Goal: Task Accomplishment & Management: Use online tool/utility

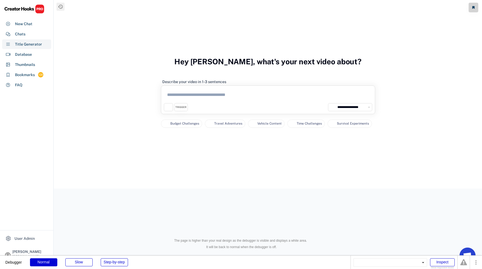
select select "**********"
click at [258, 99] on textarea at bounding box center [268, 95] width 208 height 15
click at [29, 32] on div "Chats" at bounding box center [26, 34] width 49 height 10
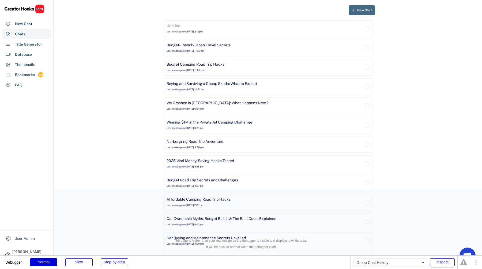
click at [370, 11] on span "New Chat" at bounding box center [364, 10] width 15 height 3
select select "**********"
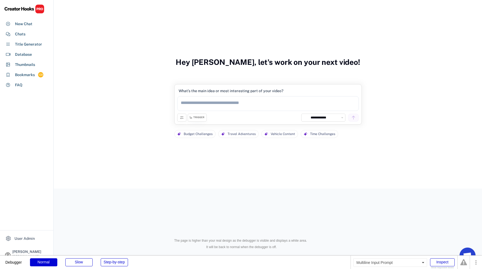
click at [238, 103] on textarea at bounding box center [267, 103] width 181 height 15
type textarea "*"
type textarea "**********"
click at [201, 120] on div "TRIGGER" at bounding box center [197, 117] width 19 height 8
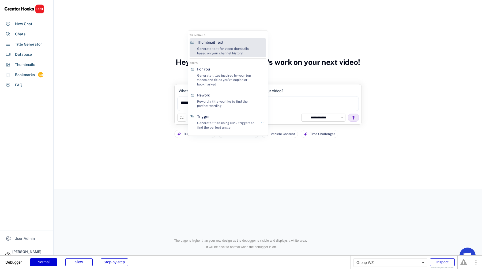
click at [246, 48] on div "Generate text for video thumbails based on your channel history" at bounding box center [227, 51] width 60 height 9
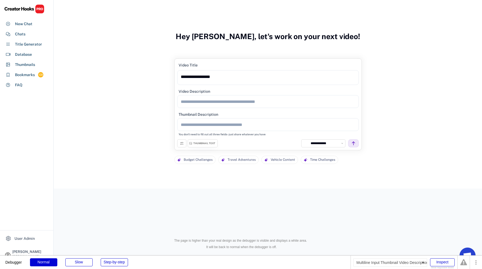
click at [295, 101] on textarea at bounding box center [267, 101] width 181 height 13
type textarea "****"
click at [291, 124] on textarea at bounding box center [267, 124] width 181 height 13
type textarea "****"
click at [354, 142] on icon at bounding box center [353, 143] width 5 height 5
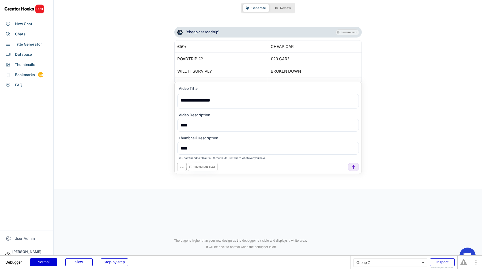
click at [181, 168] on icon at bounding box center [182, 167] width 4 height 4
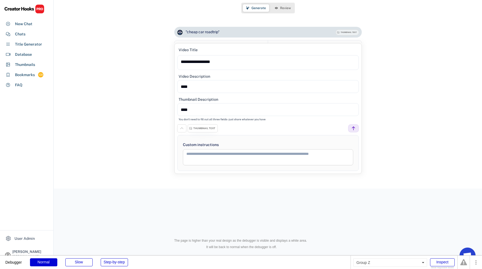
click at [181, 126] on icon at bounding box center [182, 128] width 4 height 4
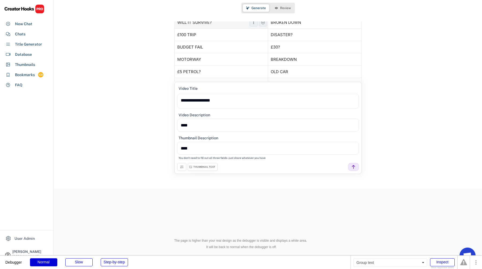
scroll to position [83, 0]
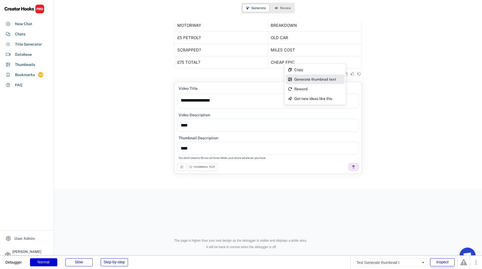
click at [339, 79] on div "Generate thumbnail text" at bounding box center [318, 79] width 48 height 4
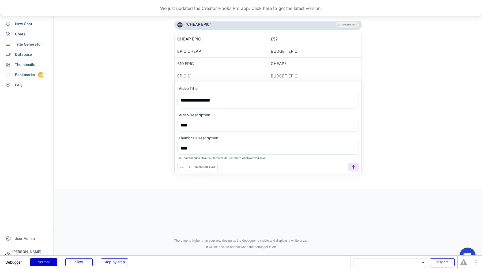
scroll to position [141, 0]
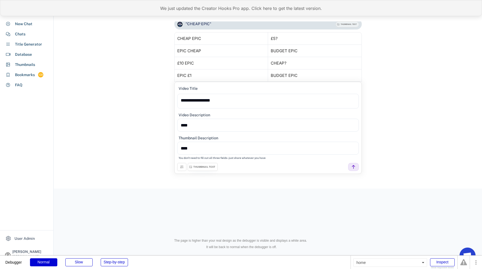
click at [192, 9] on div "We just updated the Creator Hooks Pro app. Click here to get the latest version." at bounding box center [241, 8] width 482 height 16
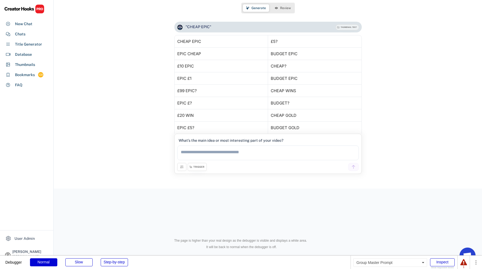
scroll to position [138, 0]
click at [290, 148] on textarea at bounding box center [267, 152] width 181 height 15
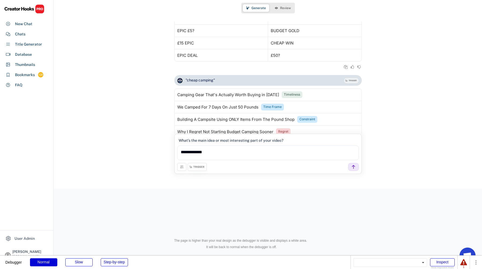
scroll to position [326, 0]
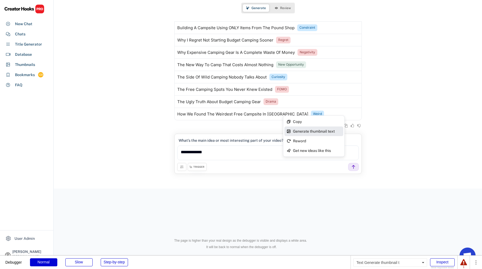
click at [330, 132] on div "Generate thumbnail text" at bounding box center [317, 131] width 48 height 4
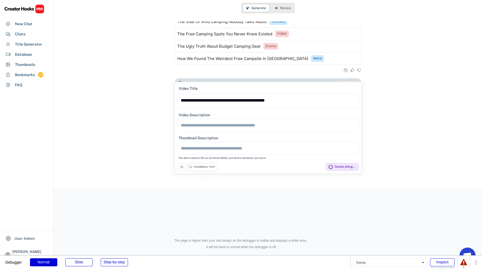
scroll to position [411, 0]
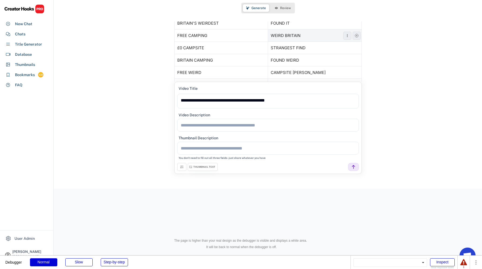
scroll to position [528, 0]
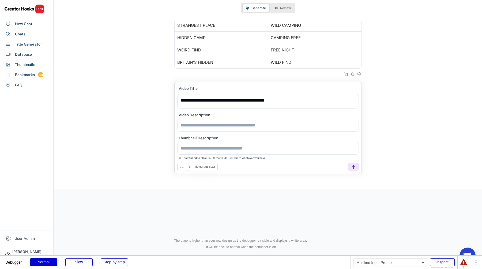
click at [285, 105] on textarea "**********" at bounding box center [267, 101] width 181 height 15
click at [354, 170] on div at bounding box center [353, 167] width 11 height 8
type textarea "**********"
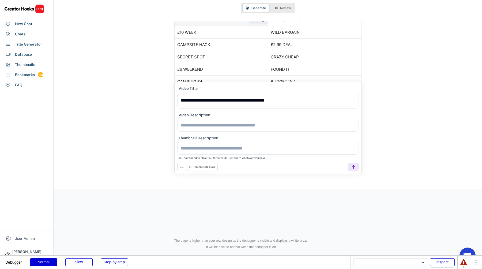
scroll to position [678, 0]
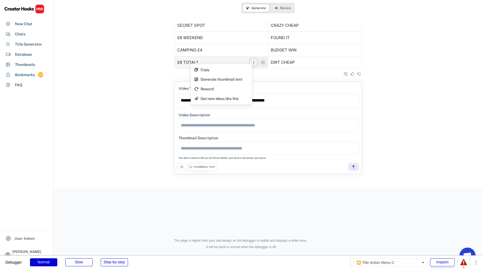
click at [256, 62] on button at bounding box center [253, 62] width 8 height 8
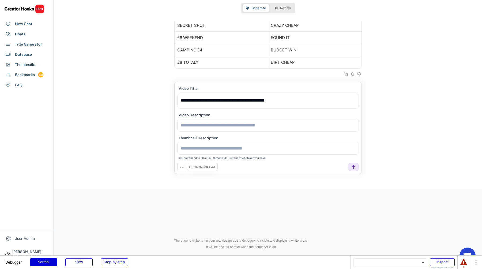
click at [441, 62] on div ""cheap campsite finds" THUMBNAIL TEXT Generating based on All The Gear's YouTub…" at bounding box center [268, 7] width 428 height 150
click at [330, 101] on textarea "**********" at bounding box center [267, 101] width 181 height 15
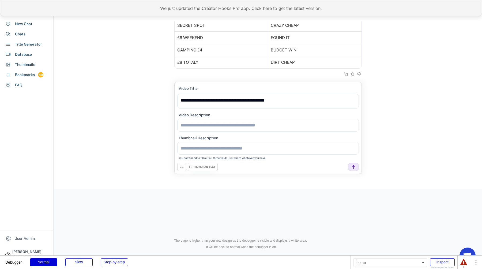
click at [179, 12] on div "We just updated the Creator Hooks Pro app. Click here to get the latest version." at bounding box center [241, 8] width 482 height 16
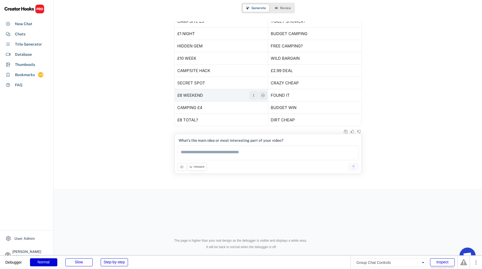
scroll to position [626, 0]
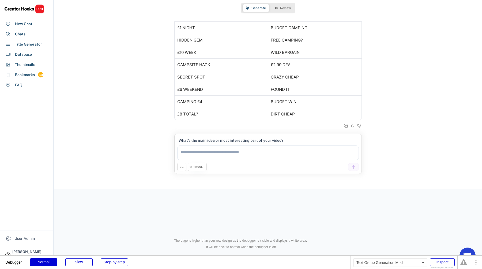
click at [197, 165] on div "TRIGGER" at bounding box center [198, 166] width 11 height 3
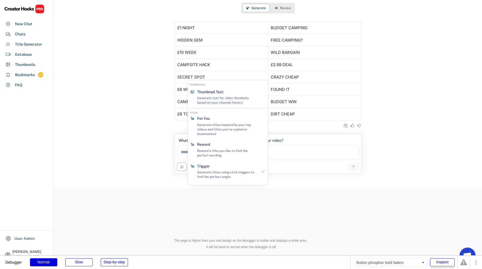
click at [181, 166] on icon at bounding box center [182, 167] width 4 height 4
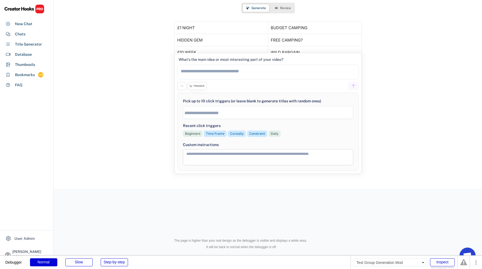
click at [199, 87] on div "TRIGGER" at bounding box center [198, 85] width 11 height 3
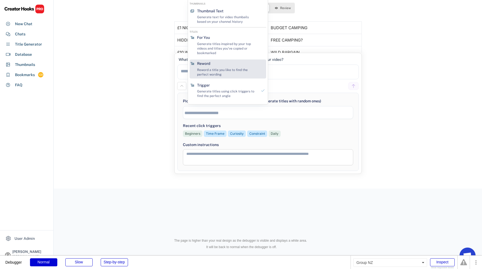
click at [219, 66] on div "Reword Reword a title you like to find the perfect wording" at bounding box center [227, 68] width 65 height 19
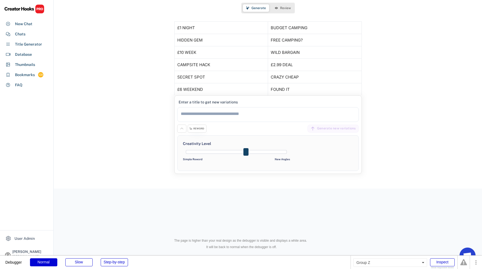
click at [203, 128] on div "REWORD" at bounding box center [198, 128] width 11 height 3
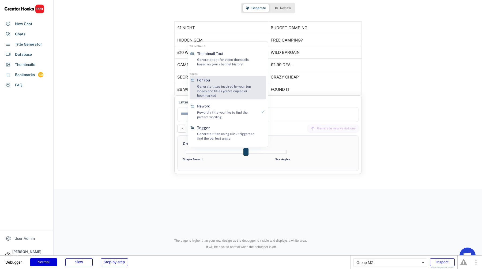
click at [207, 97] on div "Generate titles inspired by your top videos and titles you've copied or bookmar…" at bounding box center [227, 90] width 60 height 13
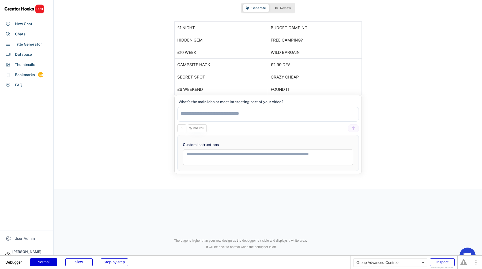
click at [199, 129] on div "FOR YOU" at bounding box center [198, 128] width 11 height 3
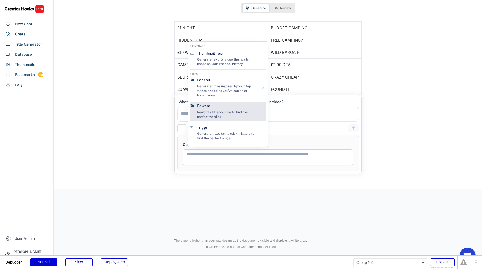
click at [210, 104] on div "Reword Reword a title you like to find the perfect wording" at bounding box center [227, 111] width 65 height 19
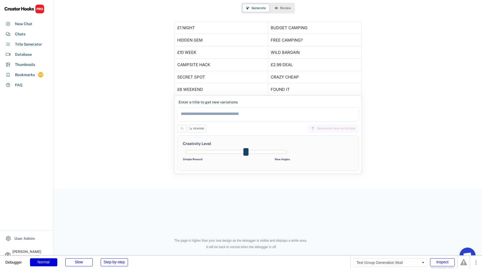
click at [201, 129] on div "REWORD" at bounding box center [198, 128] width 11 height 3
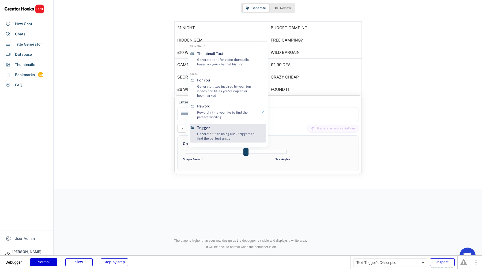
click at [205, 132] on div "Generate titles using click triggers to find the perfect angle" at bounding box center [227, 136] width 60 height 9
select select
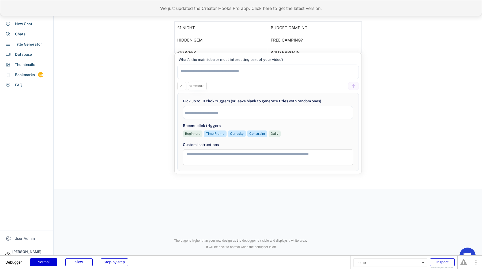
click at [173, 10] on div "We just updated the Creator Hooks Pro app. Click here to get the latest version." at bounding box center [241, 8] width 482 height 16
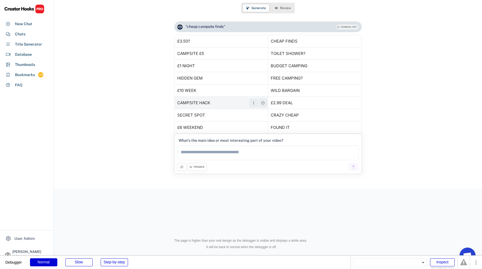
scroll to position [626, 0]
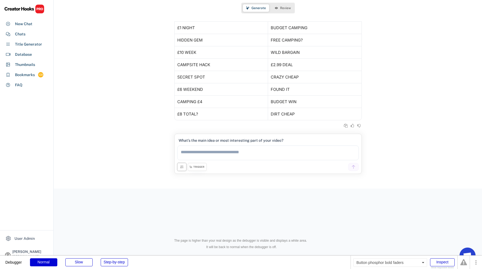
click at [185, 167] on button at bounding box center [181, 167] width 9 height 8
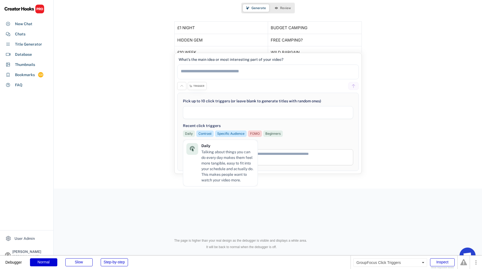
select select
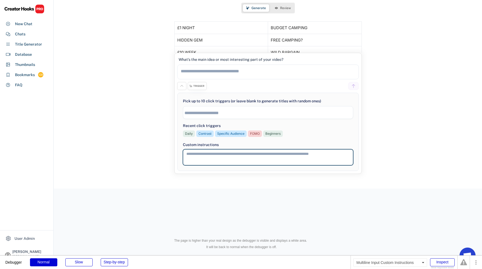
click at [317, 156] on textarea at bounding box center [268, 157] width 170 height 16
type textarea "**********"
click at [314, 76] on textarea at bounding box center [267, 72] width 181 height 15
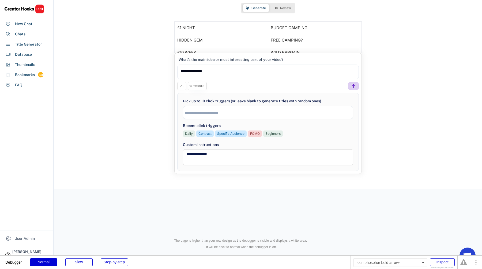
type textarea "**********"
click at [353, 86] on use at bounding box center [353, 86] width 5 height 5
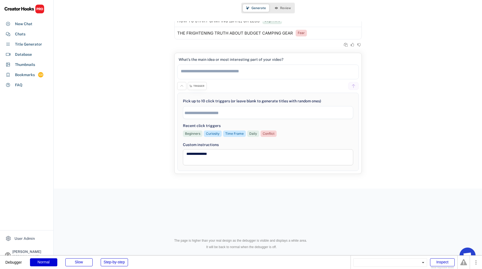
scroll to position [851, 0]
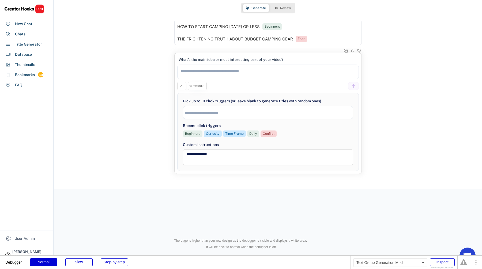
click at [201, 87] on div "TRIGGER" at bounding box center [198, 85] width 11 height 3
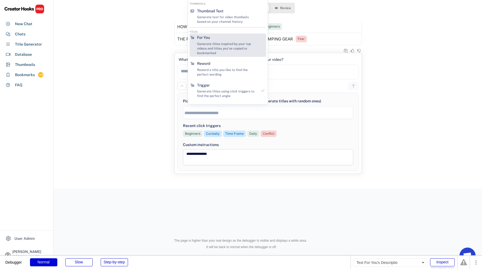
click at [211, 53] on div "Generate titles inspired by your top videos and titles you've copied or bookmar…" at bounding box center [227, 48] width 60 height 13
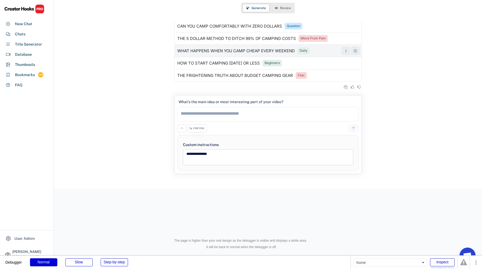
scroll to position [815, 0]
click at [207, 115] on textarea at bounding box center [267, 114] width 181 height 15
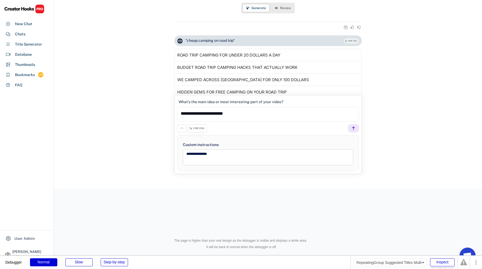
scroll to position [965, 0]
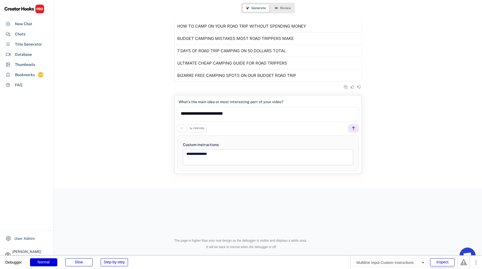
type textarea "**********"
click at [208, 154] on textarea "**********" at bounding box center [268, 157] width 170 height 16
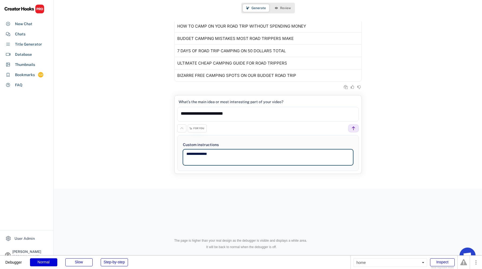
click at [208, 154] on textarea "**********" at bounding box center [268, 157] width 170 height 16
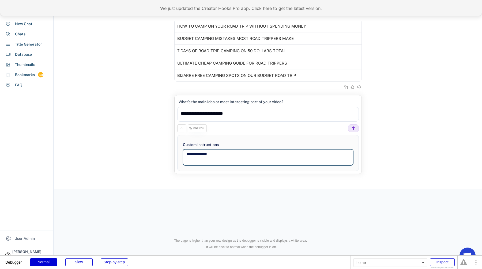
click at [153, 7] on div "We just updated the Creator Hooks Pro app. Click here to get the latest version." at bounding box center [241, 8] width 482 height 16
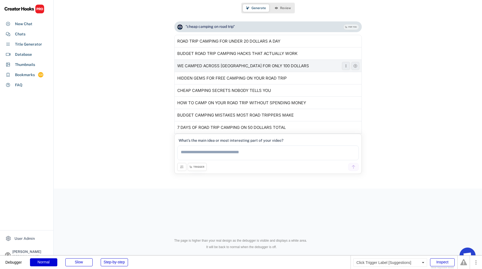
scroll to position [927, 0]
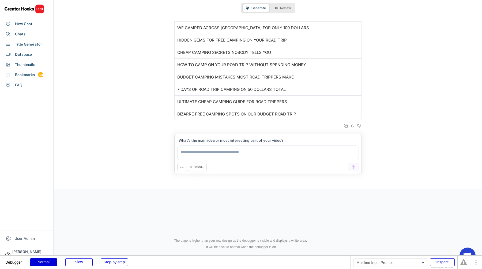
click at [206, 153] on textarea at bounding box center [267, 152] width 181 height 15
click at [183, 163] on button at bounding box center [181, 167] width 9 height 8
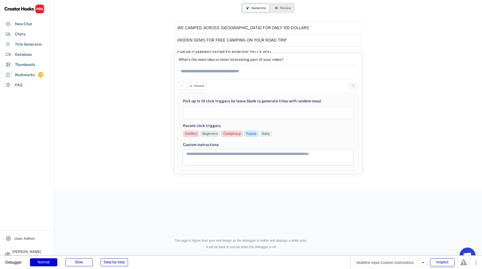
select select
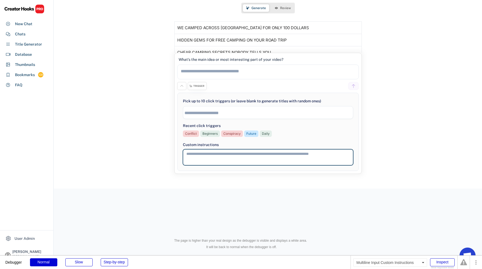
click at [198, 157] on textarea at bounding box center [268, 157] width 170 height 16
type textarea "*"
type textarea "********"
click at [210, 111] on input "search" at bounding box center [269, 113] width 170 height 5
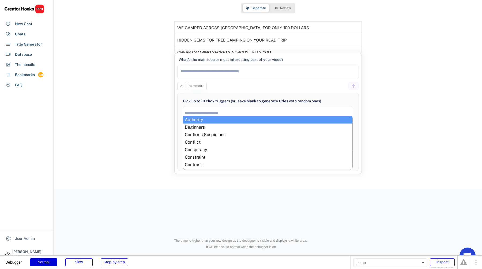
select select "**********"
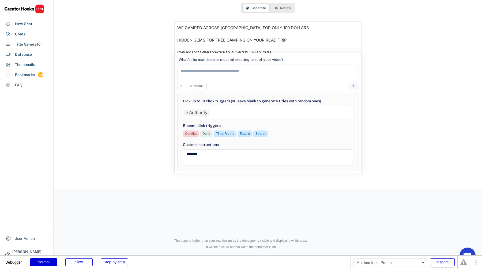
click at [203, 78] on textarea at bounding box center [267, 72] width 181 height 15
type textarea "**********"
click at [351, 85] on icon at bounding box center [353, 86] width 5 height 5
select select "**********"
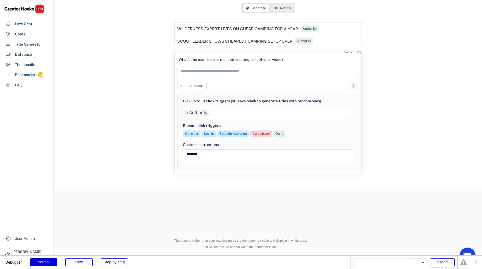
scroll to position [1158, 0]
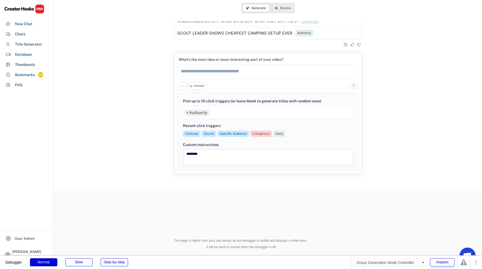
click at [194, 88] on div "TRIGGER" at bounding box center [197, 86] width 19 height 8
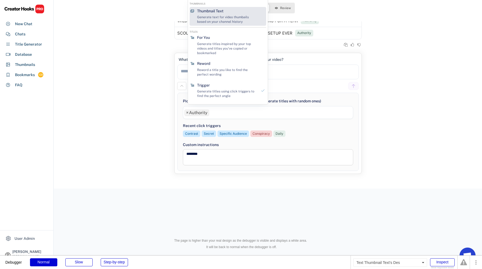
click at [224, 19] on div "Generate text for video thumbails based on your channel history" at bounding box center [227, 19] width 60 height 9
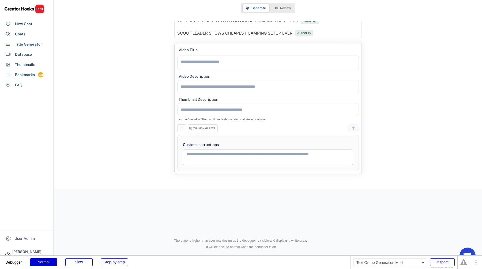
click at [203, 128] on div "THUMBNAIL TEXT" at bounding box center [204, 128] width 22 height 3
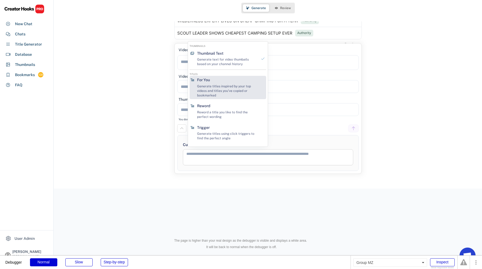
click at [210, 82] on div "For You Generate titles inspired by your top videos and titles you've copied or…" at bounding box center [227, 87] width 65 height 23
type textarea "********"
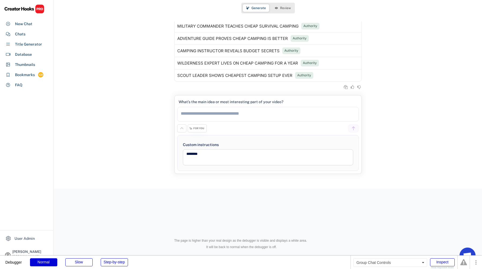
scroll to position [1115, 0]
click at [201, 118] on textarea at bounding box center [267, 114] width 181 height 15
type textarea "**********"
click at [354, 132] on div "**********" at bounding box center [267, 134] width 187 height 79
click at [354, 131] on div at bounding box center [353, 128] width 11 height 8
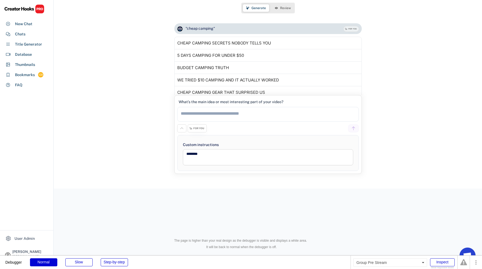
scroll to position [1266, 0]
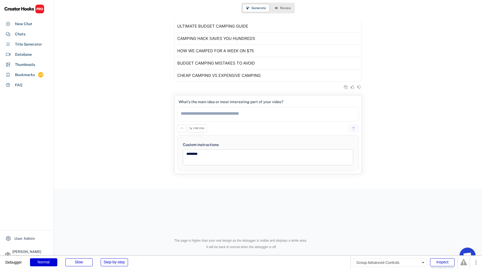
click at [198, 130] on div "FOR YOU" at bounding box center [198, 128] width 11 height 3
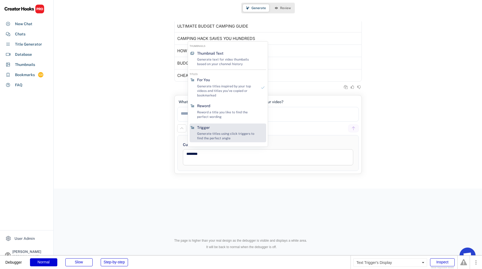
click at [203, 134] on div "Generate titles using click triggers to find the perfect angle" at bounding box center [227, 135] width 60 height 9
select select "**********"
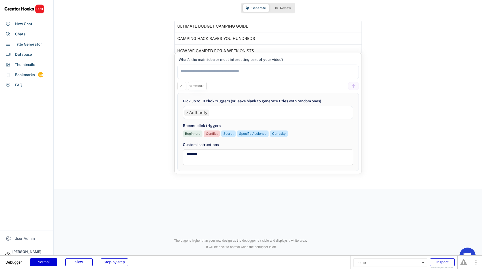
click at [198, 90] on div "**********" at bounding box center [267, 113] width 187 height 121
click at [198, 88] on div "TRIGGER" at bounding box center [197, 86] width 19 height 8
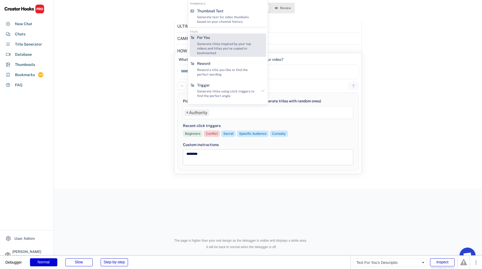
click at [212, 47] on div "Generate titles inspired by your top videos and titles you've copied or bookmar…" at bounding box center [227, 48] width 60 height 13
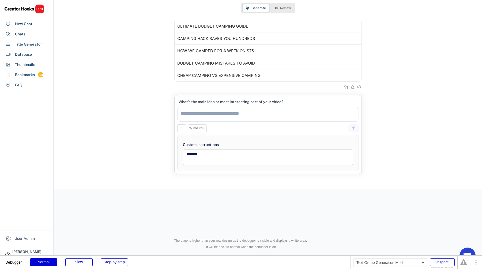
click at [198, 129] on div "FOR YOU" at bounding box center [198, 128] width 11 height 3
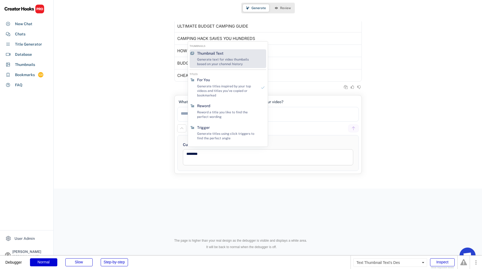
click at [218, 61] on div "Generate text for video thumbails based on your channel history" at bounding box center [227, 61] width 60 height 9
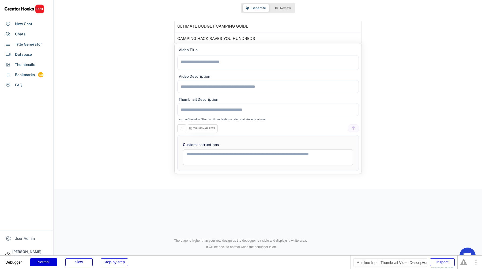
click at [199, 84] on textarea at bounding box center [267, 86] width 181 height 13
type textarea "**********"
click at [352, 128] on icon at bounding box center [353, 128] width 5 height 5
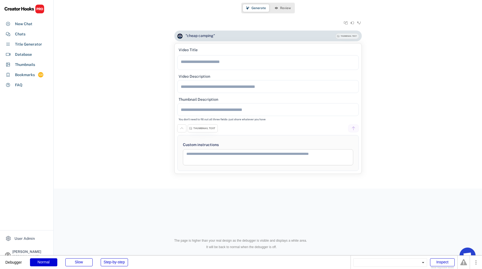
scroll to position [1333, 0]
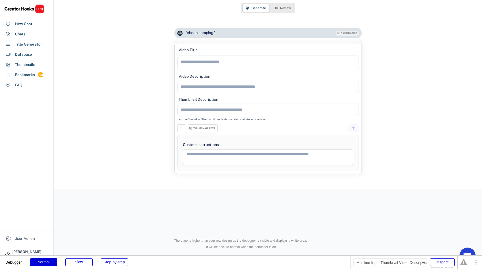
click at [215, 86] on textarea at bounding box center [267, 86] width 181 height 13
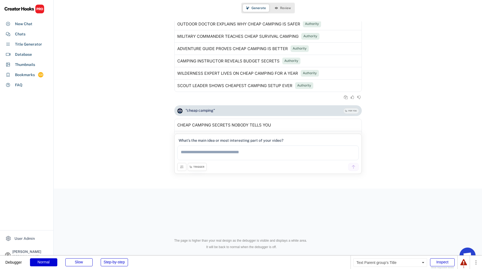
scroll to position [1377, 0]
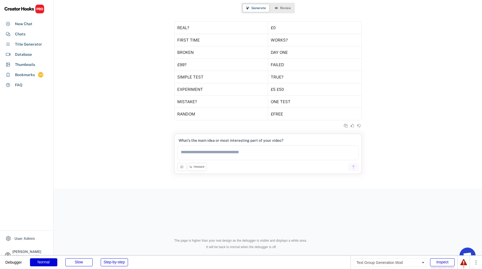
click at [195, 168] on div "TRIGGER" at bounding box center [198, 166] width 11 height 3
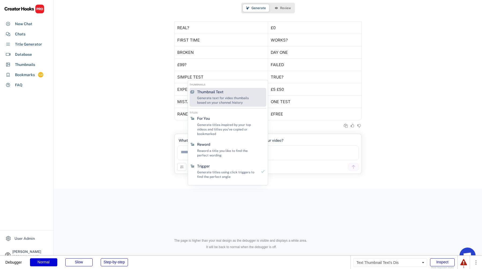
click at [219, 93] on div "Thumbnail Text" at bounding box center [210, 91] width 26 height 5
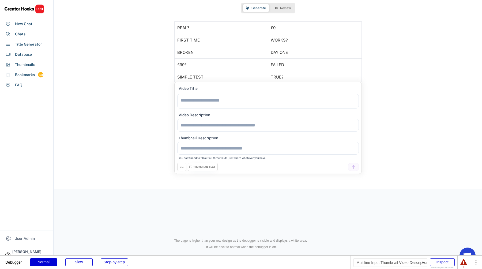
click at [211, 126] on textarea at bounding box center [267, 125] width 181 height 13
type textarea "**********"
click at [354, 169] on icon at bounding box center [353, 166] width 5 height 5
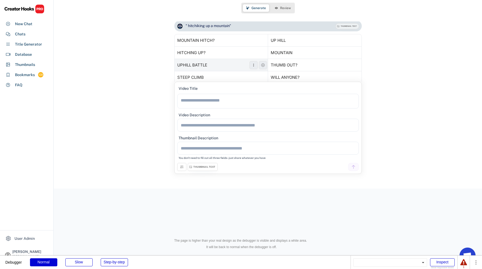
scroll to position [1567, 0]
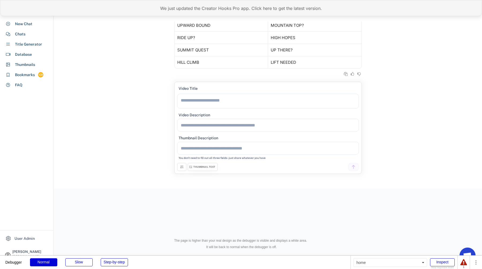
click at [192, 13] on div "We just updated the Creator Hooks Pro app. Click here to get the latest version." at bounding box center [241, 8] width 482 height 16
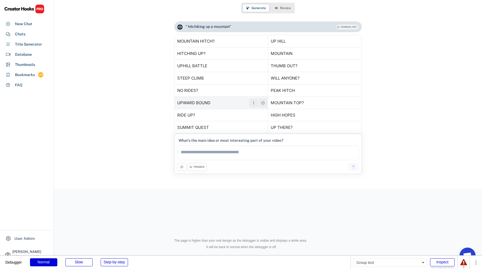
scroll to position [1515, 0]
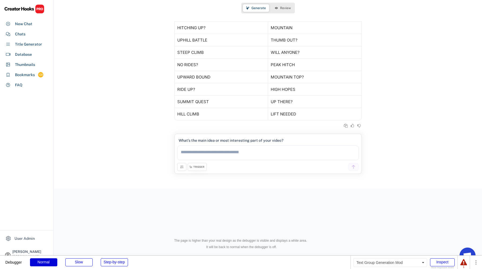
click at [202, 166] on div "TRIGGER" at bounding box center [198, 166] width 11 height 3
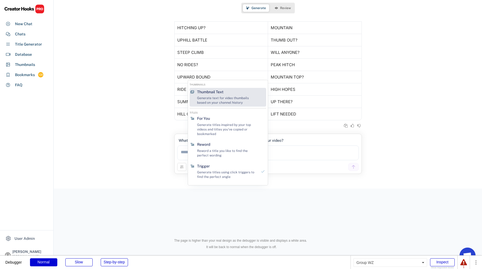
click at [219, 95] on div "Thumbnail Text Generate text for video thumbails based on your channel history" at bounding box center [227, 97] width 65 height 19
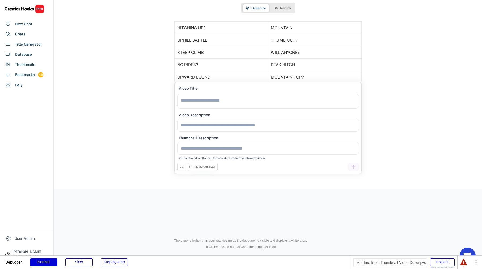
click at [214, 122] on textarea at bounding box center [267, 125] width 181 height 13
type textarea "**********"
click at [352, 166] on icon at bounding box center [353, 166] width 5 height 5
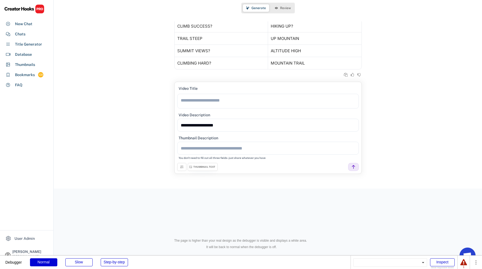
scroll to position [1717, 0]
click at [289, 102] on textarea at bounding box center [267, 101] width 181 height 15
type textarea "**********"
click at [281, 145] on textarea at bounding box center [267, 148] width 181 height 13
type textarea "**********"
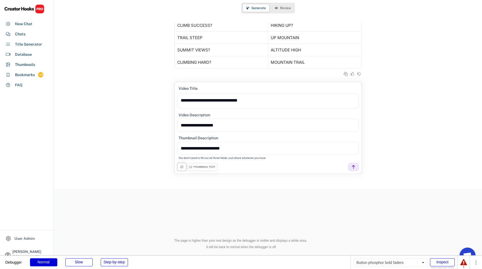
click at [180, 167] on icon at bounding box center [182, 167] width 4 height 4
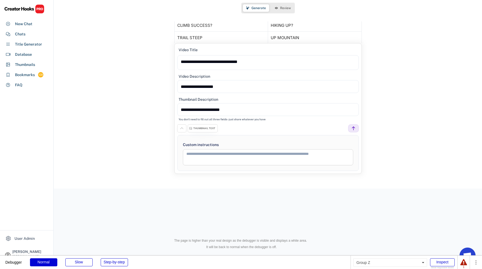
click at [180, 130] on button at bounding box center [181, 128] width 9 height 8
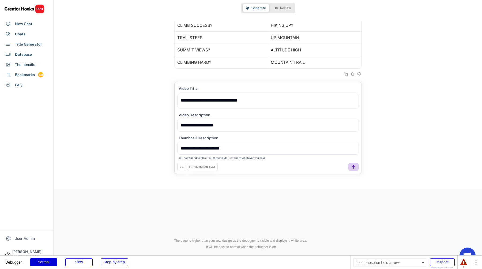
click at [355, 165] on icon at bounding box center [353, 166] width 5 height 5
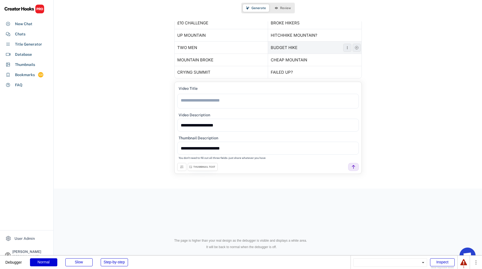
scroll to position [1855, 0]
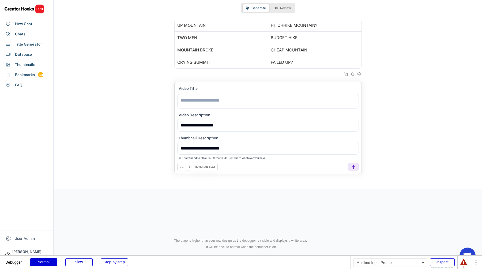
click at [290, 100] on textarea at bounding box center [267, 101] width 181 height 15
type textarea "**********"
click at [355, 167] on icon at bounding box center [353, 166] width 5 height 5
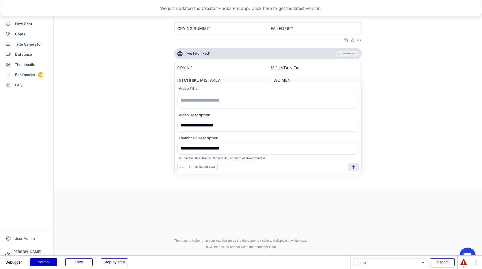
scroll to position [1862, 0]
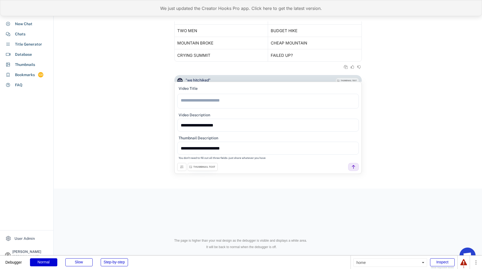
click at [184, 6] on div "We just updated the Creator Hooks Pro app. Click here to get the latest version." at bounding box center [241, 8] width 482 height 16
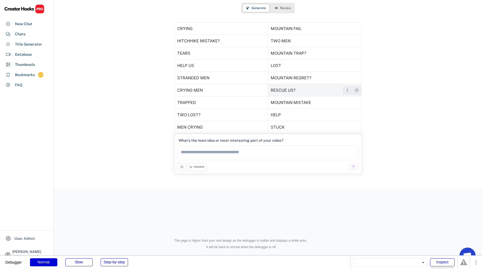
scroll to position [1941, 0]
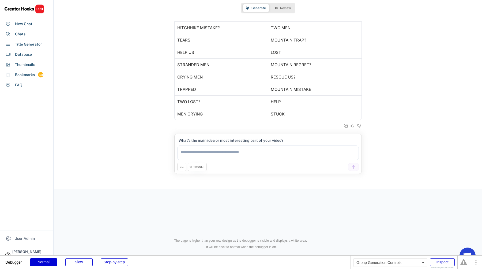
click at [190, 168] on div "TRIGGER" at bounding box center [197, 167] width 19 height 8
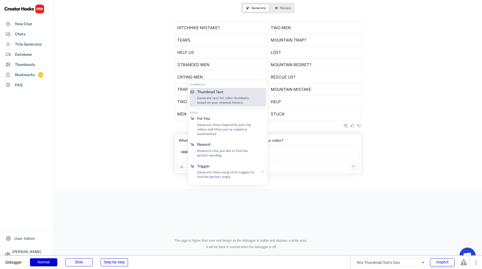
click at [224, 101] on div "Generate text for video thumbails based on your channel history" at bounding box center [227, 100] width 60 height 9
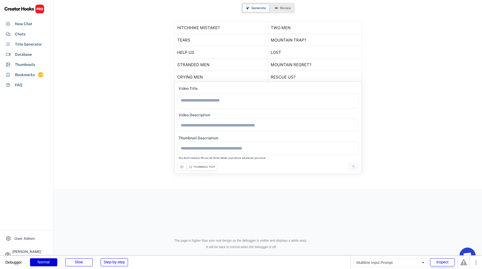
click at [218, 104] on textarea at bounding box center [267, 101] width 181 height 15
type textarea "*"
type textarea "**********"
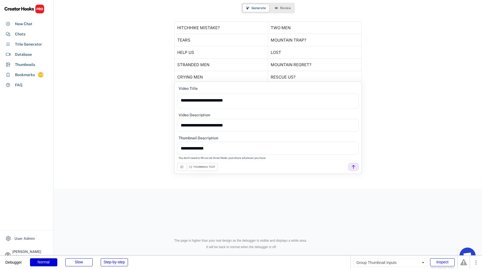
type textarea "**********"
click at [355, 165] on icon at bounding box center [353, 166] width 5 height 5
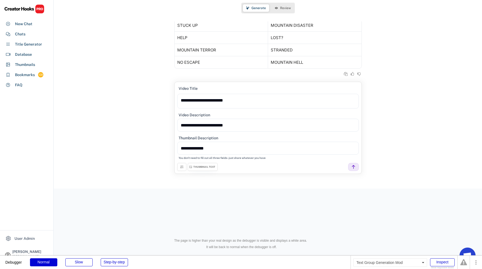
click at [203, 166] on div "THUMBNAIL TEXT" at bounding box center [204, 166] width 22 height 3
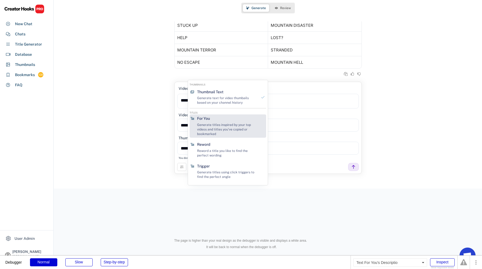
click at [216, 125] on div "Generate titles inspired by your top videos and titles you've copied or bookmar…" at bounding box center [227, 129] width 60 height 13
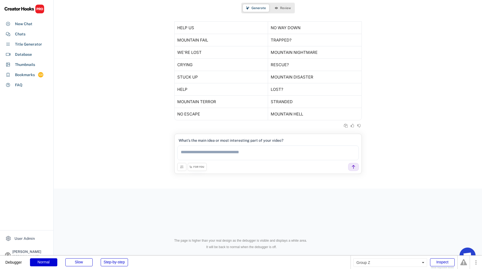
click at [203, 164] on div "FOR YOU" at bounding box center [197, 167] width 19 height 8
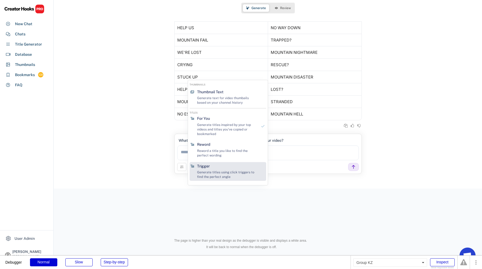
click at [213, 166] on div "Trigger Generate titles using click triggers to find the perfect angle" at bounding box center [227, 171] width 65 height 19
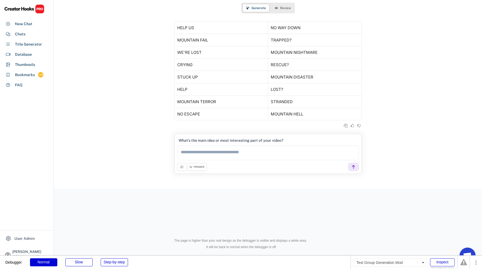
click at [198, 166] on div "TRIGGER" at bounding box center [198, 166] width 11 height 3
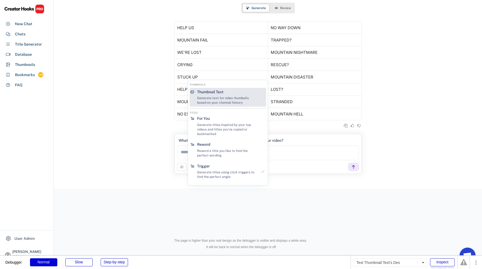
click at [218, 101] on div "Generate text for video thumbails based on your channel history" at bounding box center [227, 100] width 60 height 9
type textarea "**********"
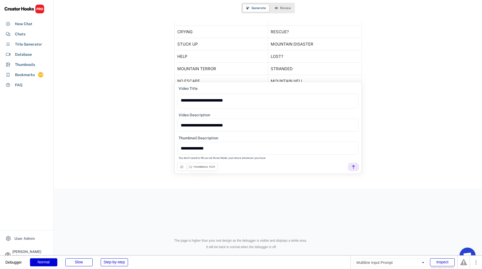
scroll to position [2130, 0]
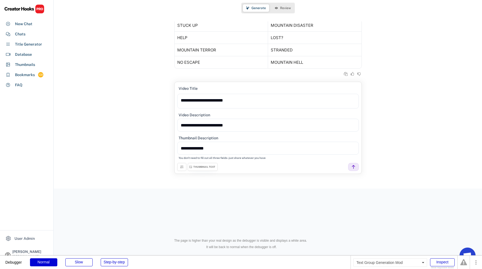
click at [207, 165] on div "THUMBNAIL TEXT" at bounding box center [204, 166] width 22 height 3
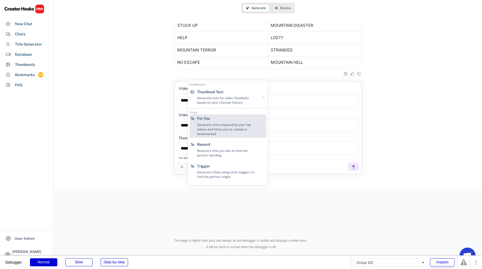
click at [217, 126] on div "Generate titles inspired by your top videos and titles you've copied or bookmar…" at bounding box center [227, 129] width 60 height 13
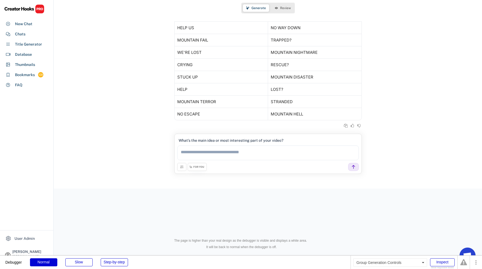
click at [204, 164] on div "FOR YOU" at bounding box center [197, 167] width 19 height 8
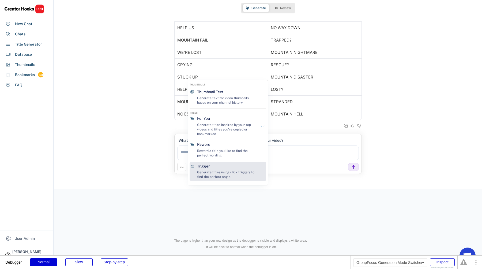
click at [210, 158] on div "Reword Reword a title you like to find the perfect wording" at bounding box center [227, 149] width 65 height 19
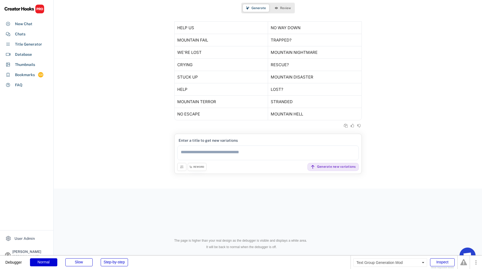
click at [195, 165] on div "REWORD" at bounding box center [198, 166] width 11 height 3
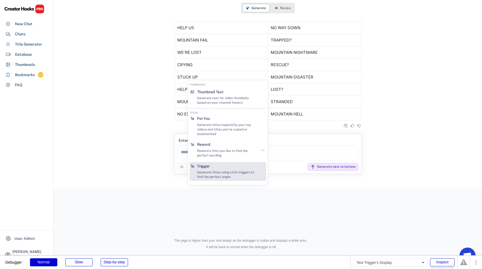
click at [204, 166] on div "Trigger" at bounding box center [203, 166] width 13 height 5
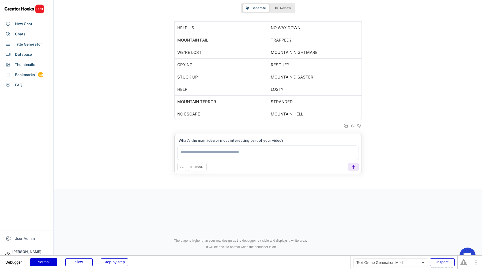
click at [196, 168] on div "TRIGGER" at bounding box center [198, 166] width 11 height 3
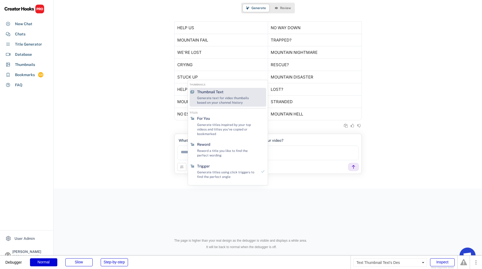
click at [215, 97] on div "Generate text for video thumbails based on your channel history" at bounding box center [227, 100] width 60 height 9
type textarea "**********"
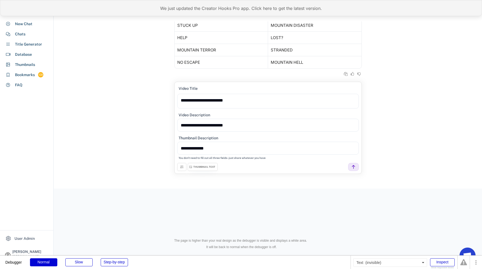
click at [191, 7] on div "We just updated the Creator Hooks Pro app. Click here to get the latest version." at bounding box center [241, 8] width 482 height 16
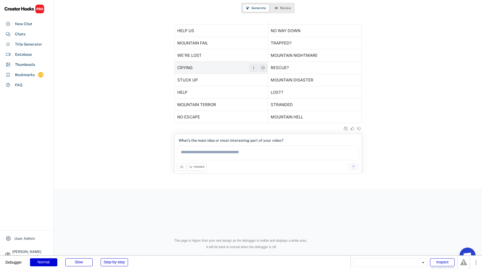
scroll to position [2079, 0]
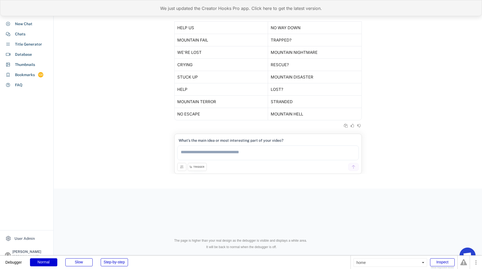
click at [179, 10] on div "We just updated the Creator Hooks Pro app. Click here to get the latest version." at bounding box center [241, 8] width 482 height 16
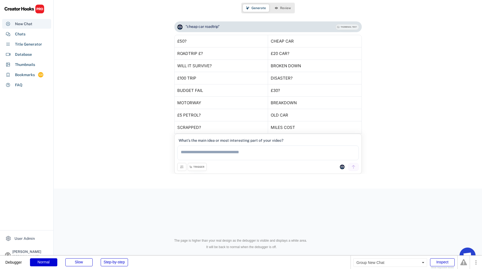
scroll to position [915, 0]
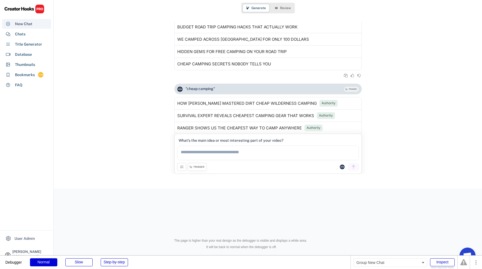
click at [36, 25] on div "New Chat" at bounding box center [26, 24] width 49 height 10
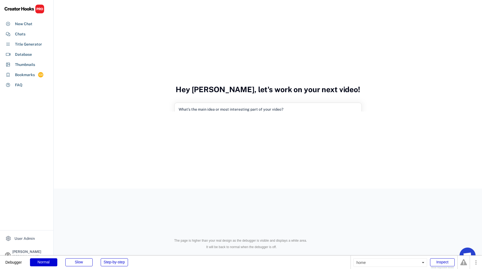
select select "**********"
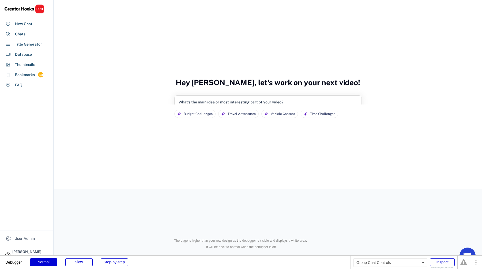
click at [334, 101] on div "What’s the main idea or most interesting part of your video?" at bounding box center [267, 111] width 181 height 26
click at [321, 98] on div "**********" at bounding box center [267, 115] width 187 height 40
click at [321, 102] on div "What’s the main idea or most interesting part of your video?" at bounding box center [267, 111] width 181 height 26
click at [268, 101] on div "What’s the main idea or most interesting part of your video?" at bounding box center [231, 102] width 105 height 5
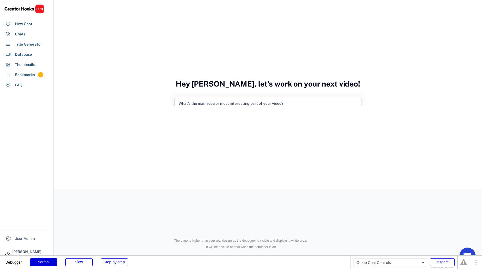
select select "**********"
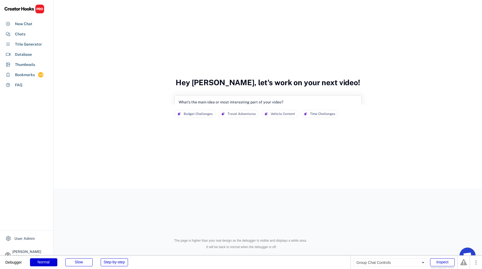
scroll to position [31, 0]
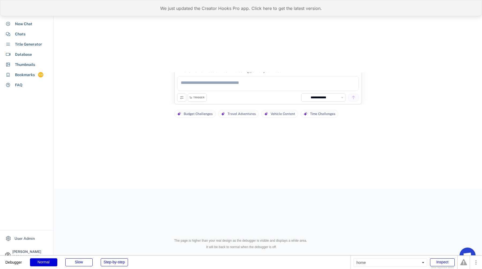
click at [173, 12] on div "We just updated the Creator Hooks Pro app. Click here to get the latest version." at bounding box center [241, 8] width 482 height 16
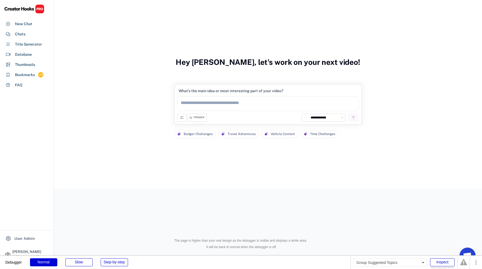
click at [332, 117] on select "**********" at bounding box center [326, 117] width 35 height 5
select select "**********"
click at [308, 95] on div "What’s the main idea or most interesting part of your video?" at bounding box center [267, 100] width 181 height 26
click at [308, 99] on textarea at bounding box center [267, 103] width 181 height 15
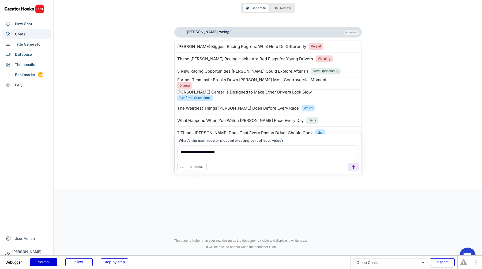
type textarea "**********"
click at [35, 33] on div "Chats" at bounding box center [26, 34] width 49 height 10
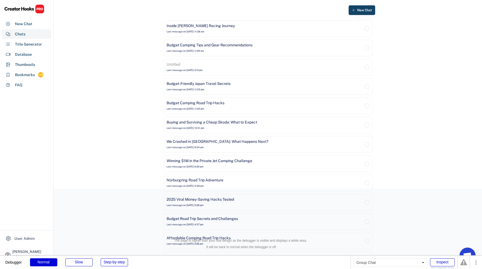
click at [223, 34] on div "Inside Lewis Hamilton's Racing Journey Last message on Aug 11, 2025 at 11:38 am" at bounding box center [264, 28] width 197 height 11
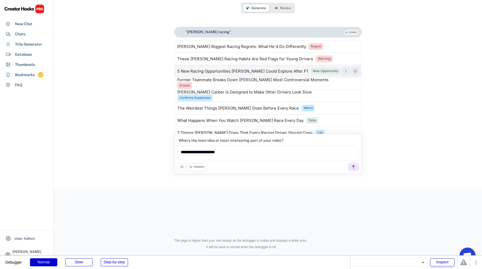
scroll to position [43, 0]
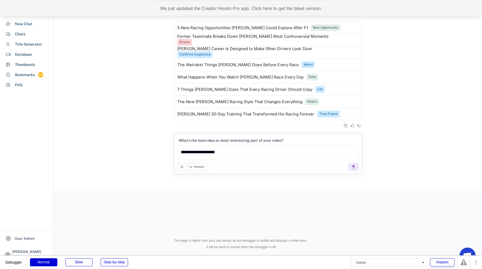
click at [185, 6] on div "We just updated the Creator Hooks Pro app. Click here to get the latest version." at bounding box center [241, 8] width 482 height 16
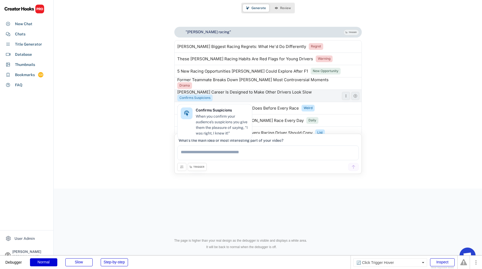
scroll to position [43, 0]
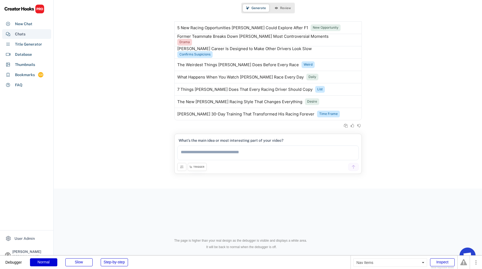
click at [42, 35] on div "Chats" at bounding box center [26, 34] width 49 height 10
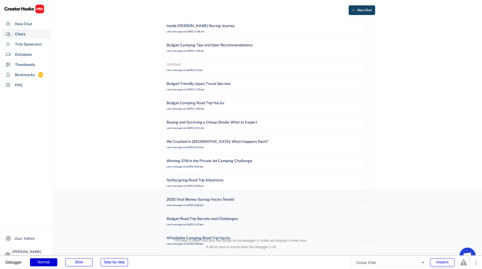
click at [289, 102] on div "Budget Camping Road Trip Hacks Last message on [DATE] 11:25 pm" at bounding box center [264, 105] width 197 height 11
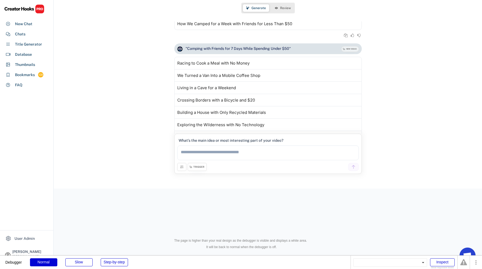
scroll to position [2973, 0]
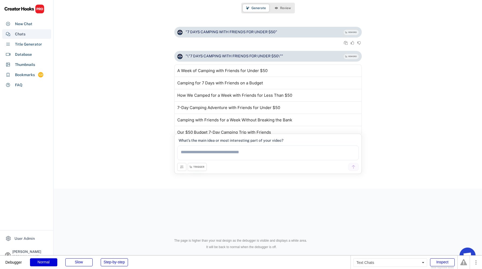
click at [16, 33] on div "Chats" at bounding box center [20, 34] width 10 height 6
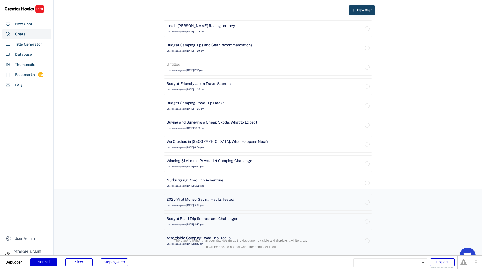
click at [270, 145] on div "We Crashed in Germany: What Happens Next? Last message on Aug 7, 2025 at 6:54 pm" at bounding box center [264, 144] width 197 height 11
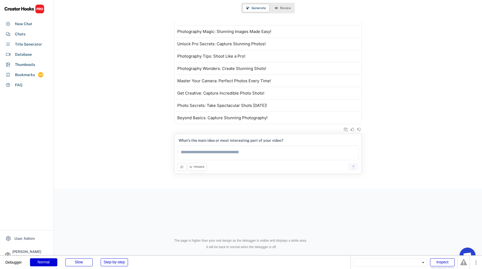
scroll to position [1965, 0]
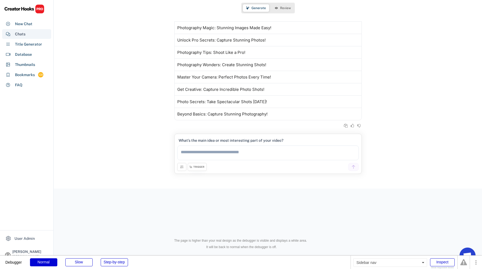
click at [31, 34] on div "Chats" at bounding box center [26, 34] width 49 height 10
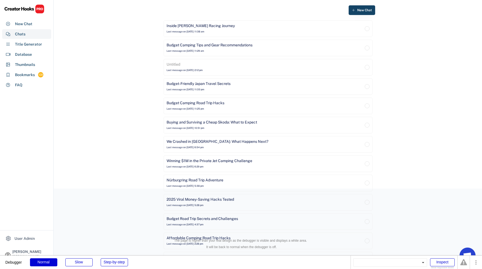
scroll to position [216, 0]
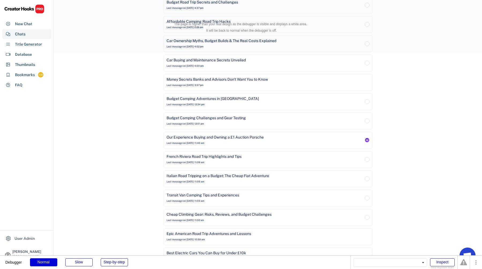
click at [318, 138] on div "Our Experience Buying and Owning a £1 Auction Porsche Last message on Aug 1, 20…" at bounding box center [264, 140] width 197 height 11
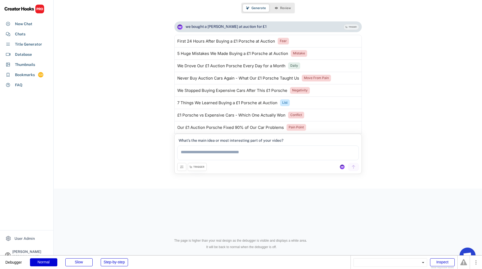
scroll to position [188, 0]
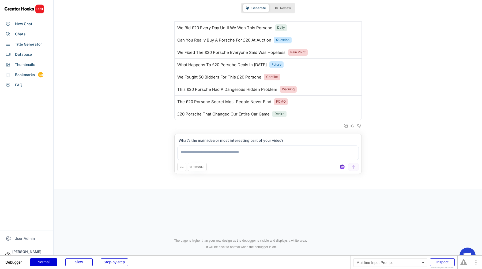
click at [305, 156] on textarea at bounding box center [267, 152] width 181 height 15
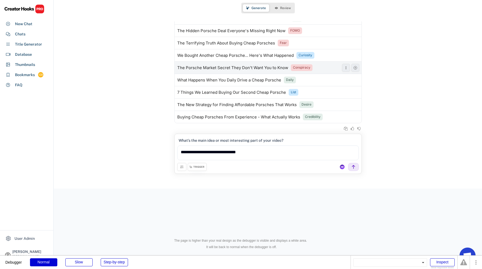
scroll to position [326, 0]
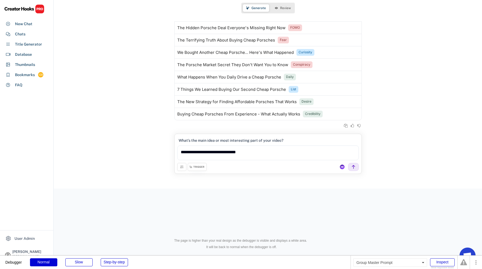
type textarea "**********"
click at [199, 164] on div "TRIGGER" at bounding box center [197, 167] width 19 height 8
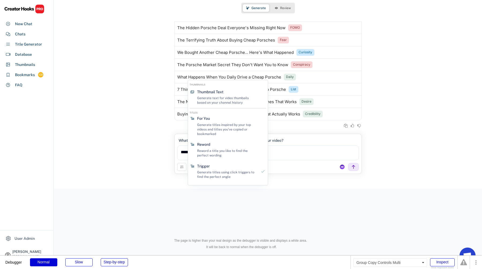
click at [313, 124] on div at bounding box center [321, 125] width 80 height 5
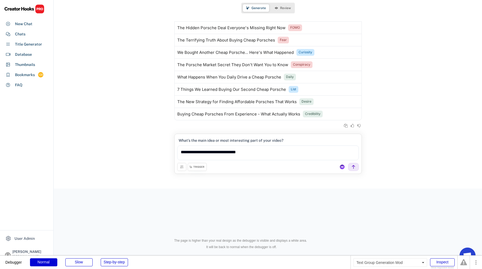
click at [196, 166] on div "TRIGGER" at bounding box center [198, 166] width 11 height 3
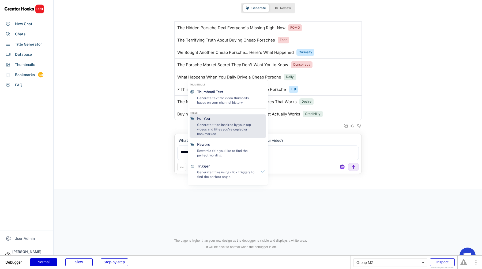
click at [225, 128] on div "Generate titles inspired by your top videos and titles you've copied or bookmar…" at bounding box center [227, 129] width 60 height 13
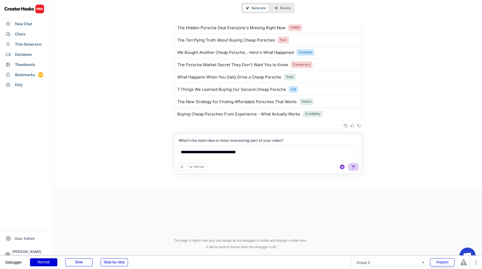
click at [357, 164] on div at bounding box center [353, 167] width 11 height 8
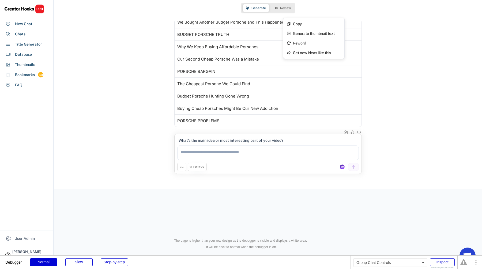
scroll to position [476, 0]
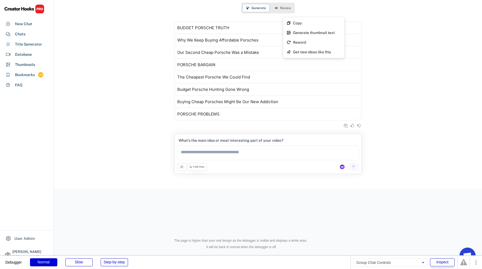
click at [429, 92] on div ""we bought a cheap porsche... again" FOR YOU Generating based on Top Dead Cente…" at bounding box center [268, 58] width 428 height 150
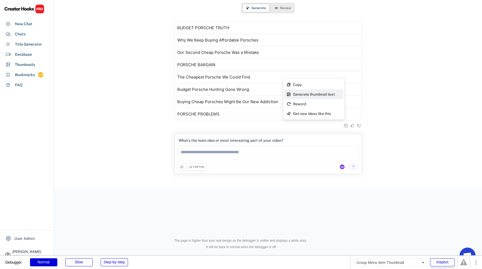
click at [332, 92] on div "Generate thumbnail text" at bounding box center [317, 94] width 48 height 4
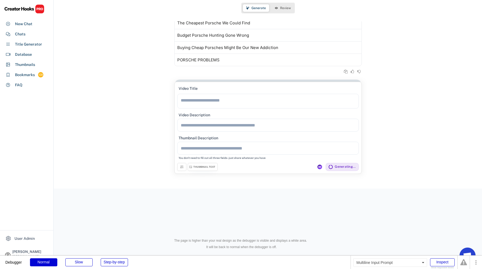
scroll to position [562, 0]
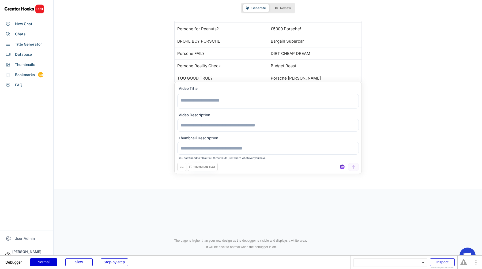
scroll to position [484, 0]
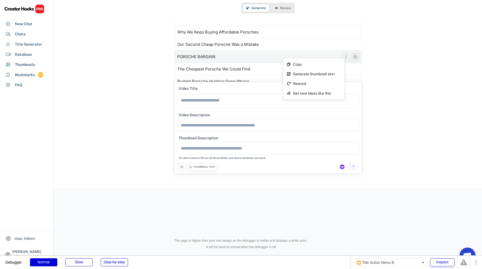
click at [347, 58] on icon at bounding box center [346, 57] width 4 height 4
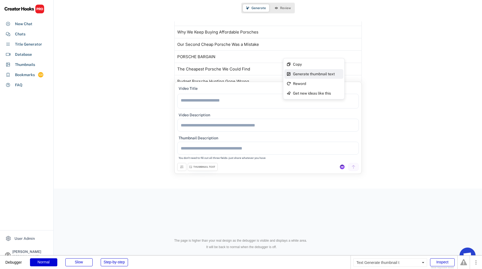
click at [332, 72] on div "Generate thumbnail text" at bounding box center [317, 74] width 48 height 4
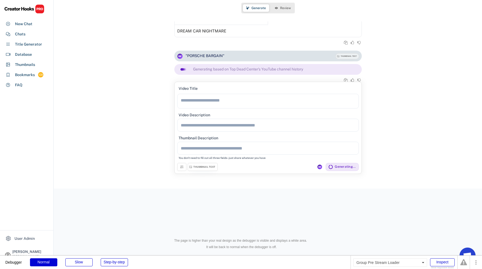
scroll to position [712, 0]
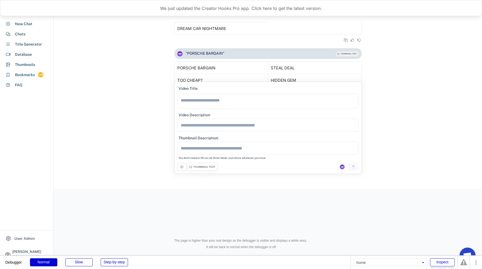
scroll to position [685, 0]
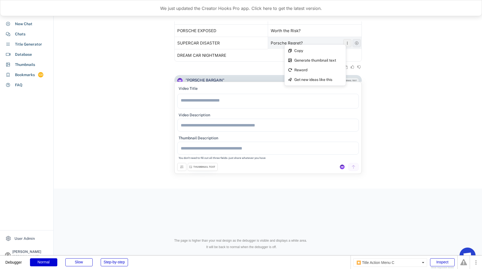
click at [347, 43] on use at bounding box center [347, 42] width 1 height 3
click at [348, 43] on icon at bounding box center [347, 43] width 4 height 4
click at [329, 59] on div "Generate thumbnail text" at bounding box center [318, 60] width 48 height 4
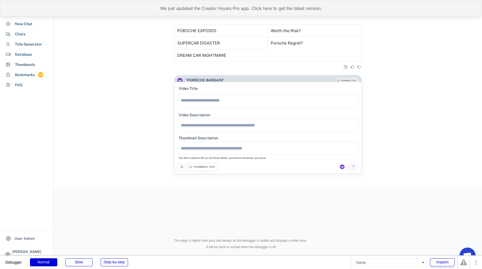
click at [179, 6] on div "We just updated the Creator Hooks Pro app. Click here to get the latest version." at bounding box center [241, 8] width 482 height 16
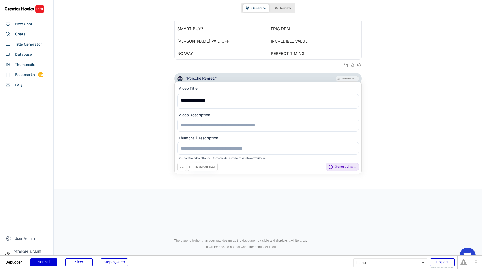
scroll to position [862, 0]
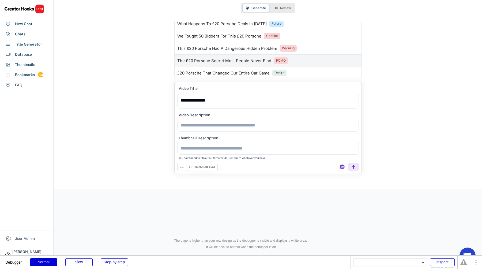
scroll to position [223, 0]
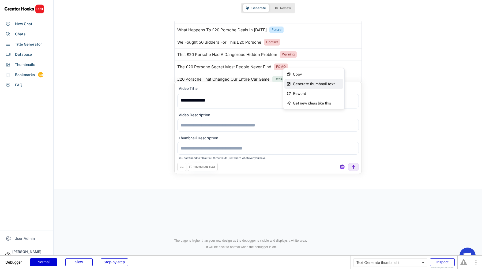
click at [334, 83] on div "Generate thumbnail text" at bounding box center [317, 84] width 48 height 4
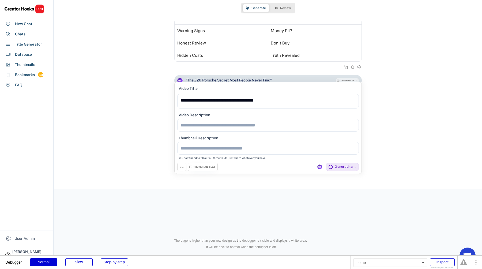
scroll to position [1000, 0]
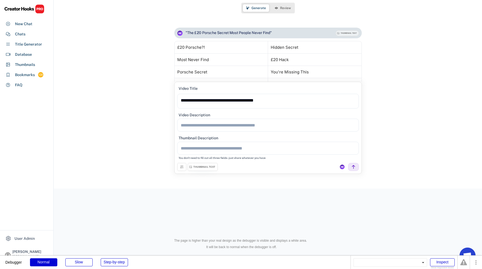
scroll to position [1104, 0]
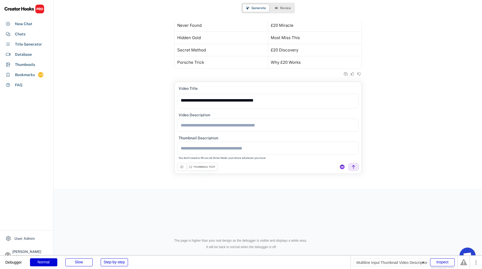
click at [279, 119] on textarea at bounding box center [267, 125] width 181 height 13
click at [279, 124] on textarea at bounding box center [267, 125] width 181 height 13
click at [276, 144] on textarea at bounding box center [267, 148] width 181 height 13
click at [184, 168] on button at bounding box center [181, 167] width 9 height 8
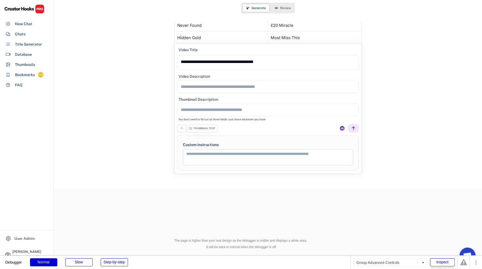
click at [182, 135] on div "Custom instructions" at bounding box center [267, 153] width 181 height 36
click at [180, 129] on icon at bounding box center [182, 128] width 4 height 4
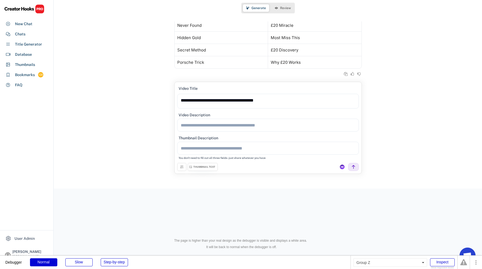
click at [203, 169] on div "THUMBNAIL TEXT" at bounding box center [203, 167] width 30 height 8
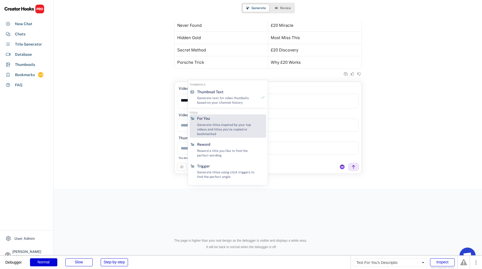
click at [227, 126] on div "Generate titles inspired by your top videos and titles you've copied or bookmar…" at bounding box center [227, 129] width 60 height 13
type textarea "**********"
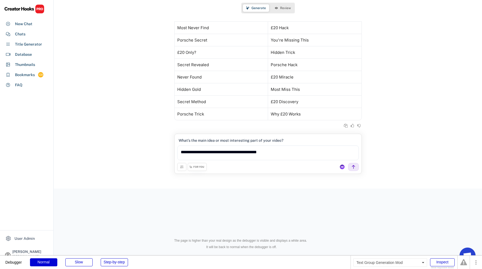
click at [203, 168] on div "FOR YOU" at bounding box center [198, 166] width 11 height 3
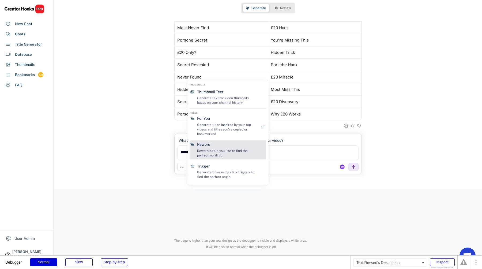
click at [222, 153] on div "Reword a title you like to find the perfect wording" at bounding box center [227, 153] width 60 height 9
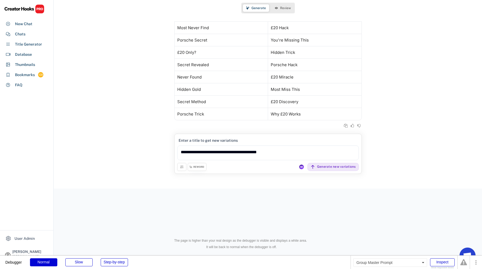
click at [198, 162] on div "**********" at bounding box center [267, 150] width 181 height 26
click at [199, 165] on div "REWORD" at bounding box center [198, 166] width 11 height 3
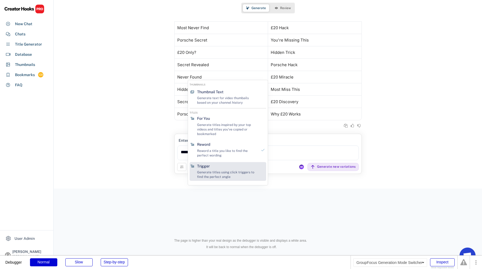
click at [209, 165] on div "Trigger" at bounding box center [203, 166] width 13 height 5
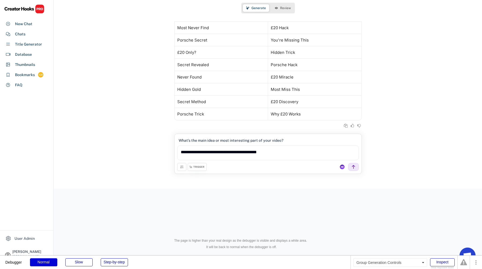
click at [199, 165] on div "TRIGGER" at bounding box center [198, 166] width 11 height 3
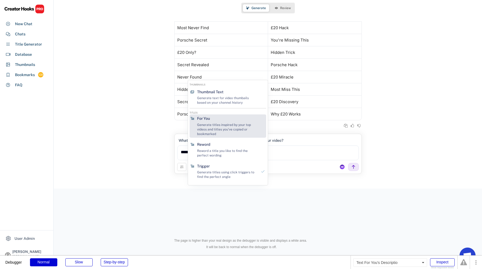
click at [210, 132] on div "Generate titles inspired by your top videos and titles you've copied or bookmar…" at bounding box center [227, 129] width 60 height 13
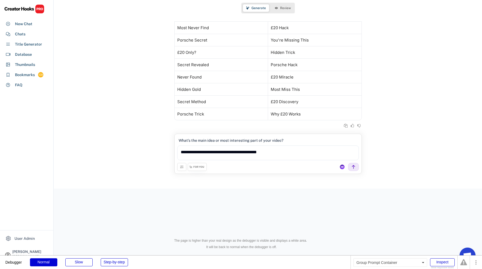
click at [199, 173] on div "**********" at bounding box center [267, 154] width 187 height 40
click at [199, 166] on div "FOR YOU" at bounding box center [198, 166] width 11 height 3
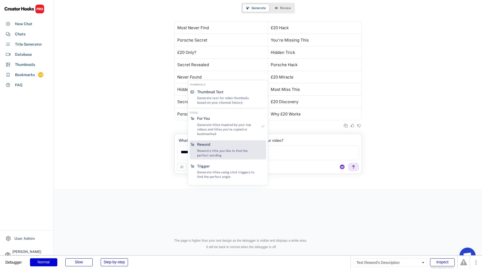
click at [219, 147] on div "Reword Reword a title you like to find the perfect wording" at bounding box center [227, 149] width 65 height 19
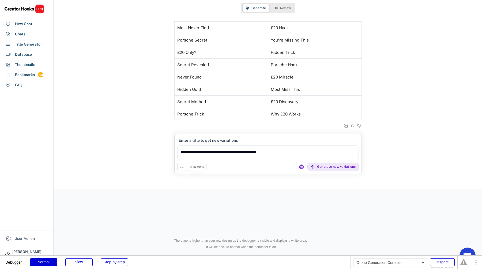
click at [199, 171] on div "REWORD" at bounding box center [197, 167] width 19 height 8
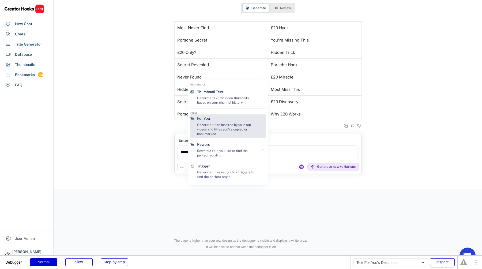
click at [217, 127] on div "Generate titles inspired by your top videos and titles you've copied or bookmar…" at bounding box center [227, 129] width 60 height 13
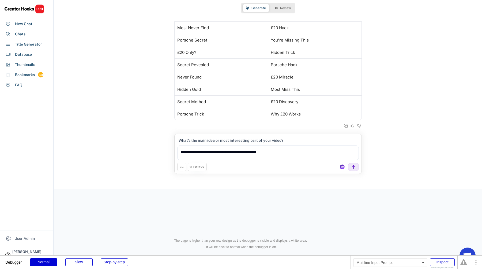
click at [216, 152] on textarea "**********" at bounding box center [267, 152] width 181 height 15
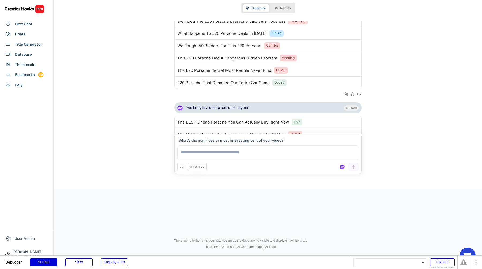
scroll to position [216, 0]
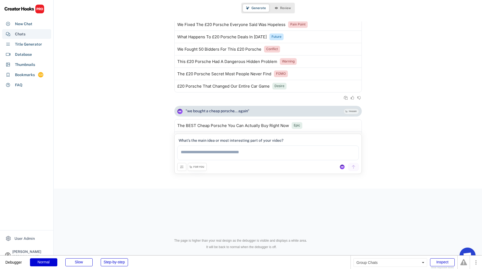
click at [39, 32] on div "Chats" at bounding box center [26, 34] width 49 height 10
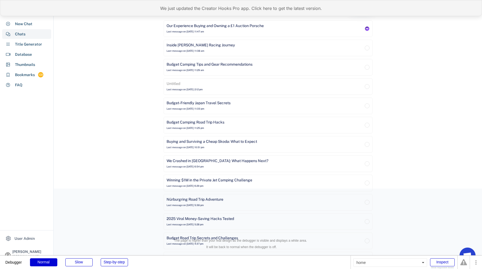
click at [173, 11] on div "We just updated the Creator Hooks Pro app. Click here to get the latest version." at bounding box center [241, 8] width 482 height 16
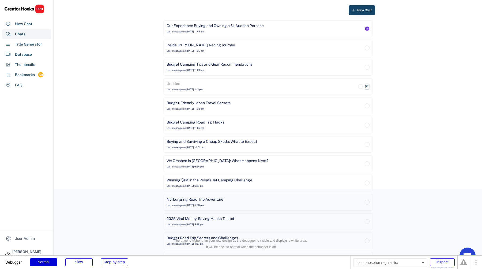
click at [367, 87] on icon at bounding box center [367, 86] width 4 height 4
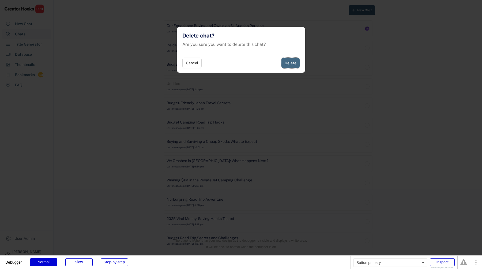
click at [289, 63] on button "Delete" at bounding box center [290, 63] width 18 height 11
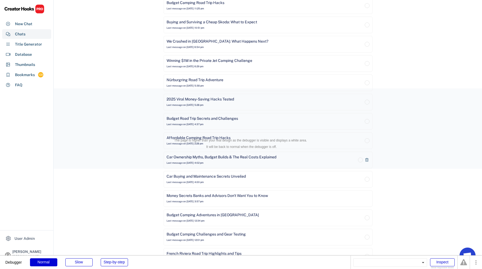
scroll to position [101, 0]
click at [368, 198] on icon at bounding box center [367, 197] width 4 height 4
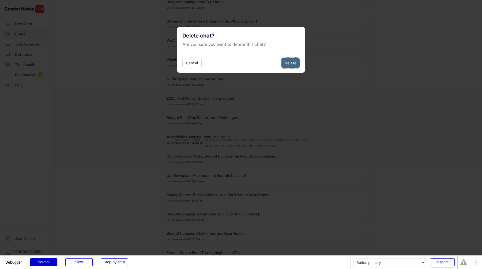
click at [293, 65] on button "Delete" at bounding box center [290, 63] width 18 height 11
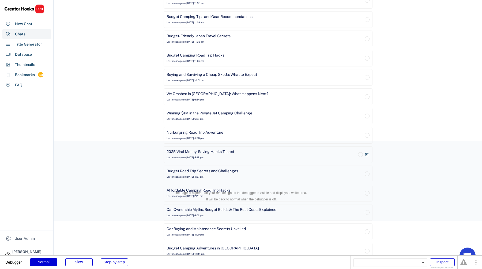
scroll to position [0, 0]
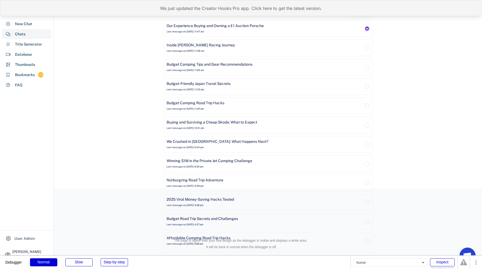
click at [193, 7] on div "We just updated the Creator Hooks Pro app. Click here to get the latest version." at bounding box center [241, 8] width 482 height 16
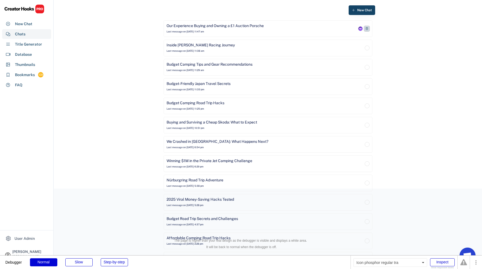
click at [368, 29] on icon at bounding box center [366, 28] width 3 height 3
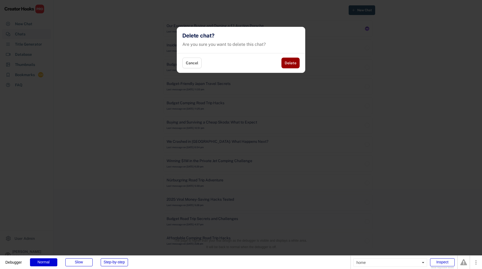
click at [368, 29] on div at bounding box center [241, 134] width 482 height 269
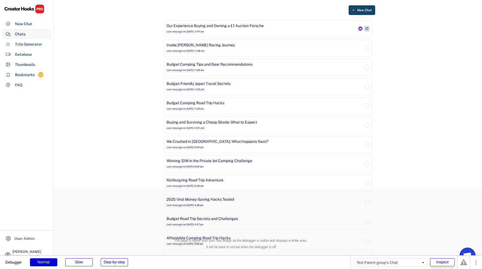
click at [221, 25] on div "Our Experience Buying and Owning a £1 Auction Porsche" at bounding box center [214, 25] width 97 height 5
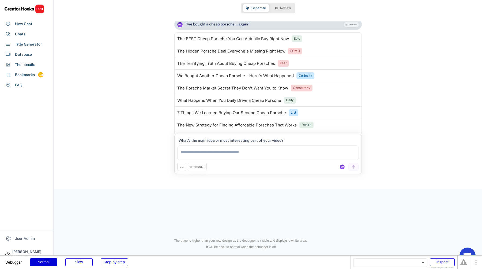
scroll to position [286, 0]
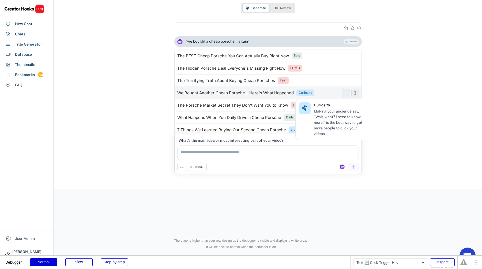
click at [308, 91] on div "Curiosity" at bounding box center [305, 92] width 14 height 5
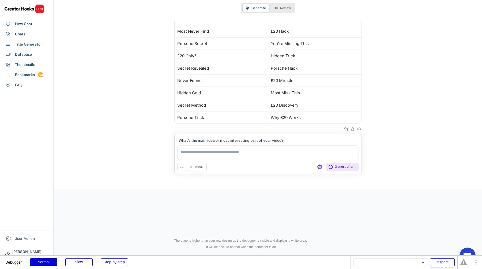
scroll to position [1090, 0]
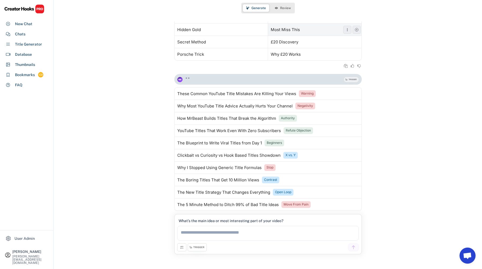
scroll to position [1122, 0]
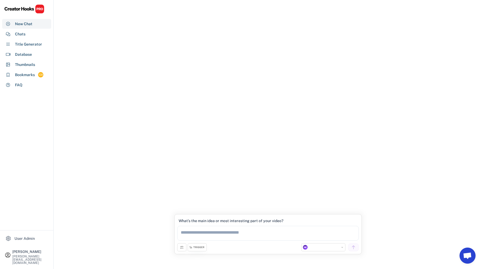
select select "**********"
click at [35, 33] on div "Chats" at bounding box center [26, 34] width 49 height 10
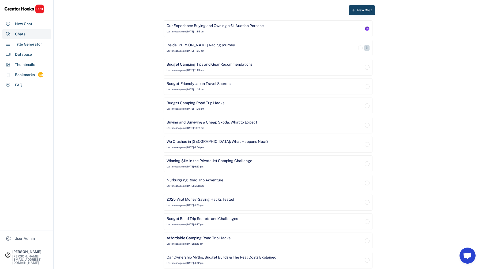
click at [202, 49] on div "Last message on [DATE] 11:38 am" at bounding box center [185, 50] width 38 height 3
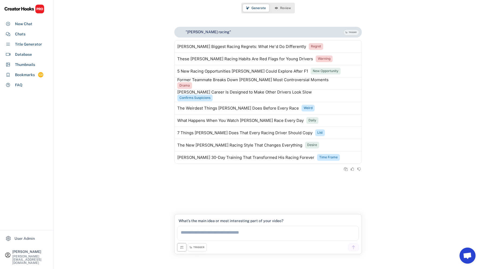
click at [183, 245] on icon at bounding box center [182, 247] width 4 height 4
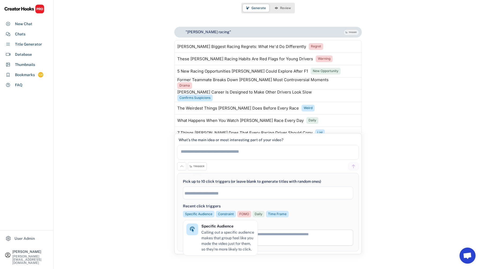
click at [383, 164] on div "New Chat Our Experience Buying and Owning a £1 Auction Porsche Last message on …" at bounding box center [268, 134] width 428 height 269
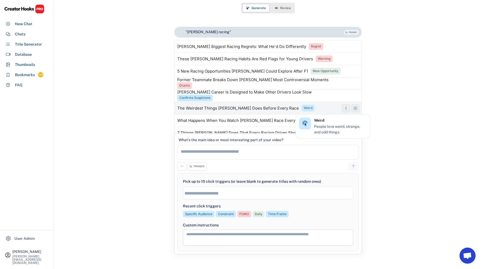
click at [305, 107] on div "Weird" at bounding box center [308, 108] width 9 height 5
select select "**********"
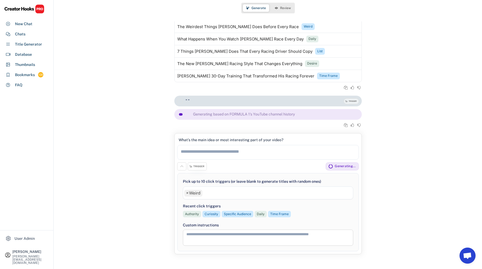
scroll to position [76, 0]
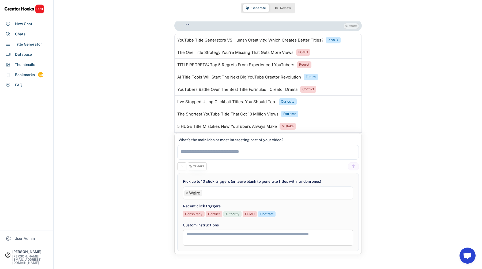
scroll to position [189, 0]
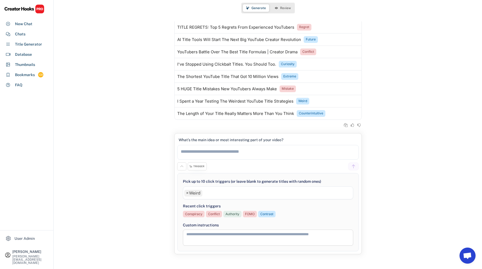
click at [238, 156] on textarea at bounding box center [267, 152] width 181 height 15
drag, startPoint x: 293, startPoint y: 113, endPoint x: 177, endPoint y: 115, distance: 116.4
click at [177, 115] on div "The Length of Your Title Really Matters More Than You Think Counterintuitive" at bounding box center [258, 113] width 167 height 7
click at [197, 156] on textarea at bounding box center [267, 152] width 181 height 15
paste textarea "**********"
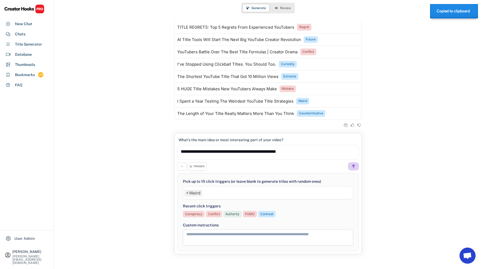
type textarea "**********"
click at [352, 165] on icon at bounding box center [353, 166] width 5 height 5
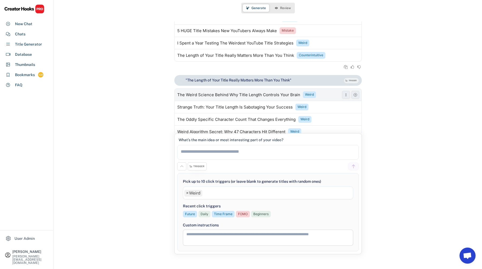
scroll to position [339, 0]
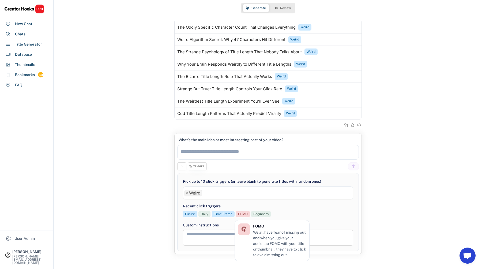
click at [246, 215] on div "FOMO" at bounding box center [243, 214] width 10 height 5
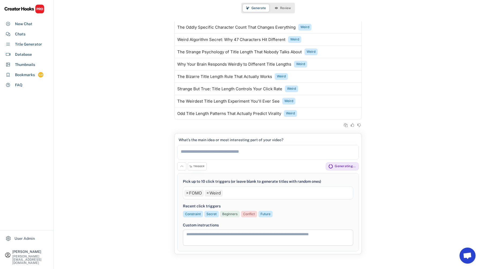
scroll to position [376, 0]
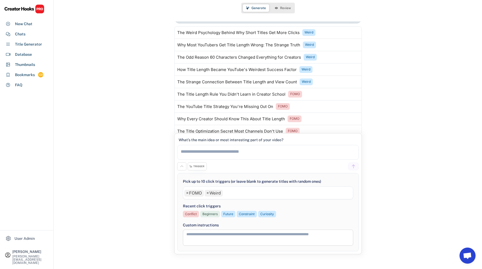
scroll to position [489, 0]
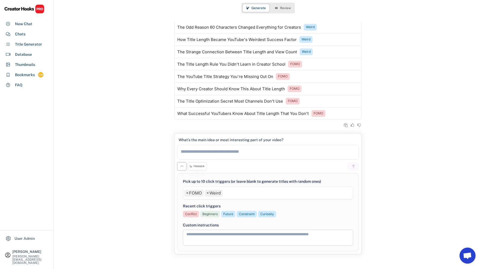
click at [184, 169] on button at bounding box center [181, 166] width 9 height 8
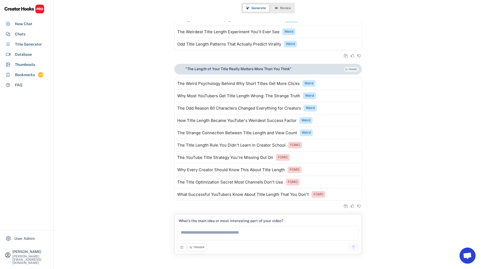
click at [231, 230] on textarea at bounding box center [267, 233] width 181 height 15
click at [180, 248] on icon at bounding box center [182, 247] width 4 height 4
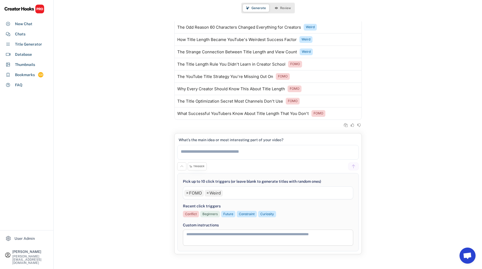
click at [187, 193] on span "×" at bounding box center [187, 193] width 2 height 4
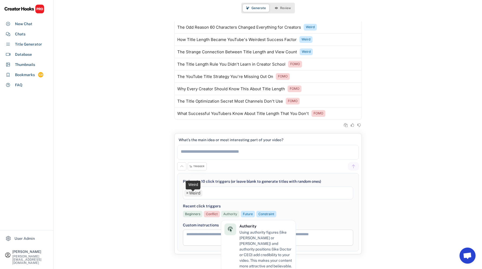
click at [234, 214] on div "Authority" at bounding box center [230, 214] width 14 height 5
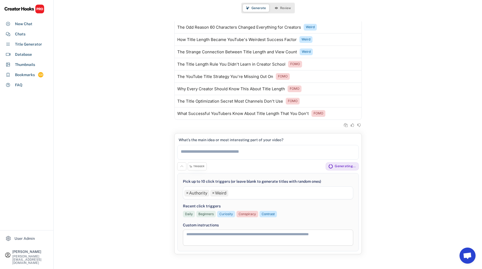
select select "**********"
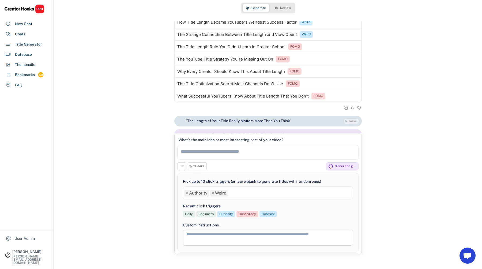
scroll to position [527, 0]
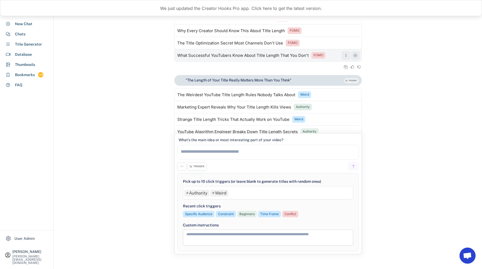
scroll to position [639, 0]
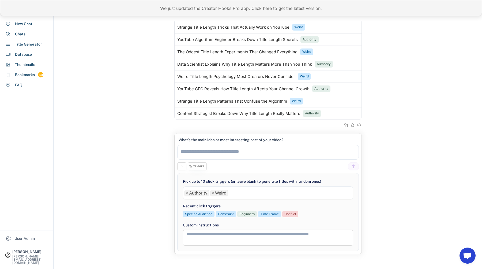
click at [203, 4] on div "We just updated the Creator Hooks Pro app. Click here to get the latest version." at bounding box center [241, 8] width 482 height 16
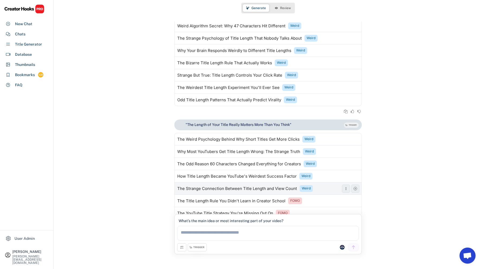
scroll to position [558, 0]
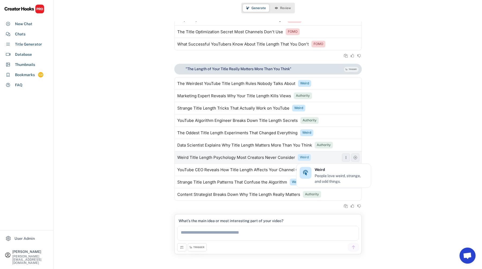
click at [304, 156] on div "Weird" at bounding box center [304, 157] width 9 height 5
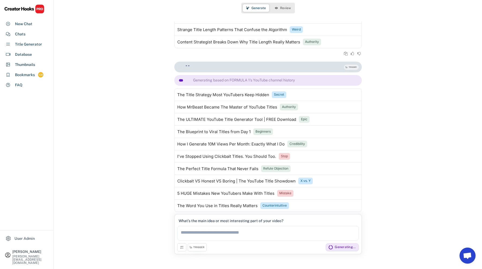
scroll to position [722, 0]
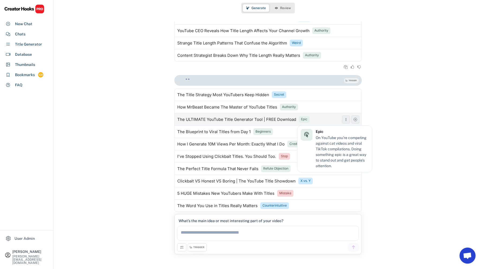
scroll to position [709, 0]
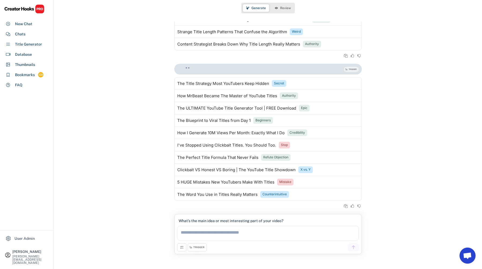
click at [183, 247] on icon at bounding box center [182, 247] width 4 height 4
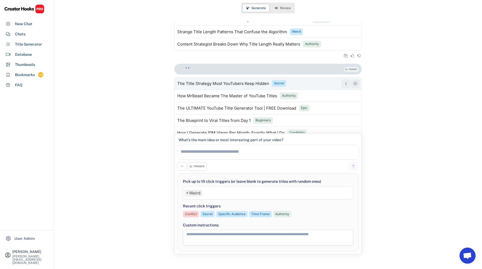
scroll to position [789, 0]
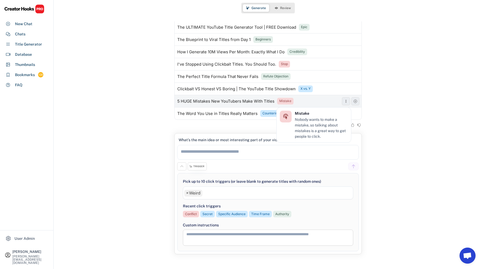
click at [277, 103] on div "Mistake" at bounding box center [285, 101] width 16 height 7
select select "**********"
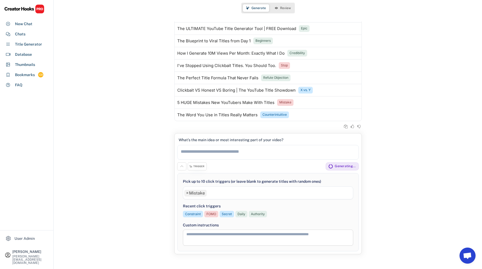
scroll to position [827, 0]
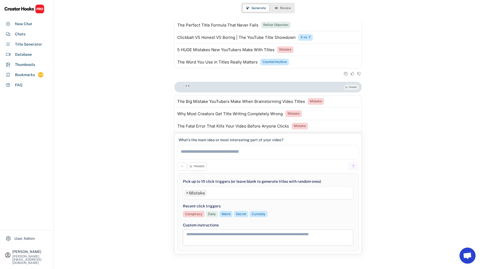
scroll to position [847, 0]
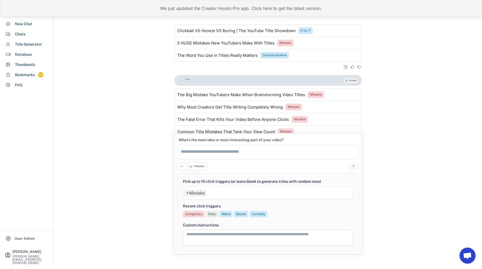
click at [193, 9] on div "We just updated the Creator Hooks Pro app. Click here to get the latest version." at bounding box center [241, 8] width 482 height 16
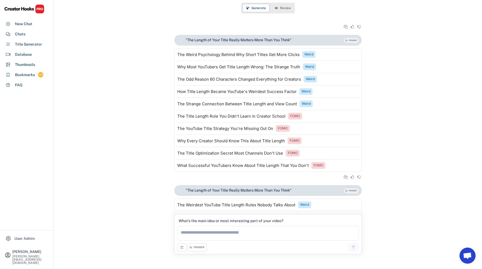
scroll to position [414, 0]
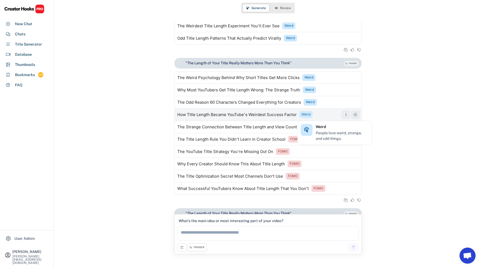
click at [303, 112] on div "Weird" at bounding box center [305, 114] width 9 height 5
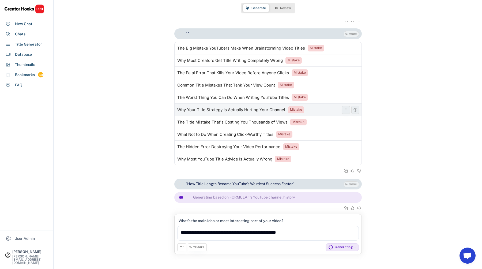
scroll to position [896, 0]
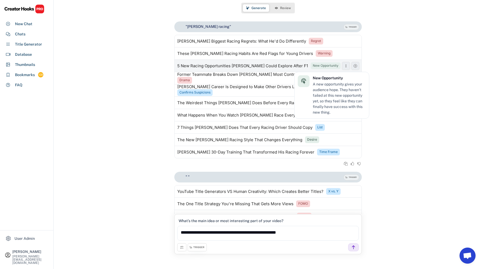
click at [313, 66] on div "New Opportunity" at bounding box center [326, 65] width 26 height 5
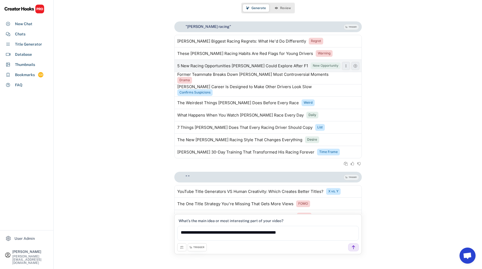
type textarea "**********"
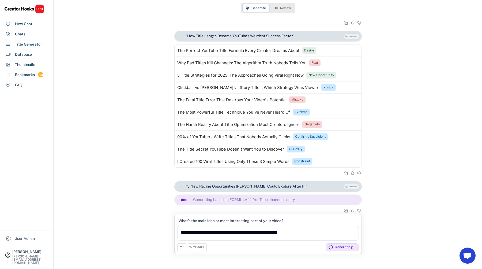
scroll to position [1046, 0]
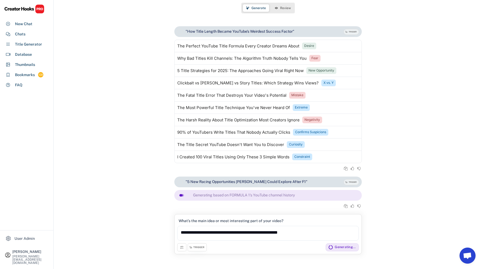
click at [184, 246] on button at bounding box center [181, 247] width 9 height 8
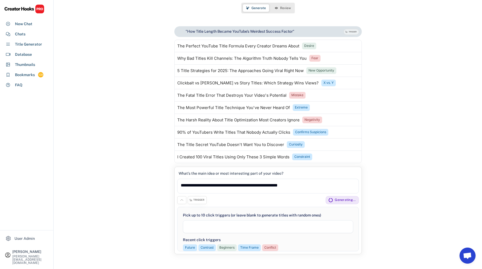
select select "**********"
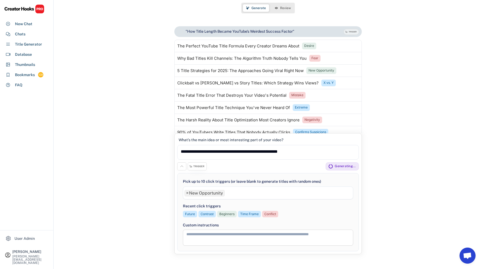
scroll to position [100, 0]
click at [183, 168] on button at bounding box center [181, 166] width 9 height 8
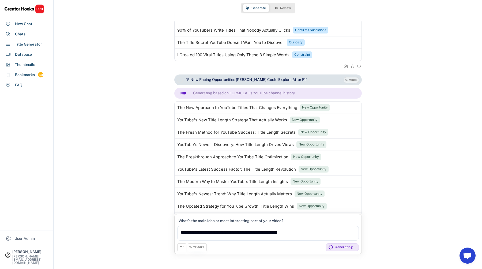
scroll to position [1172, 0]
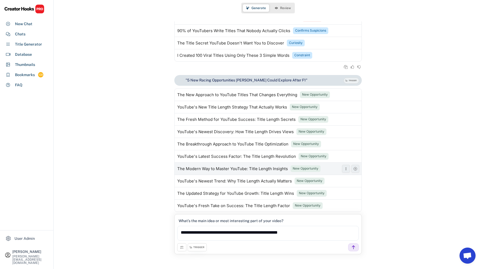
scroll to position [1159, 0]
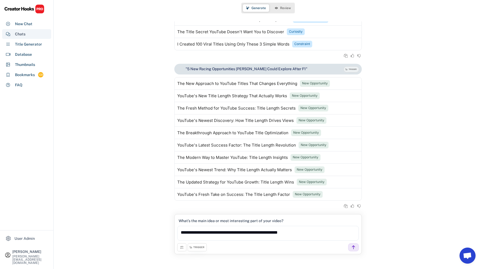
click at [37, 36] on div "Chats" at bounding box center [26, 34] width 49 height 10
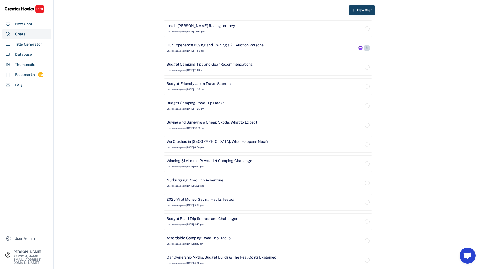
click at [275, 51] on div "Our Experience Buying and Owning a £1 Auction Porsche Last message on Aug 11, 2…" at bounding box center [261, 48] width 190 height 11
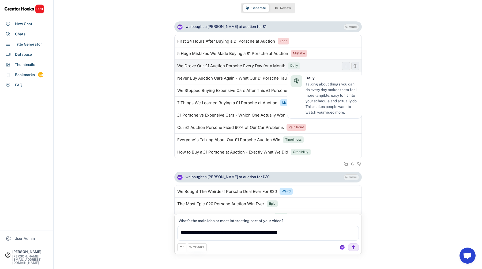
click at [296, 67] on div "Daily" at bounding box center [294, 65] width 8 height 5
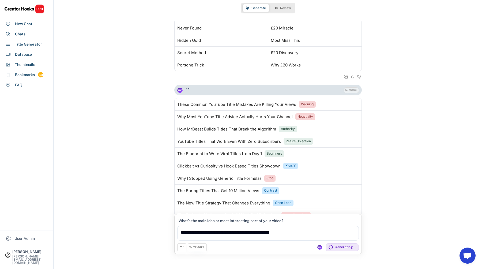
scroll to position [1160, 0]
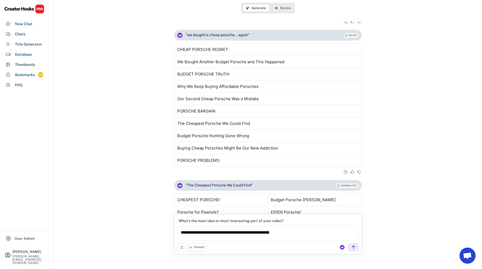
scroll to position [303, 0]
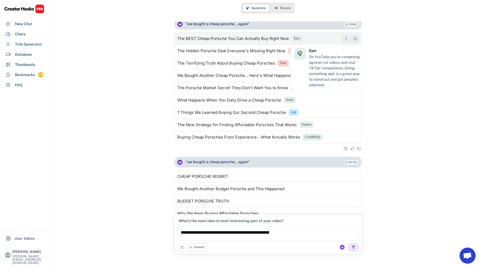
click at [294, 40] on div "Epic" at bounding box center [297, 38] width 6 height 5
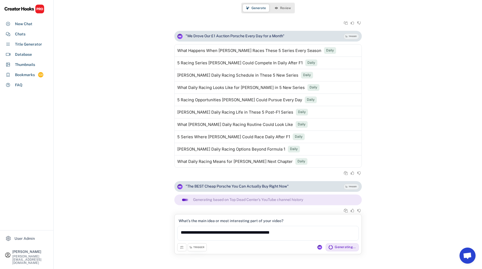
scroll to position [1310, 0]
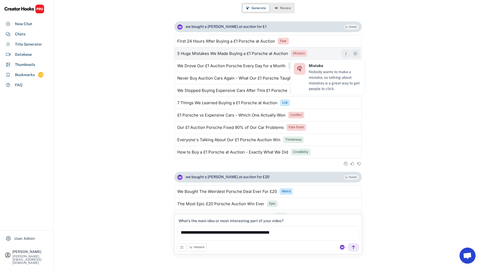
click at [298, 53] on div "Mistake" at bounding box center [299, 53] width 12 height 5
type textarea "**********"
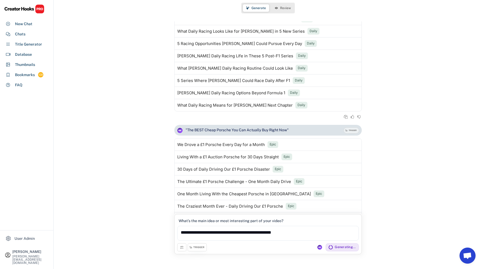
scroll to position [1448, 0]
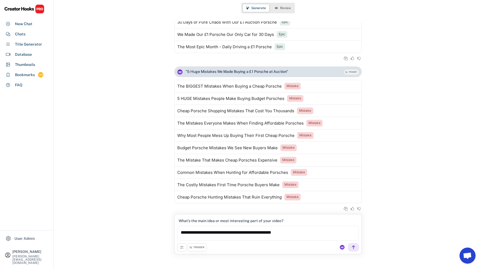
scroll to position [1560, 0]
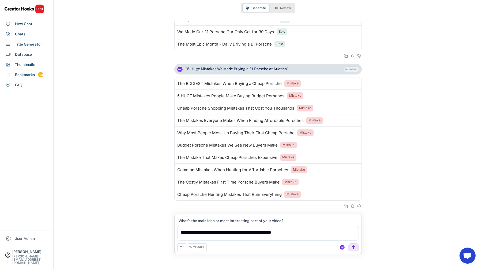
click at [189, 249] on div "TRIGGER" at bounding box center [197, 247] width 19 height 8
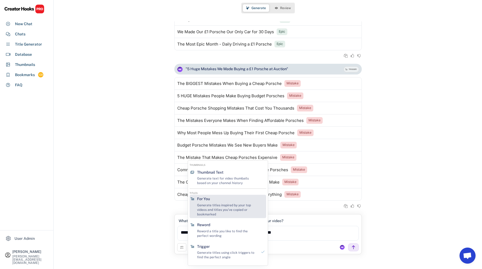
click at [206, 212] on div "Generate titles inspired by your top videos and titles you've copied or bookmar…" at bounding box center [227, 209] width 60 height 13
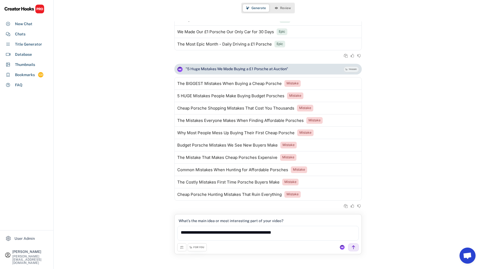
click at [199, 248] on div "FOR YOU" at bounding box center [198, 246] width 11 height 3
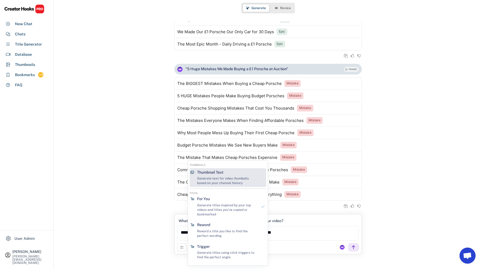
click at [216, 178] on div "Generate text for video thumbails based on your channel history" at bounding box center [227, 180] width 60 height 9
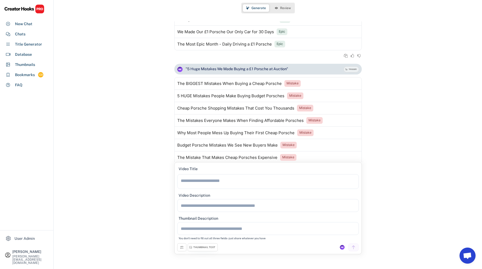
click at [210, 248] on div "THUMBNAIL TEXT" at bounding box center [204, 246] width 22 height 3
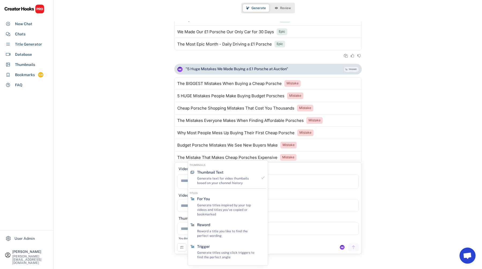
click at [217, 241] on div "THUMBNAILS Thumbnail Text Generate text for video thumbails based on your chann…" at bounding box center [228, 212] width 80 height 105
click at [217, 234] on div "Reword a title you like to find the perfect wording" at bounding box center [227, 233] width 60 height 9
type textarea "**********"
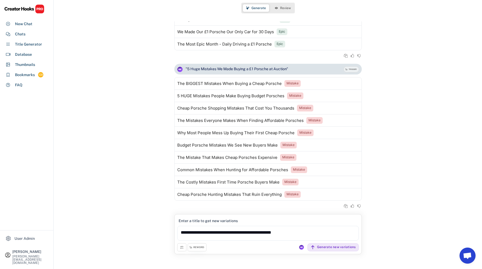
click at [205, 246] on div "REWORD" at bounding box center [197, 247] width 19 height 8
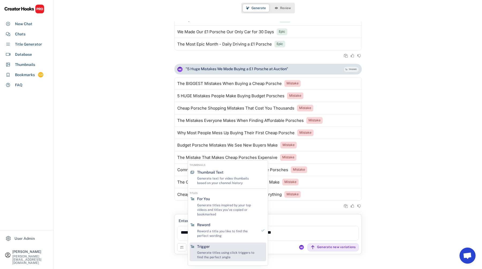
click at [214, 248] on div "Trigger Generate titles using click triggers to find the perfect angle" at bounding box center [227, 251] width 65 height 19
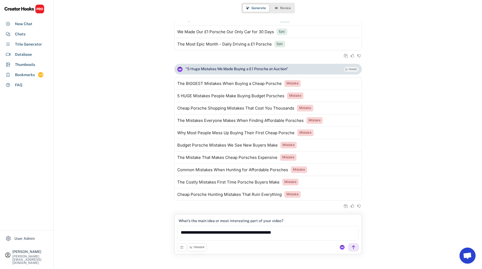
click at [197, 244] on div "TRIGGER" at bounding box center [197, 247] width 19 height 8
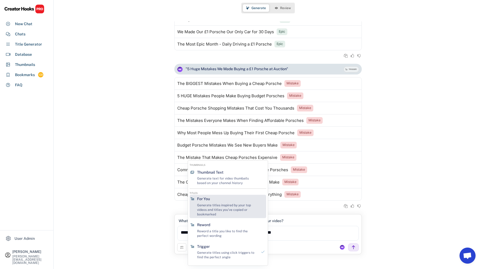
click at [206, 200] on div "For You" at bounding box center [203, 198] width 13 height 5
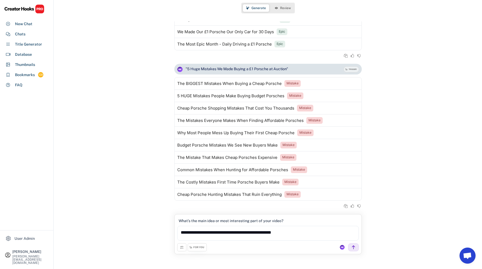
click at [190, 245] on icon at bounding box center [190, 246] width 3 height 3
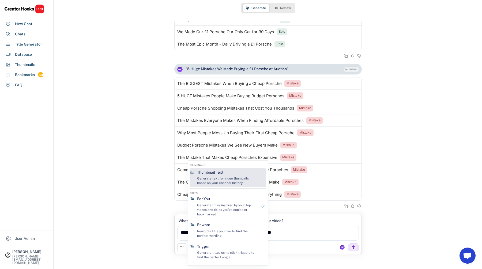
click at [207, 178] on div "Generate text for video thumbails based on your channel history" at bounding box center [227, 180] width 60 height 9
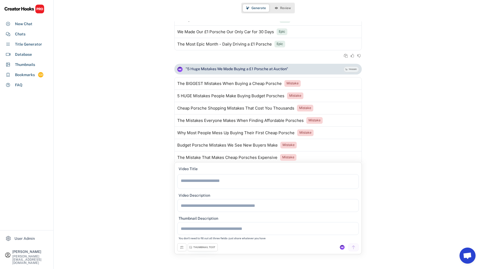
click at [202, 245] on div "THUMBNAIL TEXT" at bounding box center [203, 247] width 30 height 8
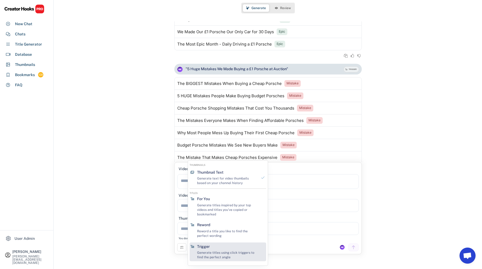
click at [210, 251] on div "Generate titles using click triggers to find the perfect angle" at bounding box center [227, 254] width 60 height 9
type textarea "**********"
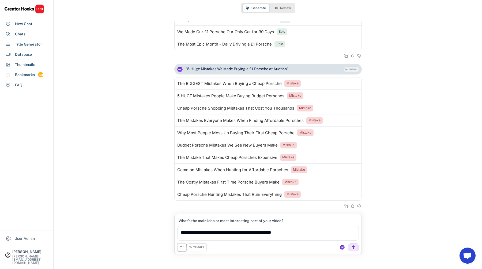
click at [183, 245] on button at bounding box center [181, 247] width 9 height 8
select select "**********"
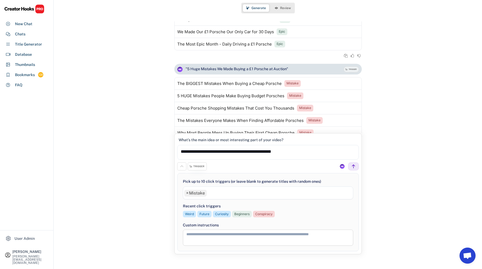
click at [179, 166] on button at bounding box center [181, 166] width 9 height 8
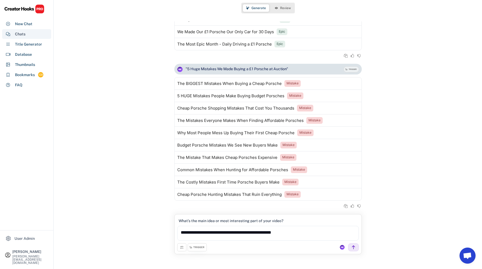
click at [22, 35] on div "Chats" at bounding box center [20, 34] width 10 height 6
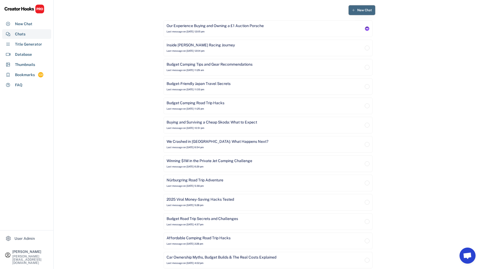
click at [367, 9] on span "New Chat" at bounding box center [364, 10] width 15 height 3
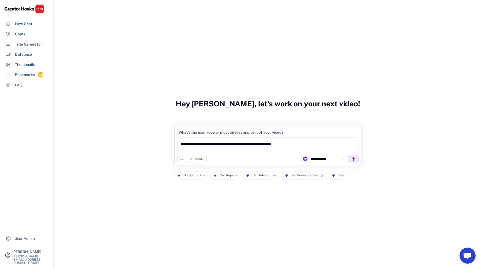
click at [330, 156] on select "**********" at bounding box center [326, 158] width 35 height 5
select select "**********"
click at [307, 147] on textarea "**********" at bounding box center [267, 144] width 181 height 15
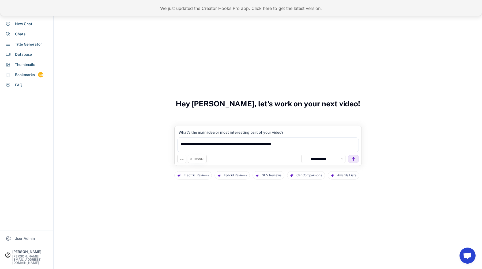
click at [195, 13] on div "We just updated the Creator Hooks Pro app. Click here to get the latest version." at bounding box center [241, 8] width 482 height 16
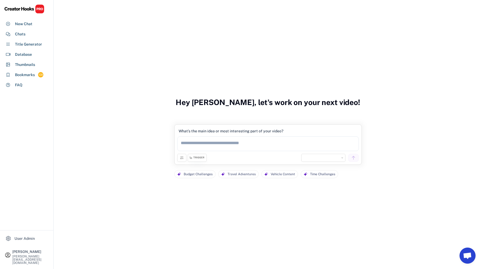
select select "**********"
click at [326, 153] on div "What’s the main idea or most interesting part of your video?" at bounding box center [267, 140] width 181 height 26
click at [21, 33] on div "Chats" at bounding box center [20, 34] width 10 height 6
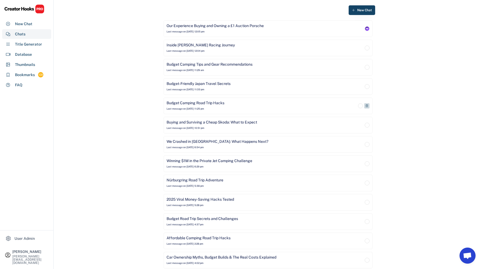
click at [225, 104] on div "Budget Camping Road Trip Hacks Last message on [DATE] 11:25 pm" at bounding box center [261, 105] width 190 height 11
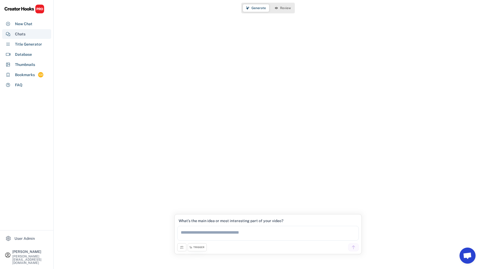
click at [36, 29] on div "Chats" at bounding box center [26, 34] width 49 height 10
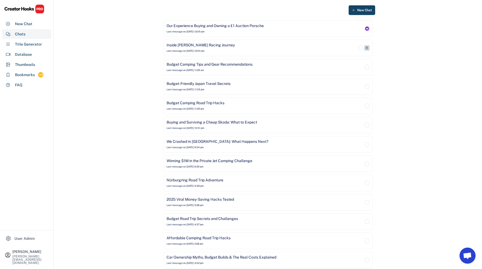
click at [248, 48] on div "Inside [PERSON_NAME] Racing Journey Last message on [DATE] 12:04 pm" at bounding box center [261, 48] width 190 height 11
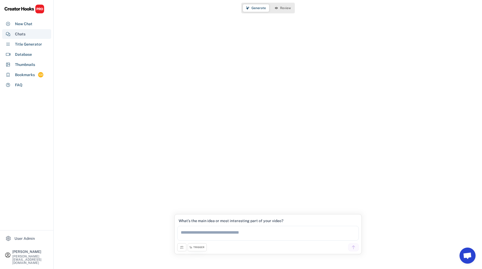
click at [20, 40] on div "Title Generator" at bounding box center [26, 44] width 49 height 10
select select "**********"
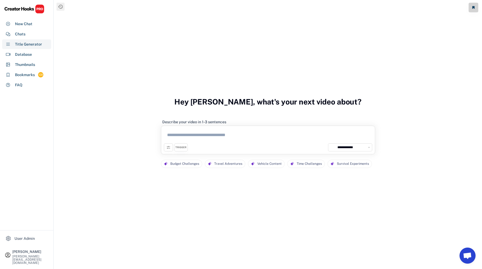
click at [21, 38] on div "Chats" at bounding box center [26, 34] width 49 height 10
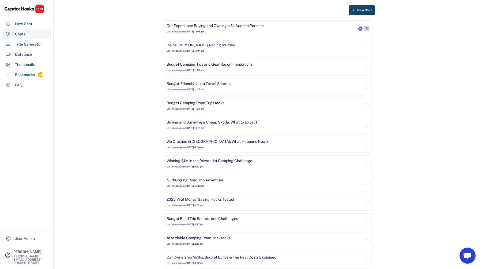
click at [226, 29] on div "Our Experience Buying and Owning a £1 Auction Porsche Last message on [DATE] 12…" at bounding box center [261, 28] width 190 height 11
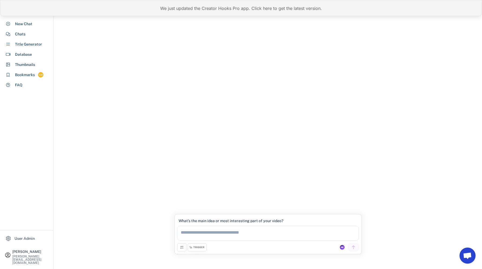
click at [199, 3] on div "We just updated the Creator Hooks Pro app. Click here to get the latest version." at bounding box center [241, 8] width 482 height 16
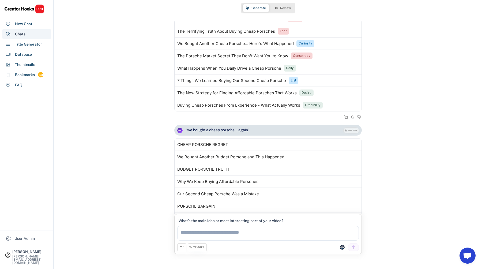
scroll to position [1206, 0]
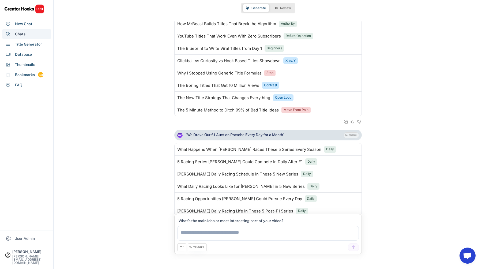
click at [35, 35] on div "Chats" at bounding box center [26, 34] width 49 height 10
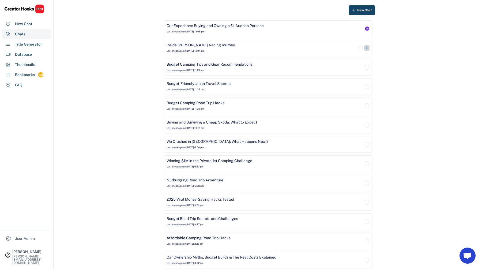
click at [242, 48] on div "Inside Lewis Hamilton's Racing Journey Last message on Aug 11, 2025 at 12:04 pm" at bounding box center [261, 48] width 190 height 11
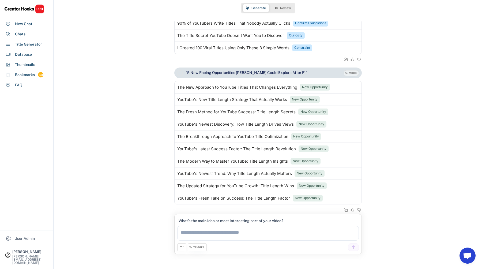
scroll to position [1159, 0]
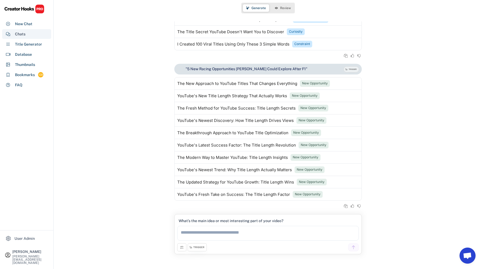
click at [24, 32] on div "Chats" at bounding box center [20, 34] width 10 height 6
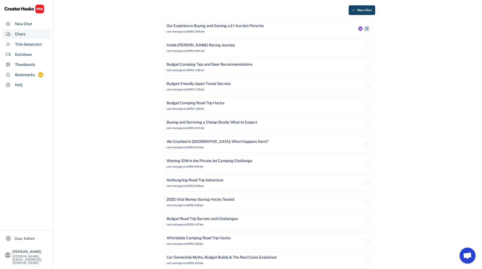
click at [188, 30] on div "Last message on Aug 11, 2025 at 12:05 pm" at bounding box center [185, 31] width 38 height 3
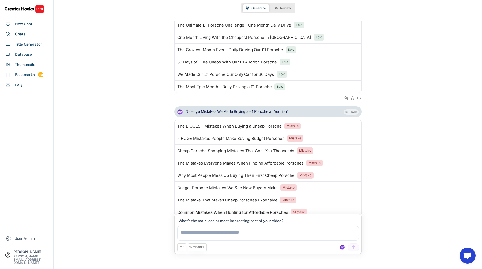
scroll to position [1560, 0]
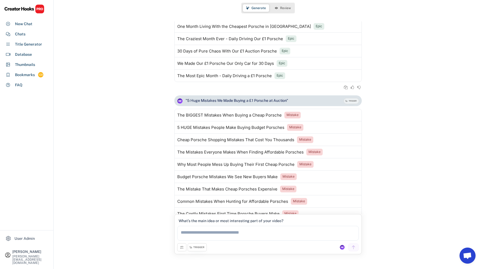
scroll to position [1560, 0]
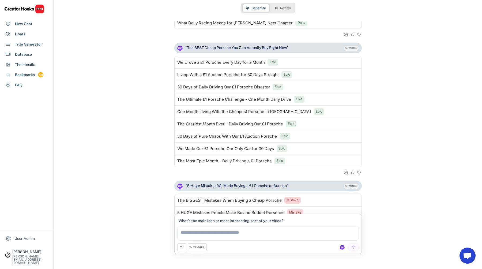
scroll to position [1560, 0]
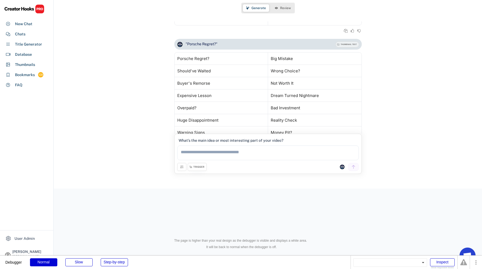
scroll to position [1206, 0]
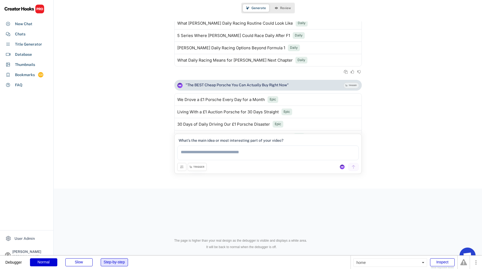
click at [110, 260] on div "Step-by-step" at bounding box center [114, 262] width 27 height 8
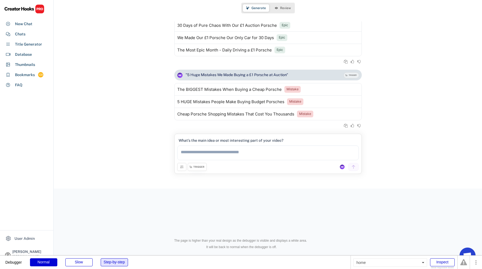
scroll to position [1603, 0]
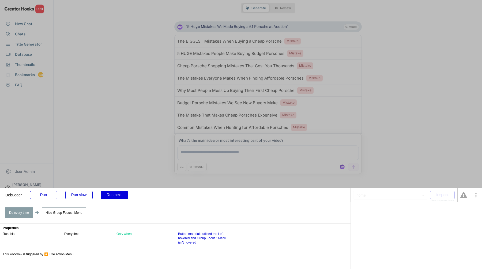
click at [124, 195] on div "Run next" at bounding box center [114, 195] width 27 height 8
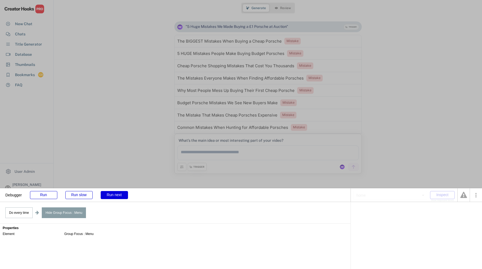
click at [124, 195] on div "Run next" at bounding box center [114, 195] width 27 height 8
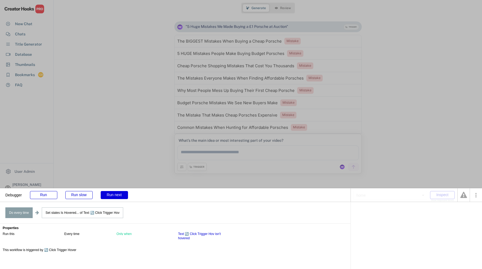
click at [124, 195] on div "Run next" at bounding box center [114, 195] width 27 height 8
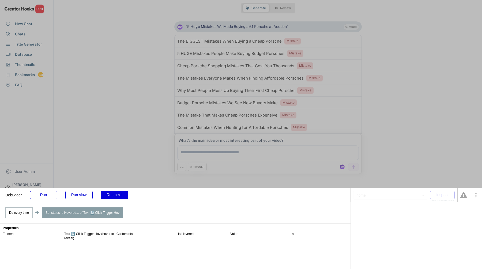
click at [124, 195] on div "Run next" at bounding box center [114, 195] width 27 height 8
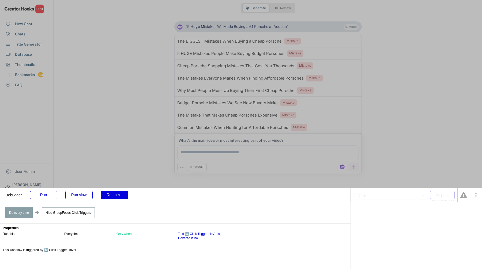
click at [124, 195] on div "Run next" at bounding box center [114, 195] width 27 height 8
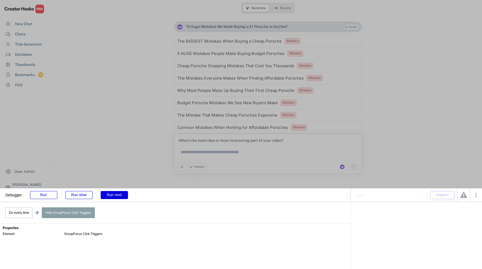
click at [124, 195] on div "Run next" at bounding box center [114, 195] width 27 height 8
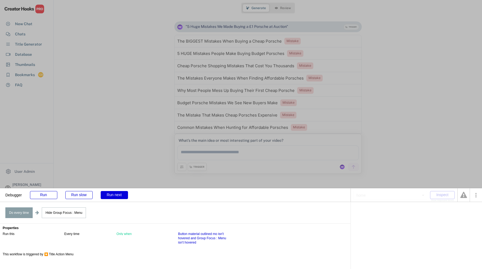
click at [124, 195] on div "Run next" at bounding box center [114, 195] width 27 height 8
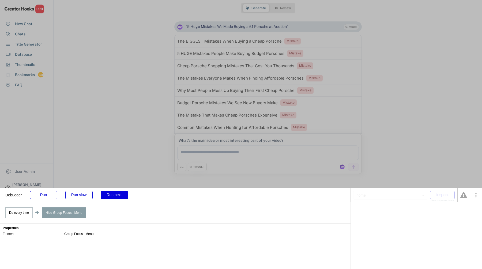
click at [124, 195] on div "Run next" at bounding box center [114, 195] width 27 height 8
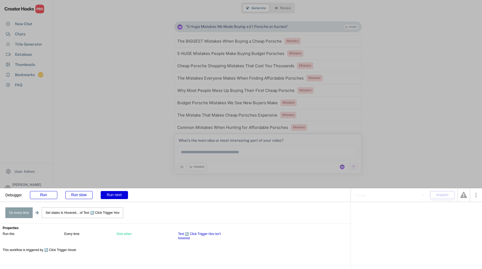
click at [124, 195] on div "Run next" at bounding box center [114, 195] width 27 height 8
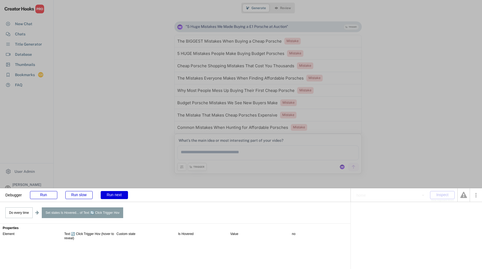
click at [124, 195] on div "Run next" at bounding box center [114, 195] width 27 height 8
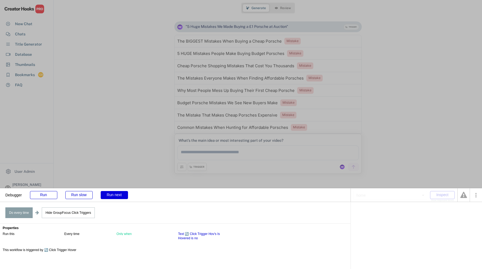
click at [124, 195] on div "Run next" at bounding box center [114, 195] width 27 height 8
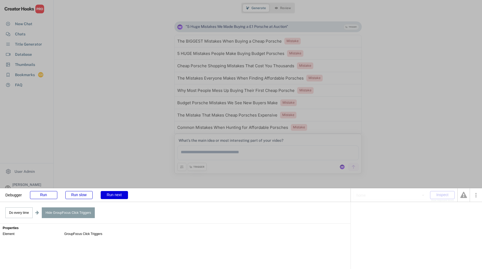
click at [124, 195] on div "Run next" at bounding box center [114, 195] width 27 height 8
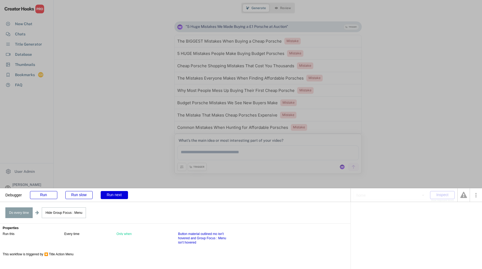
click at [124, 195] on div "Run next" at bounding box center [114, 195] width 27 height 8
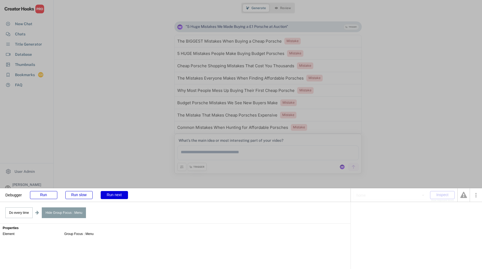
click at [124, 195] on div "Run next" at bounding box center [114, 195] width 27 height 8
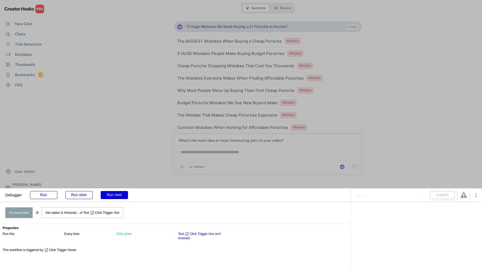
click at [124, 196] on div "Run next" at bounding box center [114, 195] width 27 height 8
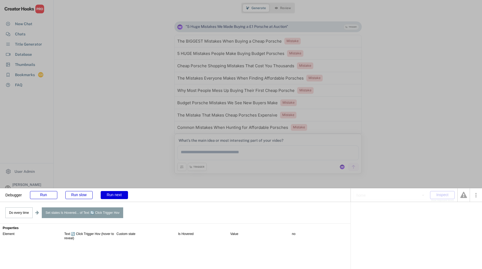
click at [124, 196] on div "Run next" at bounding box center [114, 195] width 27 height 8
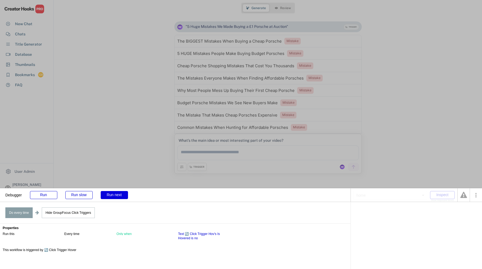
click at [124, 196] on div "Run next" at bounding box center [114, 195] width 27 height 8
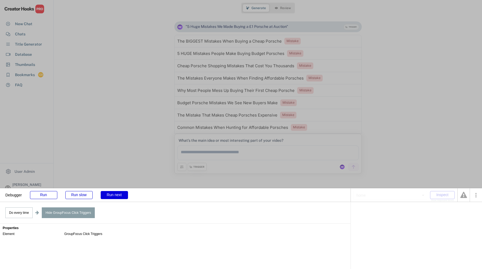
click at [124, 196] on div "Run next" at bounding box center [114, 195] width 27 height 8
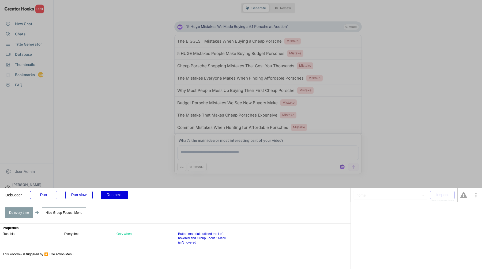
click at [124, 196] on div "Run next" at bounding box center [114, 195] width 27 height 8
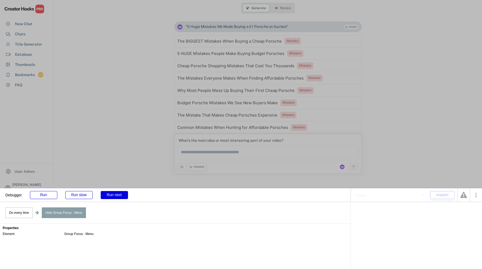
click at [124, 196] on div "Run next" at bounding box center [114, 195] width 27 height 8
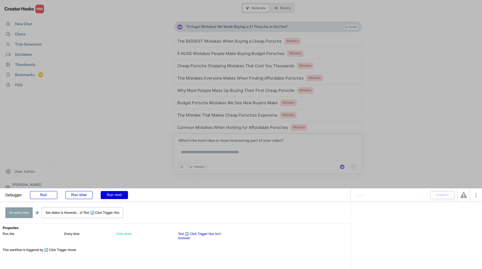
click at [124, 196] on div "Run next" at bounding box center [114, 195] width 27 height 8
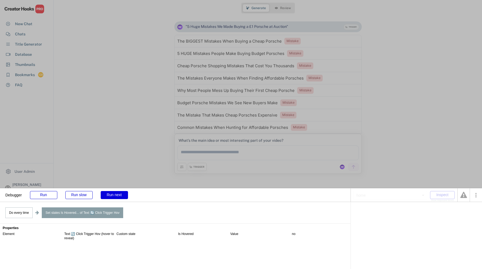
click at [124, 196] on div "Run next" at bounding box center [114, 195] width 27 height 8
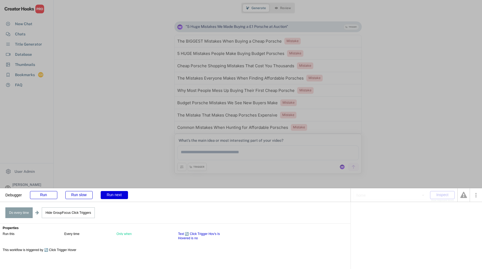
click at [124, 196] on div "Run next" at bounding box center [114, 195] width 27 height 8
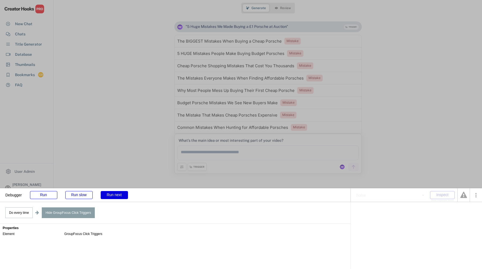
click at [124, 196] on div "Run next" at bounding box center [114, 195] width 27 height 8
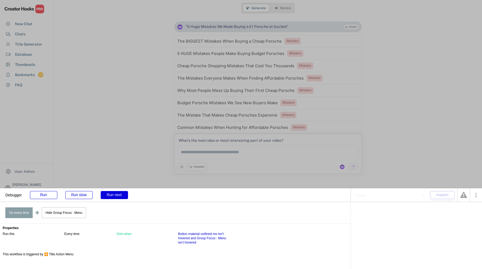
click at [124, 196] on div "Run next" at bounding box center [114, 195] width 27 height 8
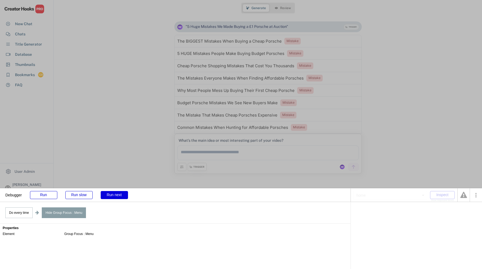
click at [124, 196] on div "Run next" at bounding box center [114, 195] width 27 height 8
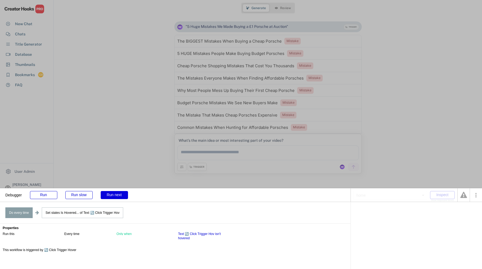
click at [124, 196] on div "Run next" at bounding box center [114, 195] width 27 height 8
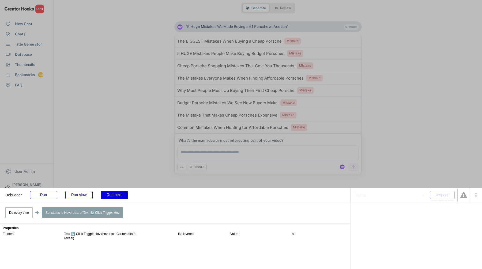
click at [124, 196] on div "Run next" at bounding box center [114, 195] width 27 height 8
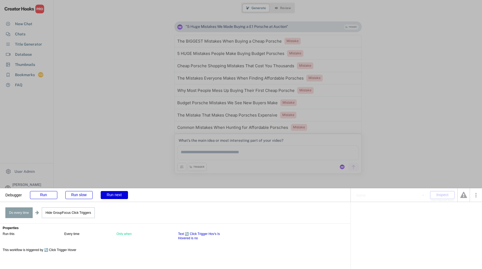
click at [124, 196] on div "Run next" at bounding box center [114, 195] width 27 height 8
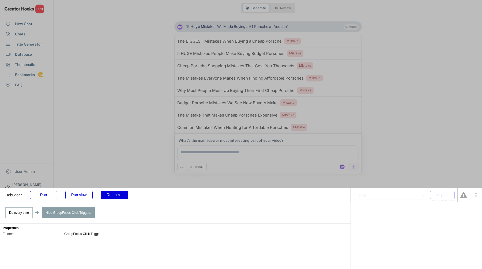
click at [124, 196] on div "Run next" at bounding box center [114, 195] width 27 height 8
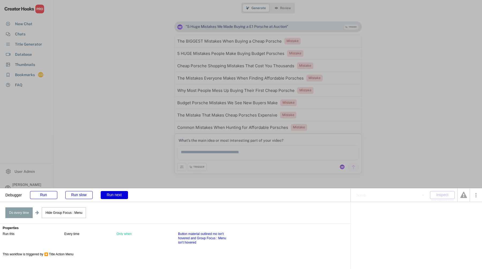
click at [124, 196] on div "Run next" at bounding box center [114, 195] width 27 height 8
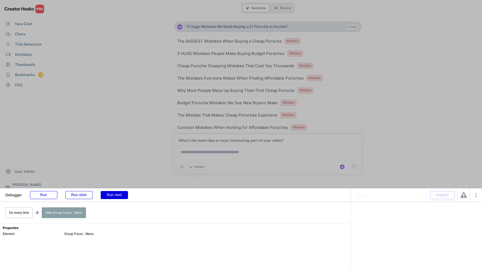
click at [124, 196] on div "Run next" at bounding box center [114, 195] width 27 height 8
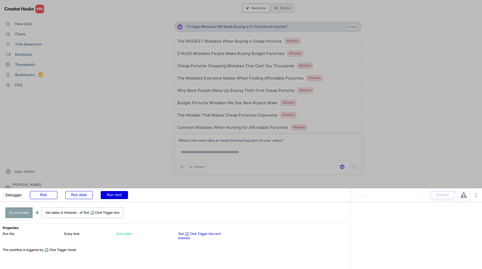
click at [124, 196] on div "Run next" at bounding box center [114, 195] width 27 height 8
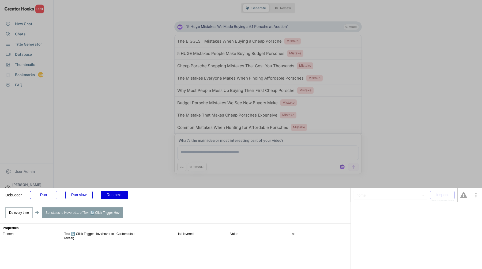
click at [124, 196] on div "Run next" at bounding box center [114, 195] width 27 height 8
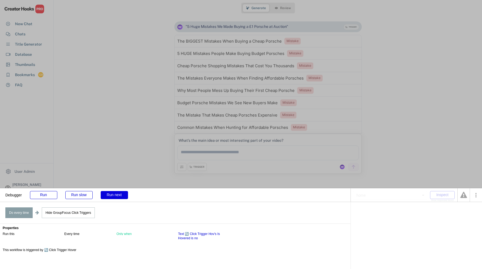
click at [124, 196] on div "Run next" at bounding box center [114, 195] width 27 height 8
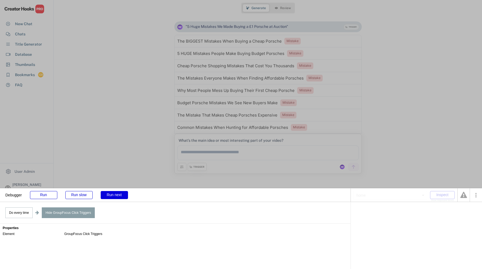
click at [124, 196] on div "Run next" at bounding box center [114, 195] width 27 height 8
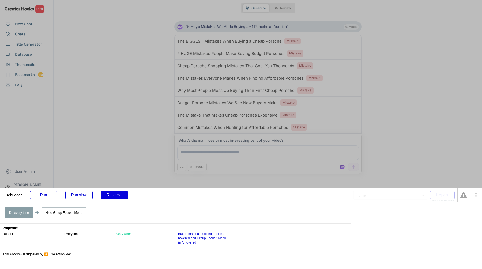
click at [124, 196] on div "Run next" at bounding box center [114, 195] width 27 height 8
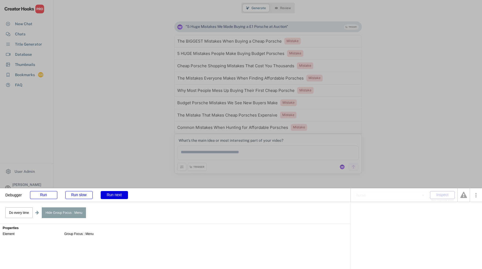
click at [124, 196] on div "Run next" at bounding box center [114, 195] width 27 height 8
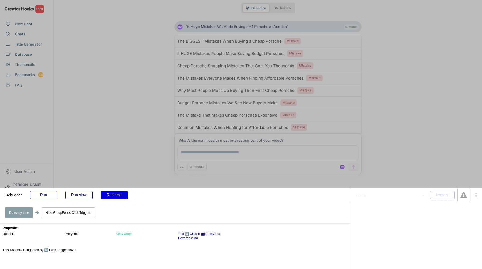
click at [124, 196] on div "Run next" at bounding box center [114, 195] width 27 height 8
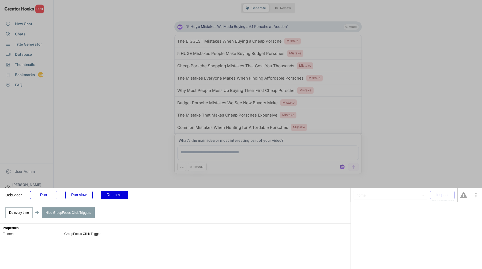
click at [124, 196] on div "Run next" at bounding box center [114, 195] width 27 height 8
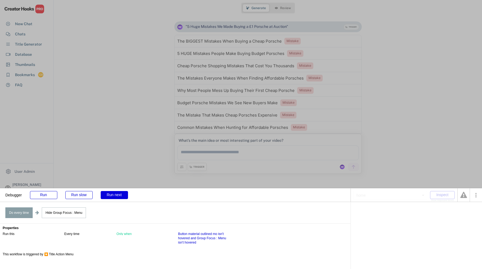
click at [124, 196] on div "Run next" at bounding box center [114, 195] width 27 height 8
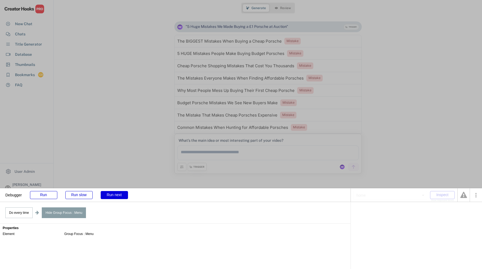
click at [124, 196] on div "Run next" at bounding box center [114, 195] width 27 height 8
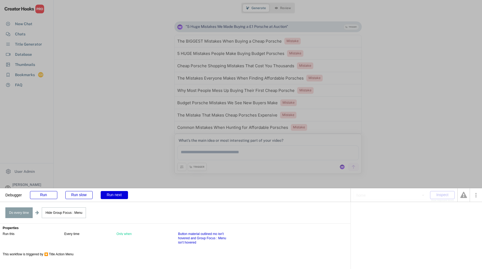
click at [124, 196] on div "Run next" at bounding box center [114, 195] width 27 height 8
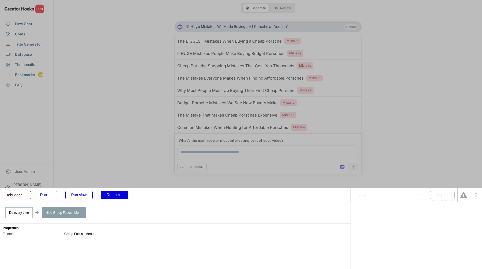
click at [124, 196] on div "Run next" at bounding box center [114, 195] width 27 height 8
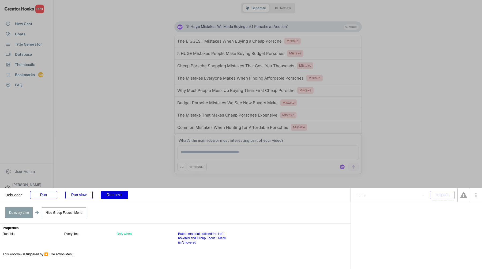
click at [124, 196] on div "Run next" at bounding box center [114, 195] width 27 height 8
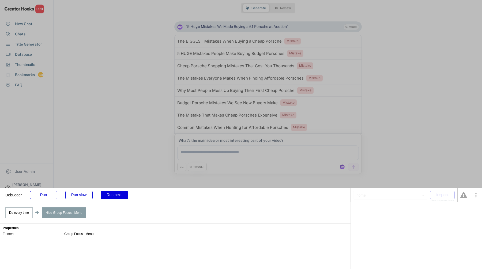
click at [124, 196] on div "Run next" at bounding box center [114, 195] width 27 height 8
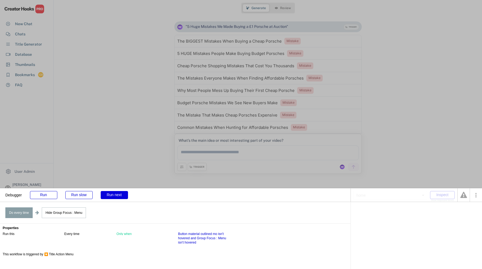
click at [124, 196] on div "Run next" at bounding box center [114, 195] width 27 height 8
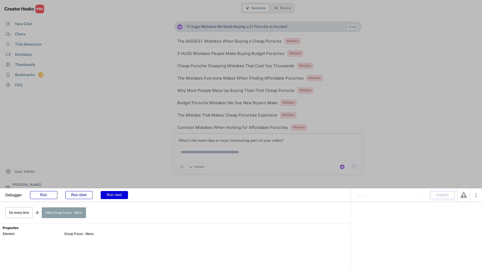
click at [124, 196] on div "Run next" at bounding box center [114, 195] width 27 height 8
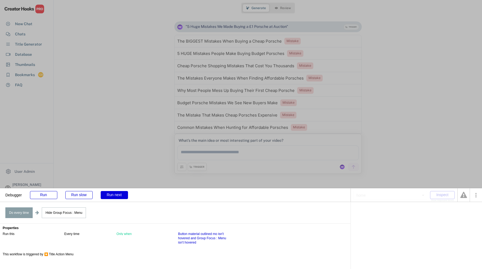
click at [124, 196] on div "Run next" at bounding box center [114, 195] width 27 height 8
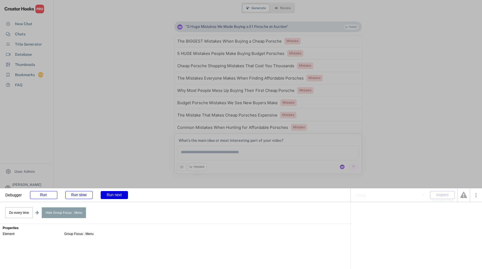
click at [124, 196] on div "Run next" at bounding box center [114, 195] width 27 height 8
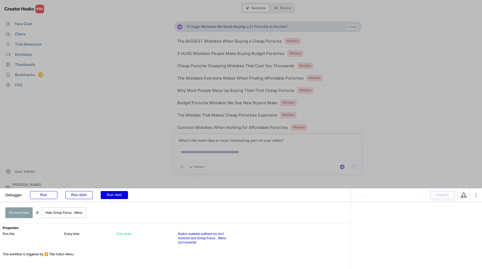
click at [124, 196] on div "Run next" at bounding box center [114, 195] width 27 height 8
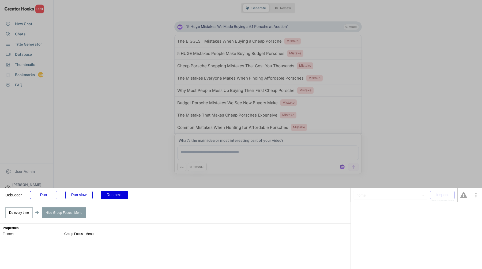
click at [124, 196] on div "Run next" at bounding box center [114, 195] width 27 height 8
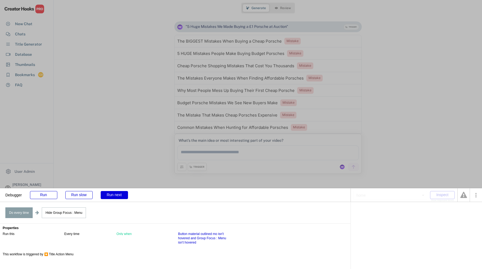
click at [124, 196] on div "Run next" at bounding box center [114, 195] width 27 height 8
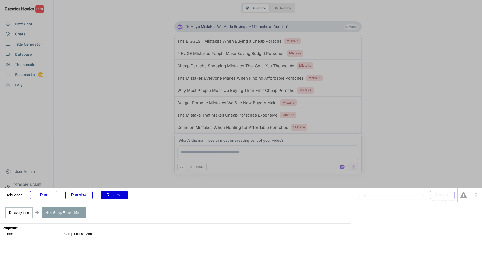
click at [124, 196] on div "Run next" at bounding box center [114, 195] width 27 height 8
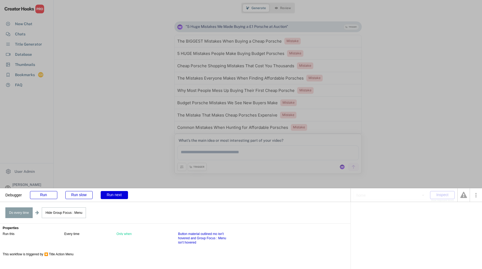
click at [124, 196] on div "Run next" at bounding box center [114, 195] width 27 height 8
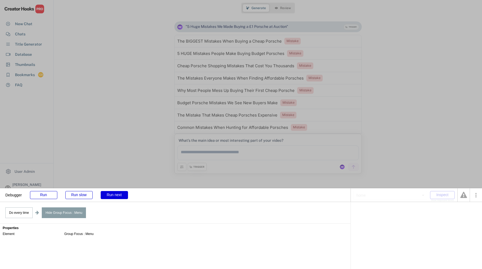
click at [124, 196] on div "Run next" at bounding box center [114, 195] width 27 height 8
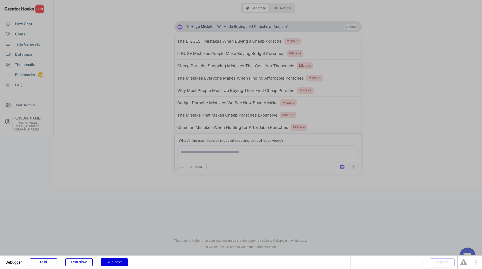
click at [116, 259] on div "Run next" at bounding box center [114, 262] width 27 height 8
click at [36, 264] on div "Run" at bounding box center [43, 262] width 27 height 8
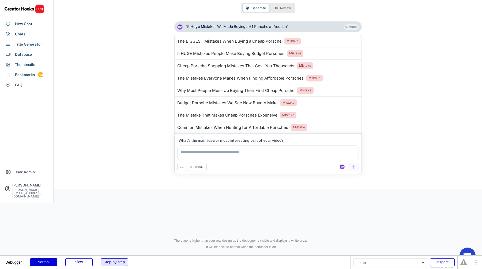
click at [116, 265] on div "Step-by-step" at bounding box center [114, 262] width 27 height 8
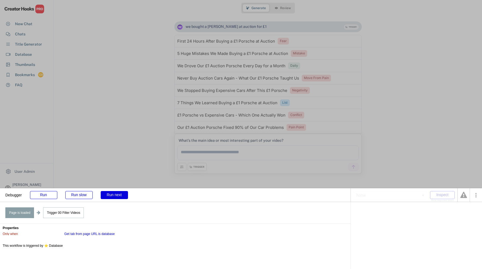
click at [116, 196] on div "Run next" at bounding box center [114, 195] width 27 height 8
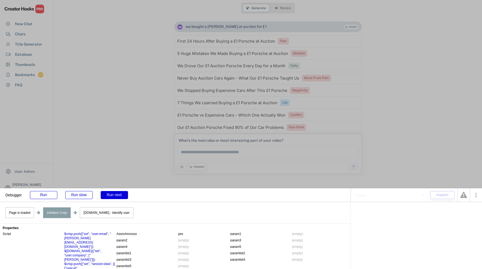
click at [116, 196] on div "Run next" at bounding box center [114, 195] width 27 height 8
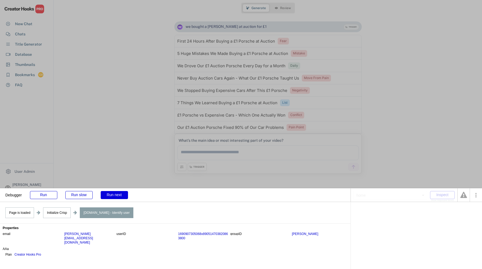
click at [116, 196] on div "Run next" at bounding box center [114, 195] width 27 height 8
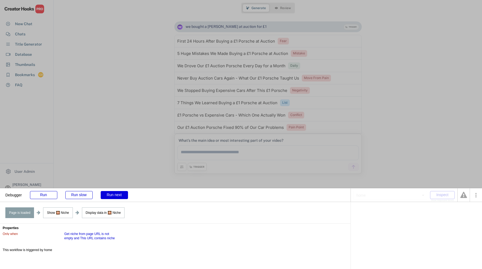
click at [116, 196] on div "Run next" at bounding box center [114, 195] width 27 height 8
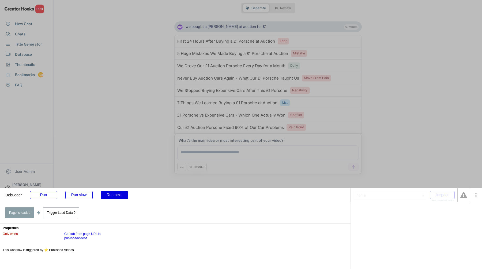
click at [116, 196] on div "Run next" at bounding box center [114, 195] width 27 height 8
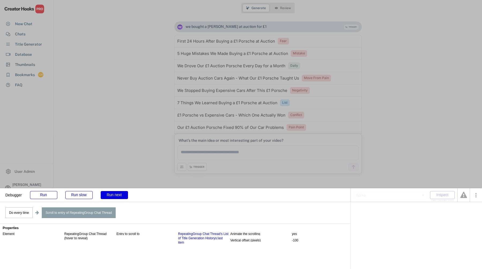
click at [116, 196] on div "Run next" at bounding box center [114, 195] width 27 height 8
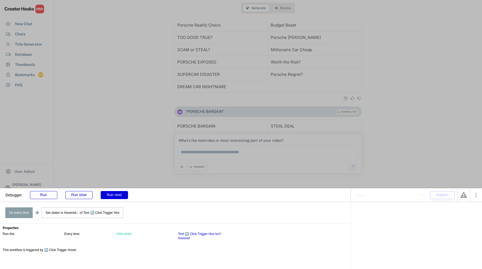
scroll to position [1206, 0]
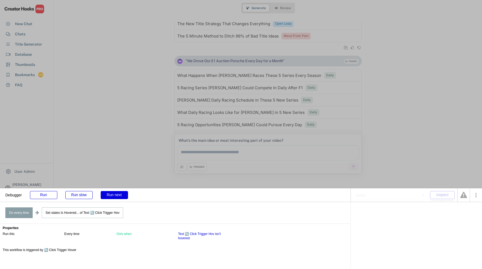
click at [116, 196] on div "Run next" at bounding box center [114, 195] width 27 height 8
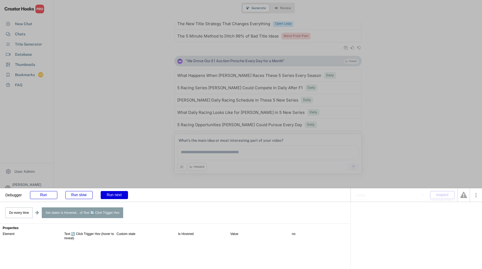
click at [116, 196] on div "Run next" at bounding box center [114, 195] width 27 height 8
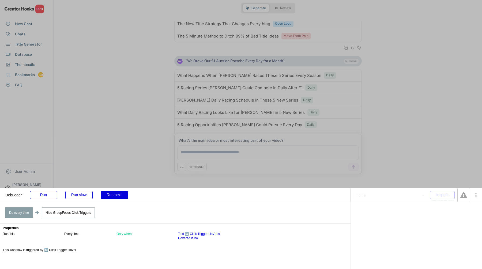
click at [116, 196] on div "Run next" at bounding box center [114, 195] width 27 height 8
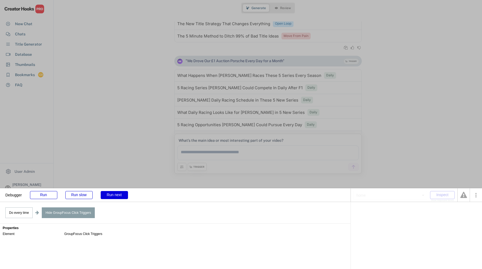
click at [116, 196] on div "Run next" at bounding box center [114, 195] width 27 height 8
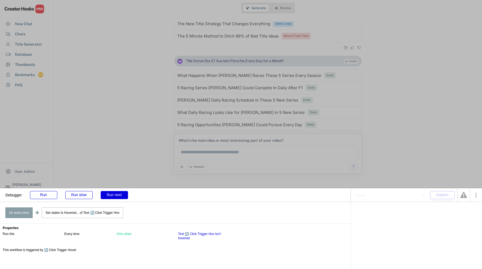
click at [116, 196] on div "Run next" at bounding box center [114, 195] width 27 height 8
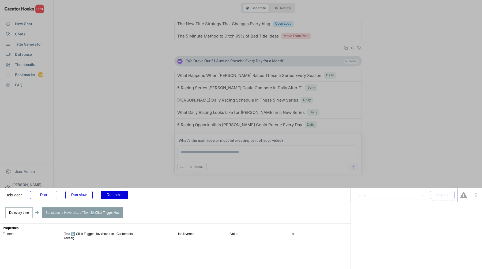
click at [116, 196] on div "Run next" at bounding box center [114, 195] width 27 height 8
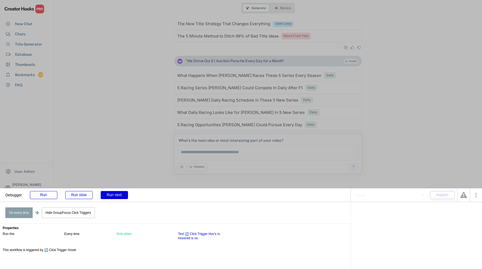
click at [116, 196] on div "Run next" at bounding box center [114, 195] width 27 height 8
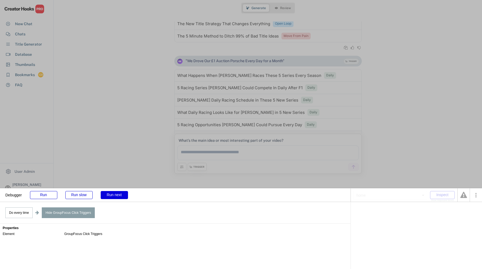
click at [116, 196] on div "Run next" at bounding box center [114, 195] width 27 height 8
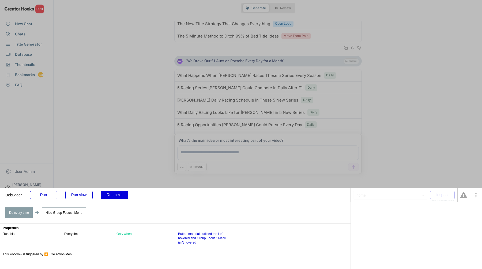
click at [116, 196] on div "Run next" at bounding box center [114, 195] width 27 height 8
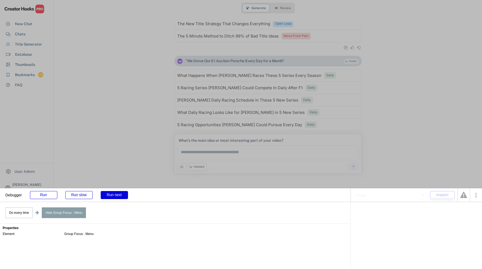
click at [116, 196] on div "Run next" at bounding box center [114, 195] width 27 height 8
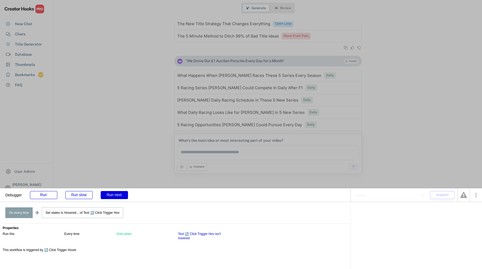
click at [116, 196] on div "Run next" at bounding box center [114, 195] width 27 height 8
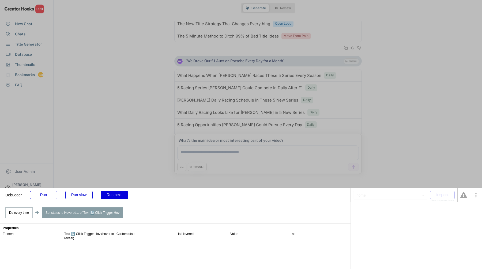
click at [116, 196] on div "Run next" at bounding box center [114, 195] width 27 height 8
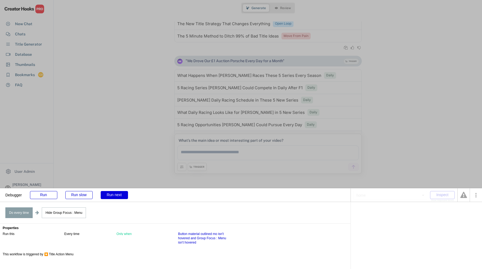
click at [116, 196] on div "Run next" at bounding box center [114, 195] width 27 height 8
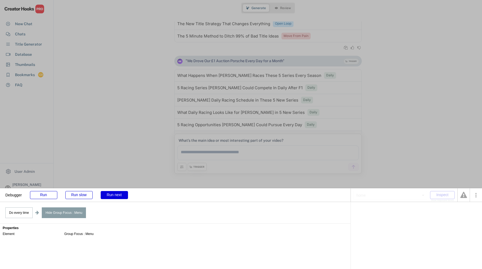
click at [116, 196] on div "Run next" at bounding box center [114, 195] width 27 height 8
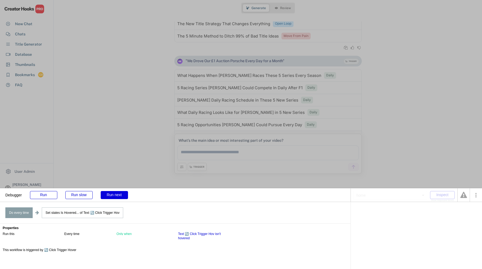
click at [116, 196] on div "Run next" at bounding box center [114, 195] width 27 height 8
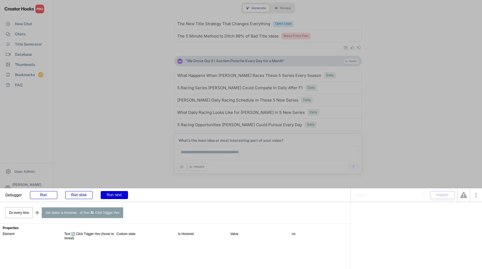
click at [116, 196] on div "Run next" at bounding box center [114, 195] width 27 height 8
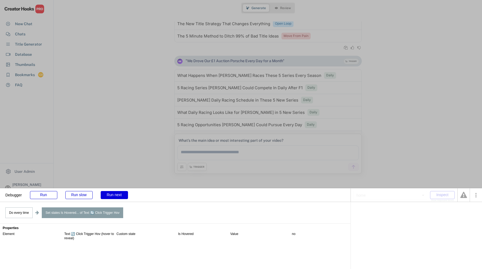
click at [116, 196] on div "Run next" at bounding box center [114, 195] width 27 height 8
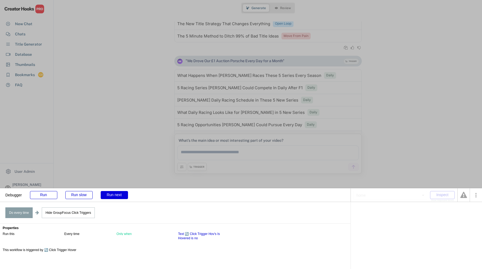
click at [116, 196] on div "Run next" at bounding box center [114, 195] width 27 height 8
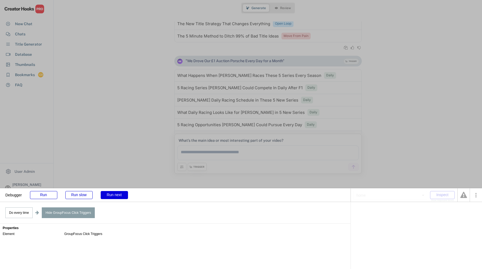
click at [116, 196] on div "Run next" at bounding box center [114, 195] width 27 height 8
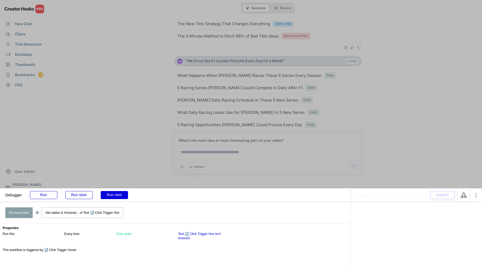
click at [116, 196] on div "Run next" at bounding box center [114, 195] width 27 height 8
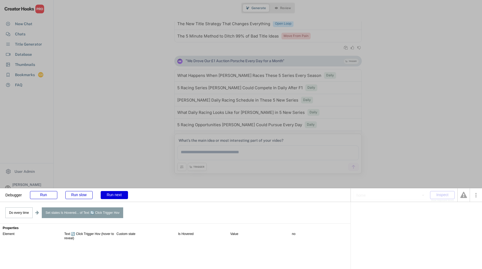
click at [116, 196] on div "Run next" at bounding box center [114, 195] width 27 height 8
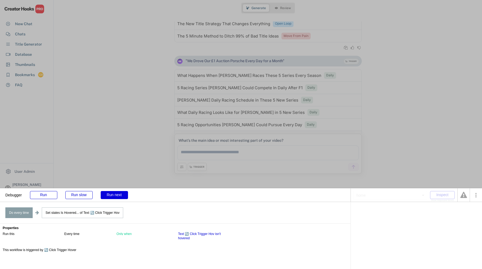
click at [116, 196] on div "Run next" at bounding box center [114, 195] width 27 height 8
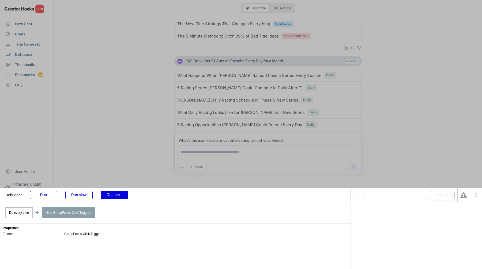
click at [116, 196] on div "Run next" at bounding box center [114, 195] width 27 height 8
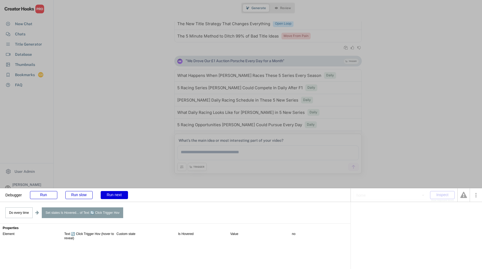
click at [116, 196] on div "Run next" at bounding box center [114, 195] width 27 height 8
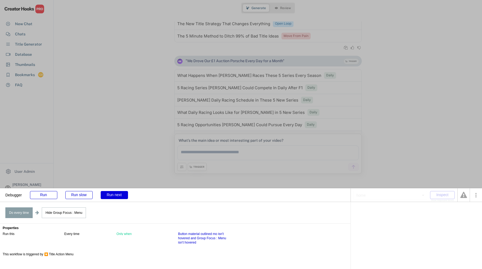
click at [116, 196] on div "Run next" at bounding box center [114, 195] width 27 height 8
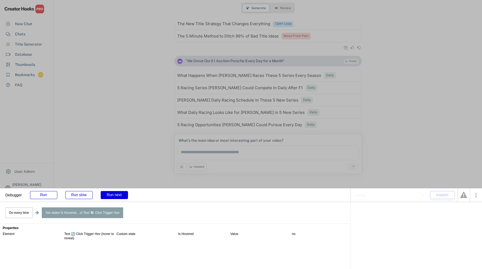
click at [116, 196] on div "Run next" at bounding box center [114, 195] width 27 height 8
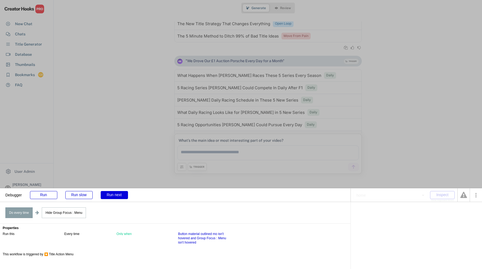
click at [116, 196] on div "Run next" at bounding box center [114, 195] width 27 height 8
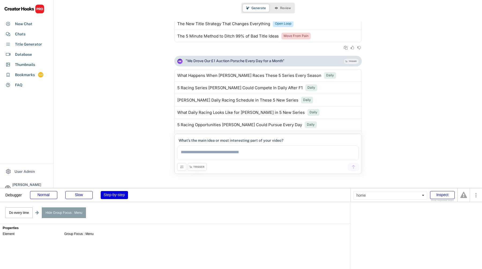
click at [116, 196] on body "Debugger Normal Slow Step-by-step home Inspect Show responsive boxes Do every t…" at bounding box center [241, 134] width 482 height 269
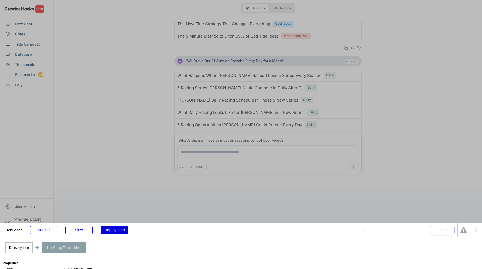
click at [116, 196] on div at bounding box center [241, 134] width 482 height 269
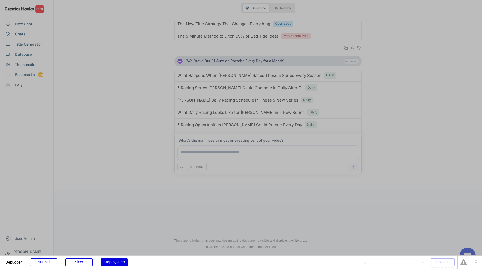
click at [116, 196] on div at bounding box center [241, 134] width 482 height 269
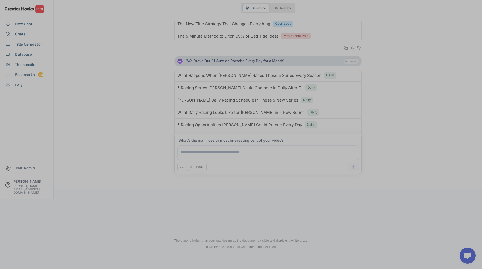
click at [116, 196] on div at bounding box center [241, 134] width 482 height 269
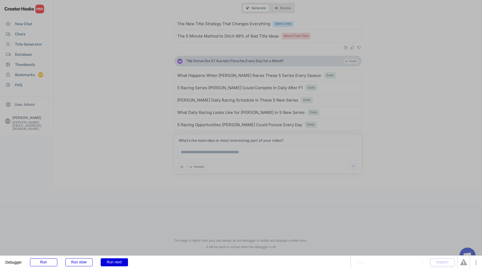
click at [116, 196] on div at bounding box center [241, 134] width 482 height 269
click at [52, 262] on div "Run" at bounding box center [43, 262] width 27 height 8
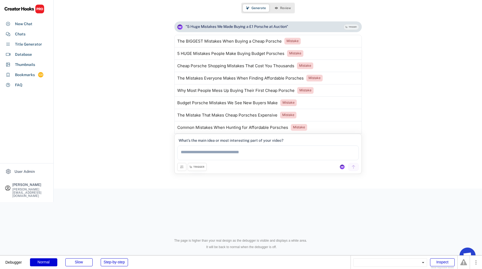
scroll to position [1567, 0]
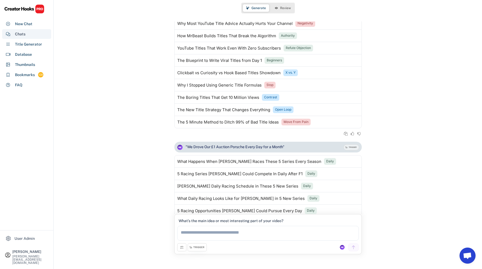
scroll to position [1180, 0]
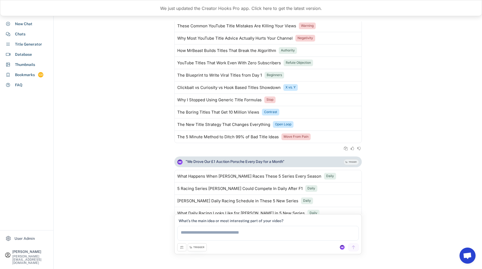
click at [188, 7] on div "We just updated the Creator Hooks Pro app. Click here to get the latest version." at bounding box center [241, 8] width 482 height 16
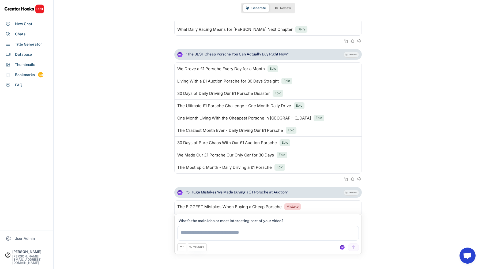
scroll to position [1560, 0]
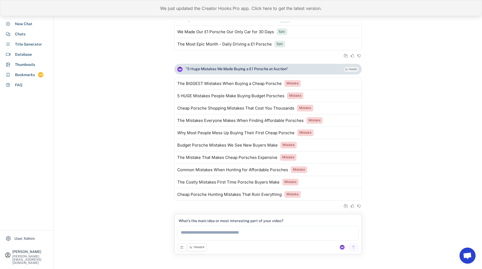
click at [171, 10] on div "We just updated the Creator Hooks Pro app. Click here to get the latest version." at bounding box center [241, 8] width 482 height 16
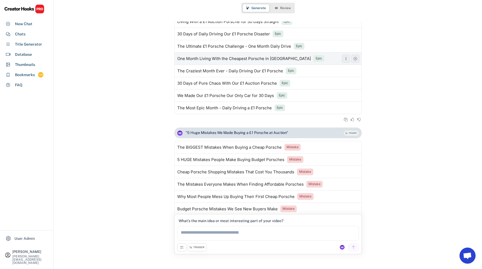
scroll to position [1560, 0]
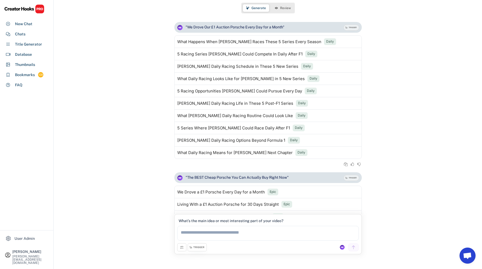
scroll to position [1287, 0]
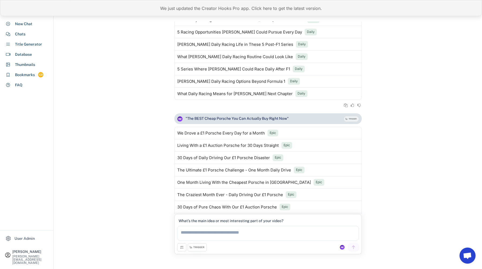
click at [204, 4] on div "We just updated the Creator Hooks Pro app. Click here to get the latest version." at bounding box center [241, 8] width 482 height 16
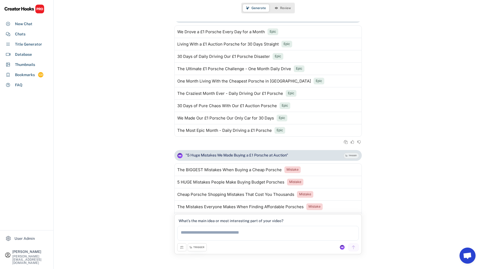
scroll to position [1560, 0]
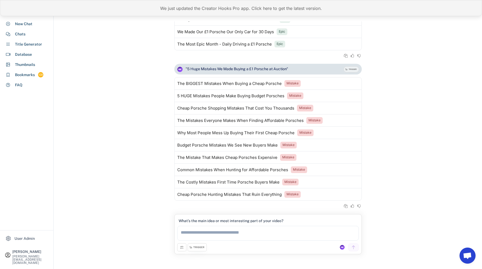
click at [159, 15] on div "We just updated the Creator Hooks Pro app. Click here to get the latest version." at bounding box center [241, 8] width 482 height 16
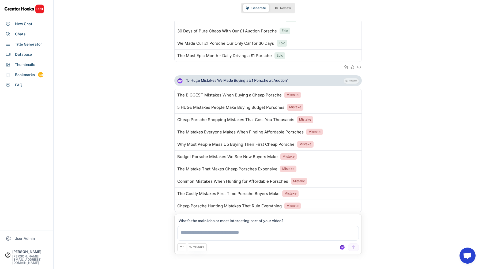
scroll to position [1474, 0]
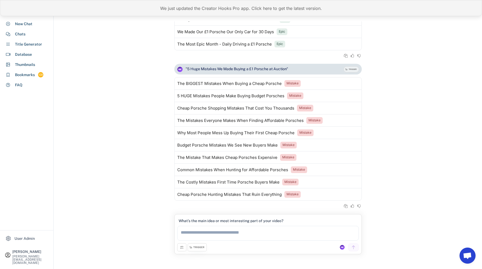
click at [174, 9] on div "We just updated the Creator Hooks Pro app. Click here to get the latest version." at bounding box center [241, 8] width 482 height 16
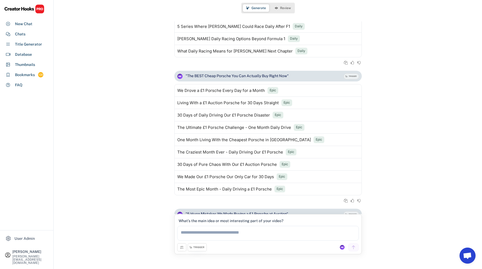
scroll to position [1474, 0]
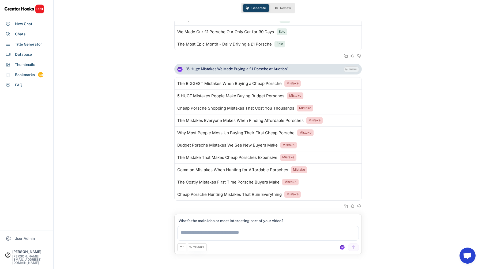
click at [254, 6] on span "Generate" at bounding box center [258, 7] width 14 height 3
click at [279, 9] on button "Review" at bounding box center [282, 7] width 22 height 7
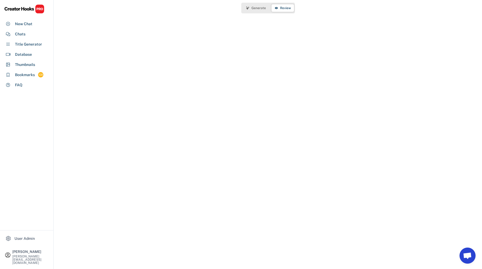
click at [252, 11] on button "Generate" at bounding box center [256, 7] width 26 height 7
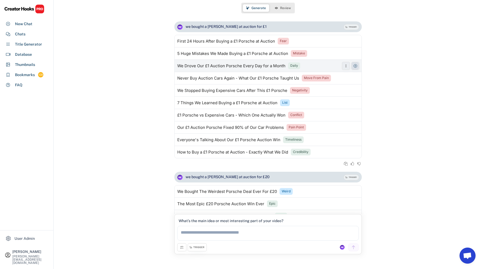
click at [356, 65] on use at bounding box center [355, 66] width 4 height 4
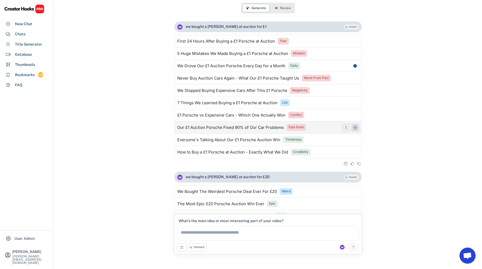
click at [356, 123] on button at bounding box center [355, 127] width 8 height 8
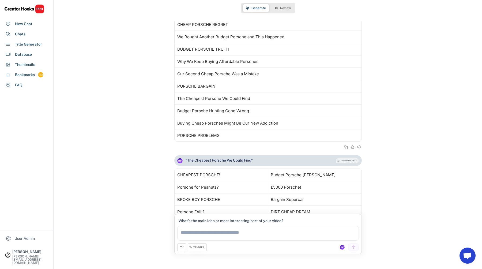
scroll to position [503, 0]
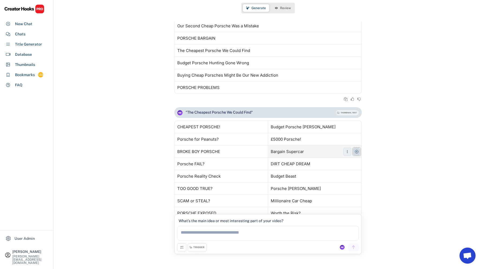
click at [356, 149] on icon at bounding box center [356, 151] width 4 height 4
click at [356, 189] on icon at bounding box center [356, 188] width 4 height 4
click at [283, 12] on div "Generate Review" at bounding box center [268, 8] width 54 height 11
click at [283, 8] on span "Review" at bounding box center [285, 7] width 11 height 3
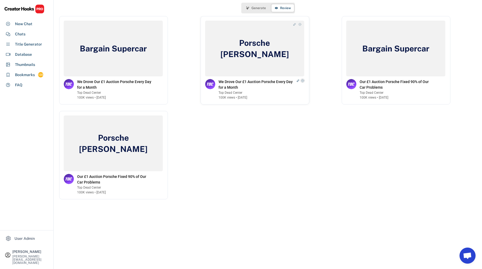
click at [304, 80] on icon at bounding box center [302, 80] width 3 height 3
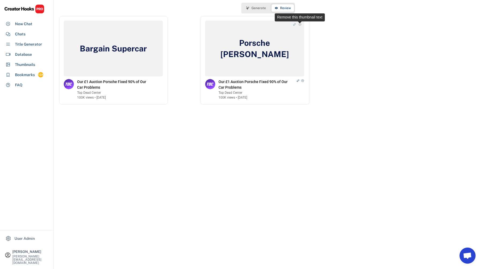
click at [300, 23] on use at bounding box center [299, 24] width 3 height 3
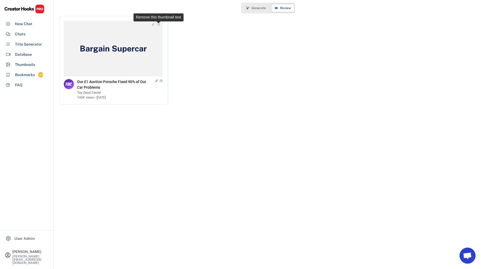
click at [159, 24] on icon at bounding box center [158, 24] width 3 height 3
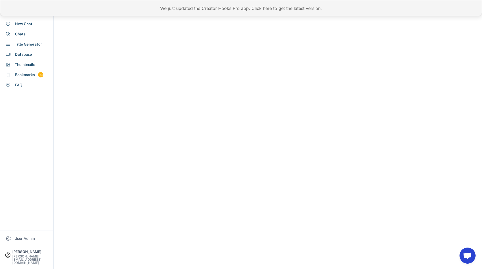
click at [182, 6] on div "We just updated the Creator Hooks Pro app. Click here to get the latest version." at bounding box center [241, 8] width 482 height 16
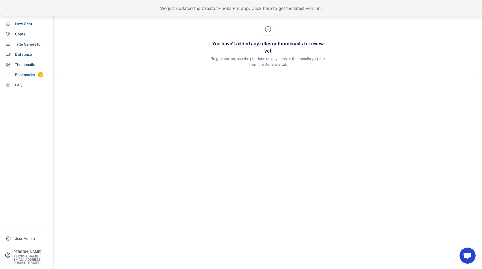
click at [203, 10] on div "We just updated the Creator Hooks Pro app. Click here to get the latest version." at bounding box center [241, 8] width 482 height 16
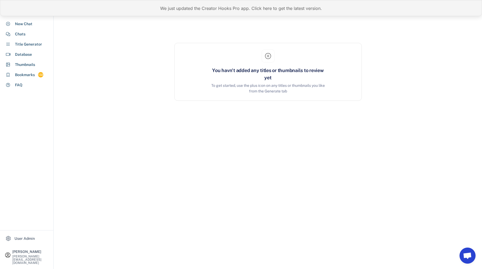
click at [195, 5] on div "We just updated the Creator Hooks Pro app. Click here to get the latest version." at bounding box center [241, 8] width 482 height 16
click at [183, 11] on div "We just updated the Creator Hooks Pro app. Click here to get the latest version." at bounding box center [241, 8] width 482 height 16
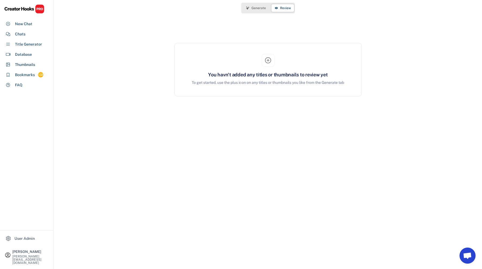
click at [254, 9] on span "Generate" at bounding box center [258, 7] width 14 height 3
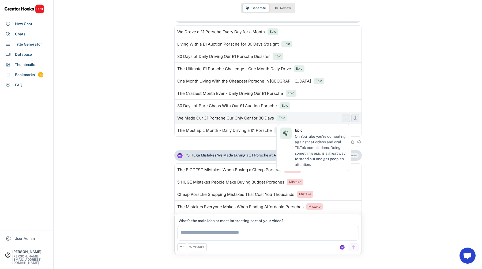
scroll to position [1509, 0]
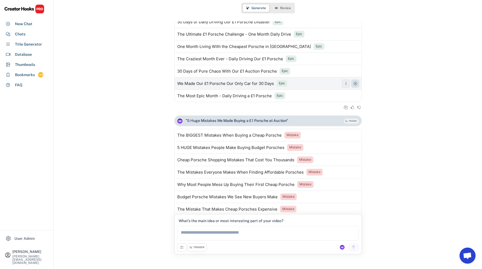
click at [354, 81] on button at bounding box center [355, 83] width 8 height 8
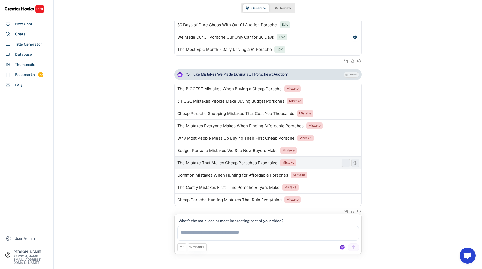
scroll to position [1560, 0]
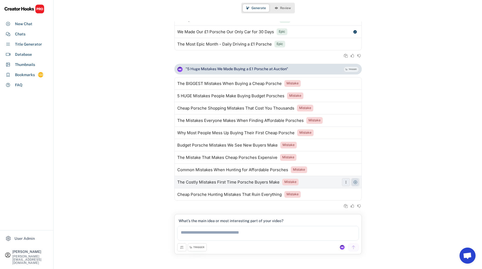
click at [356, 181] on icon at bounding box center [355, 182] width 4 height 4
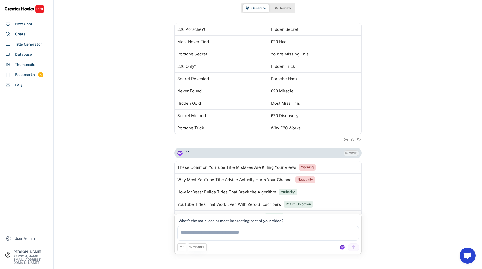
scroll to position [1034, 0]
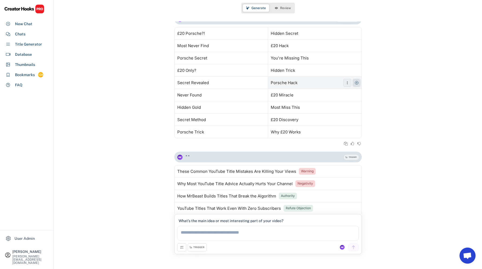
click at [355, 82] on use at bounding box center [356, 83] width 4 height 4
click at [356, 58] on use at bounding box center [356, 58] width 4 height 4
click at [287, 8] on span "Review" at bounding box center [285, 7] width 11 height 3
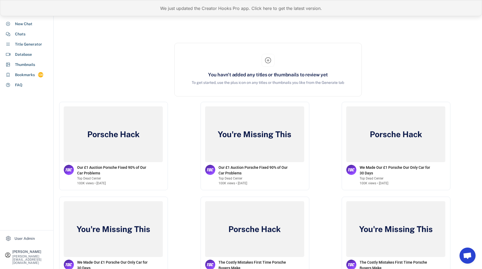
click at [185, 6] on div "We just updated the Creator Hooks Pro app. Click here to get the latest version." at bounding box center [241, 8] width 482 height 16
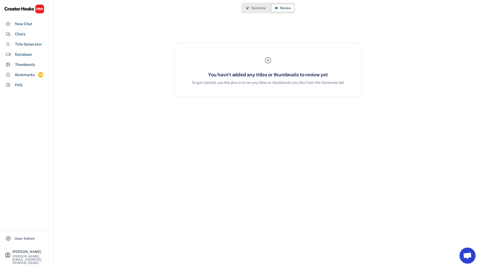
click at [254, 8] on span "Generate" at bounding box center [258, 7] width 14 height 3
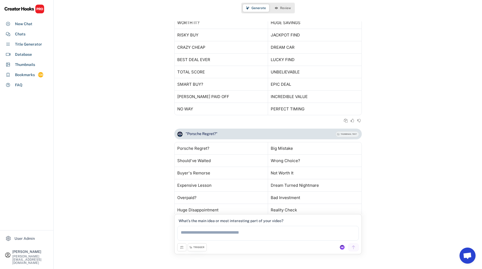
scroll to position [580, 0]
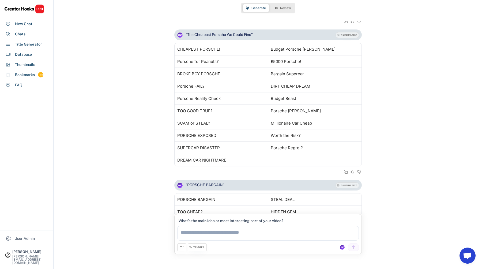
click at [277, 6] on button "Review" at bounding box center [282, 7] width 22 height 7
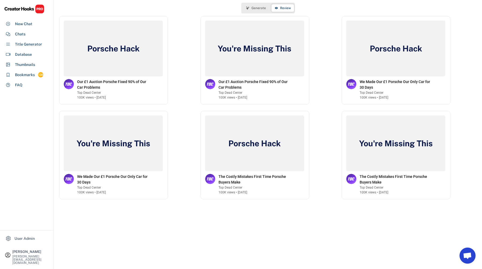
click at [259, 8] on span "Generate" at bounding box center [258, 7] width 14 height 3
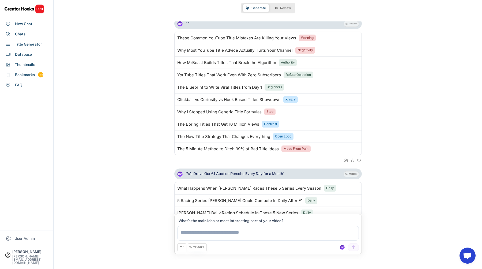
scroll to position [1474, 0]
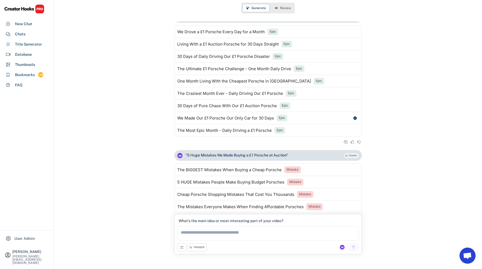
click at [286, 8] on span "Review" at bounding box center [285, 7] width 11 height 3
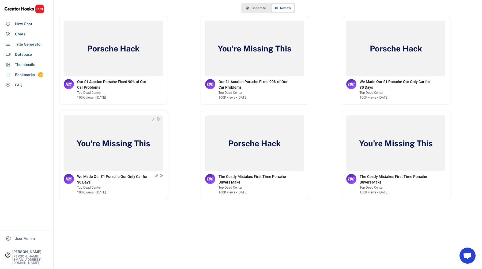
click at [158, 119] on icon at bounding box center [158, 119] width 3 height 3
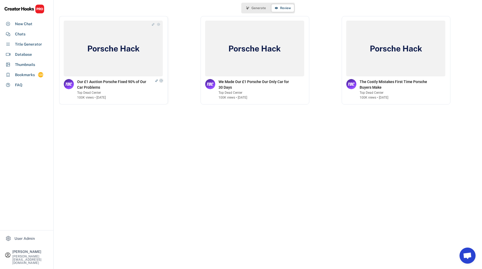
click at [161, 80] on icon at bounding box center [161, 80] width 3 height 3
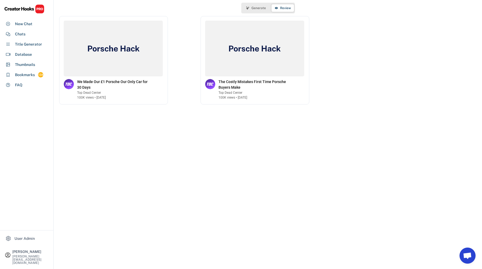
click at [262, 5] on button "Generate" at bounding box center [256, 7] width 26 height 7
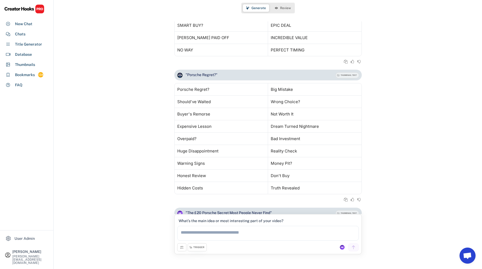
scroll to position [727, 0]
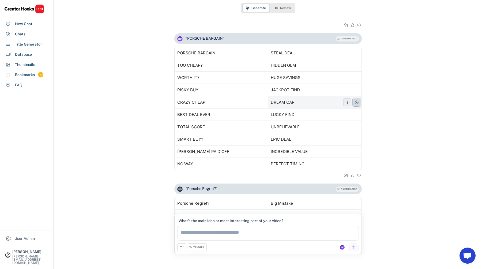
click at [358, 103] on icon at bounding box center [356, 102] width 4 height 4
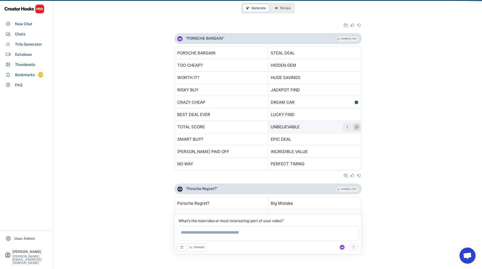
click at [356, 128] on icon at bounding box center [356, 127] width 4 height 4
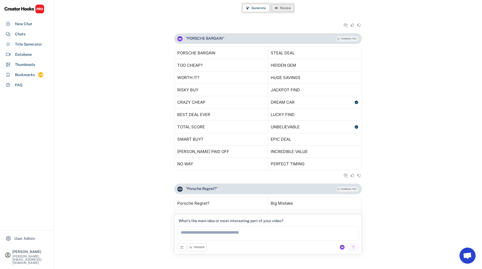
click at [283, 7] on span "Review" at bounding box center [285, 7] width 11 height 3
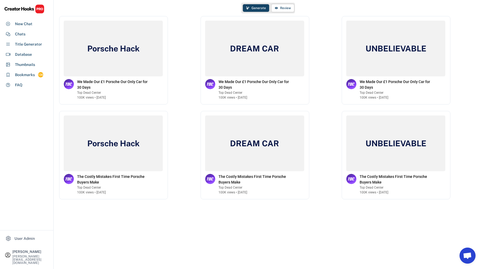
click at [266, 8] on button "Generate" at bounding box center [256, 7] width 26 height 7
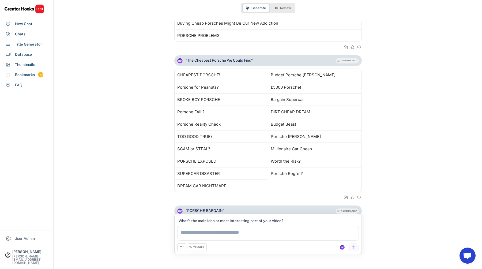
scroll to position [445, 0]
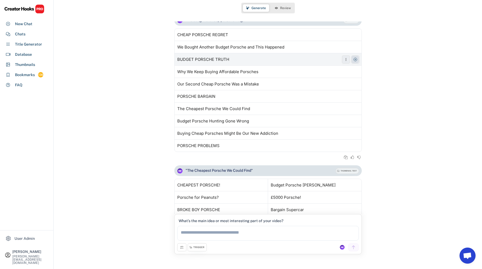
click at [355, 60] on icon at bounding box center [355, 59] width 4 height 4
click at [286, 8] on span "Review" at bounding box center [285, 7] width 11 height 3
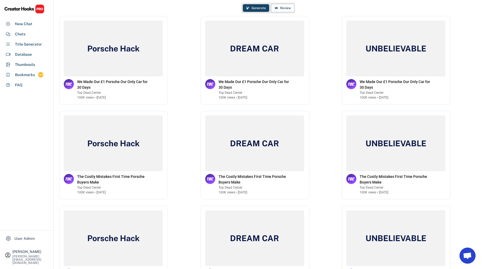
click at [259, 5] on button "Generate" at bounding box center [256, 7] width 26 height 7
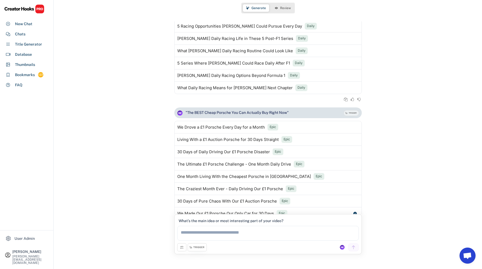
scroll to position [1515, 0]
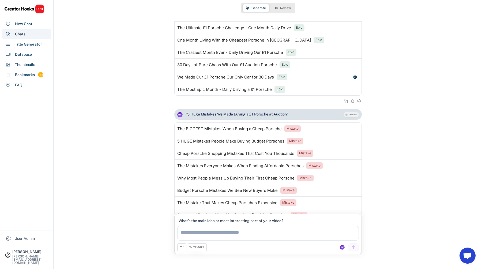
click at [25, 35] on div "Chats" at bounding box center [26, 34] width 49 height 10
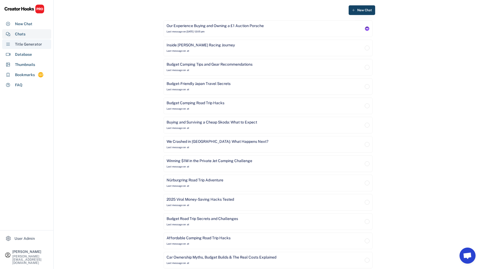
click at [33, 45] on div "Title Generator" at bounding box center [28, 44] width 27 height 6
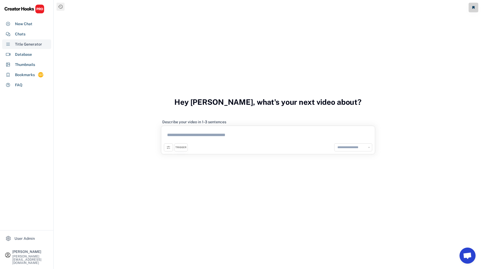
select select "**********"
click at [204, 129] on textarea at bounding box center [268, 135] width 208 height 15
type textarea "*"
click at [189, 162] on div "Budget Challenges" at bounding box center [184, 164] width 29 height 8
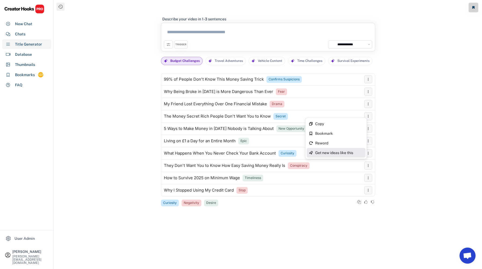
click at [347, 152] on div "Get new ideas like this" at bounding box center [339, 153] width 48 height 4
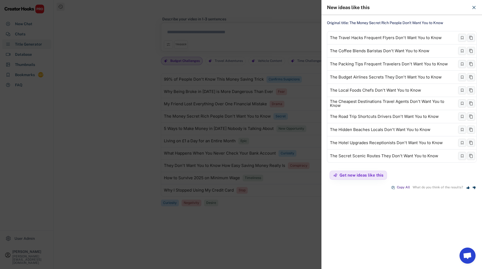
click at [277, 141] on div at bounding box center [241, 134] width 482 height 269
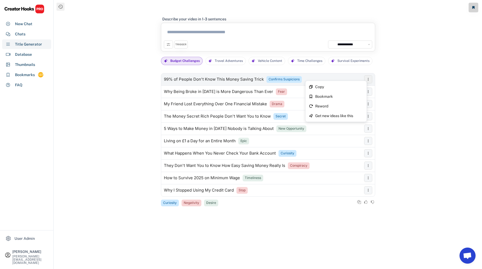
click at [368, 79] on icon at bounding box center [368, 79] width 4 height 4
click at [353, 115] on div "Get new ideas like this" at bounding box center [339, 116] width 48 height 4
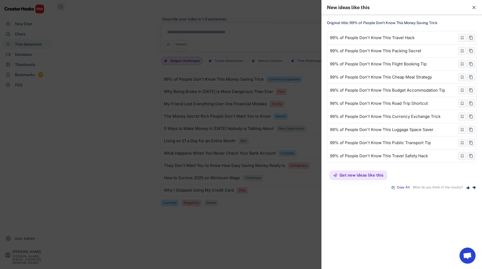
click at [274, 188] on div at bounding box center [241, 134] width 482 height 269
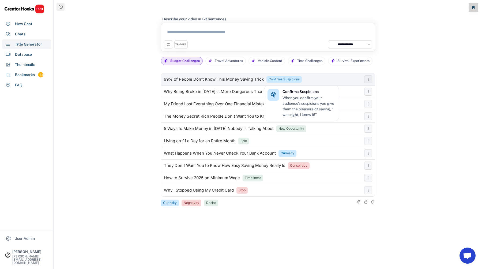
click at [289, 78] on div "Confirms Suspicions" at bounding box center [283, 79] width 31 height 5
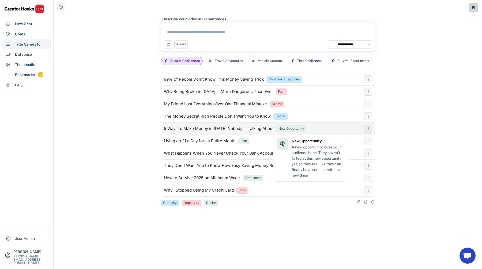
click at [291, 129] on div "New Opportunity" at bounding box center [291, 128] width 26 height 5
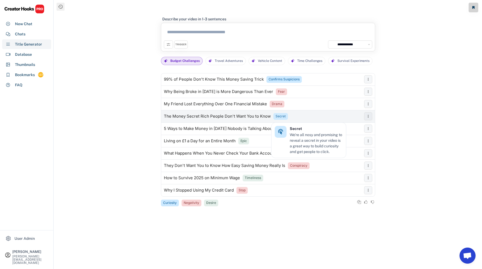
click at [275, 117] on div "Secret" at bounding box center [280, 116] width 10 height 5
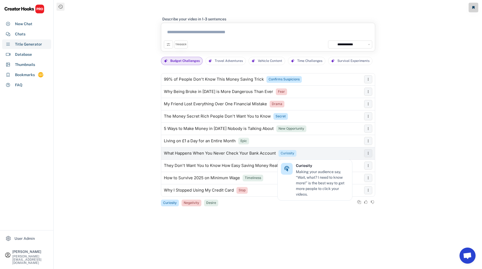
click at [286, 154] on div "Curiosity" at bounding box center [288, 153] width 14 height 5
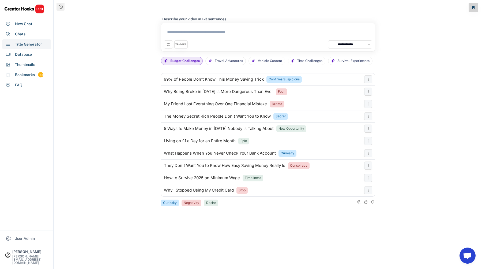
click at [181, 46] on div "TRIGGER" at bounding box center [180, 44] width 11 height 3
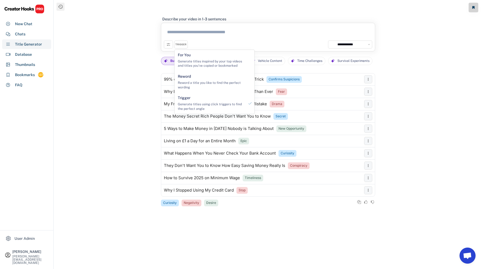
click at [181, 46] on div "TRIGGER" at bounding box center [180, 44] width 11 height 3
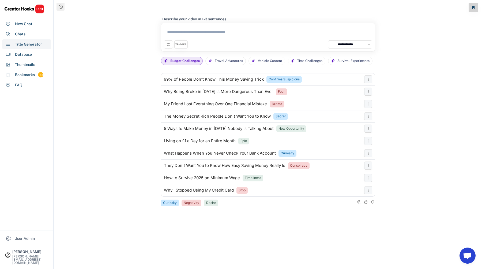
click at [181, 46] on div "TRIGGER" at bounding box center [180, 44] width 11 height 3
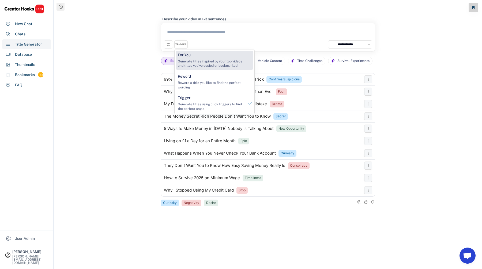
click at [187, 59] on div "For You Generate titles inspired by your top videos and titles you've copied or…" at bounding box center [211, 60] width 71 height 19
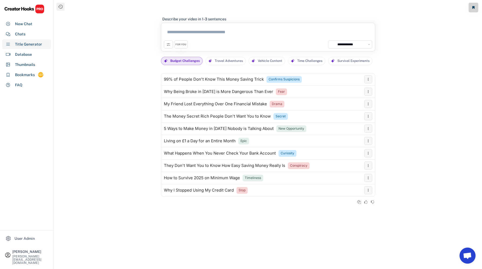
click at [172, 46] on button at bounding box center [168, 44] width 9 height 8
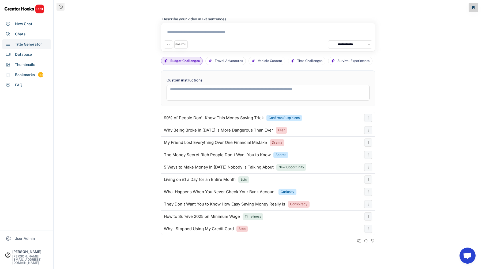
click at [180, 43] on div "FOR YOU" at bounding box center [180, 44] width 11 height 3
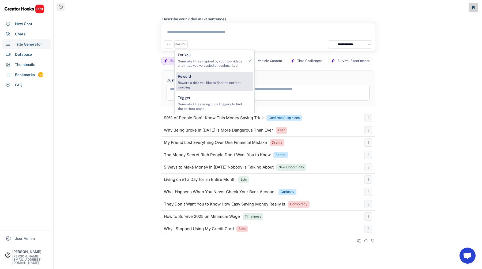
click at [186, 79] on div "Reword" at bounding box center [184, 76] width 13 height 5
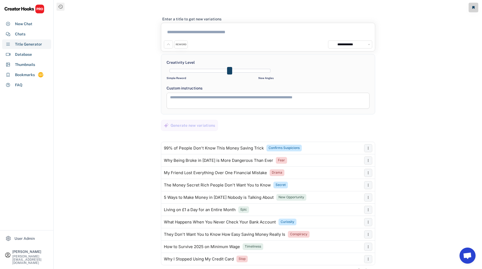
click at [181, 48] on div "REWORD" at bounding box center [180, 44] width 13 height 8
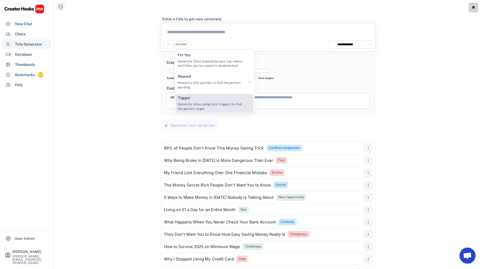
click at [195, 103] on div "Generate titles using click triggers to find the perfect angle" at bounding box center [211, 106] width 67 height 9
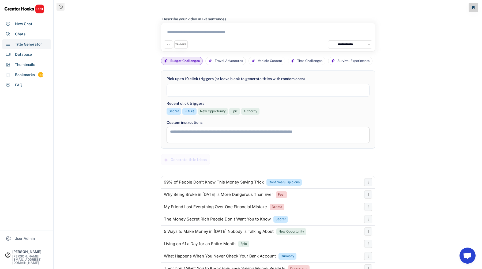
select select
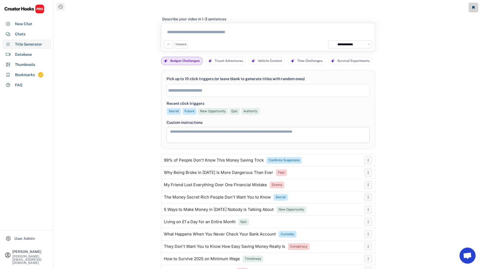
click at [206, 93] on span at bounding box center [268, 90] width 202 height 7
click at [196, 35] on textarea at bounding box center [268, 33] width 208 height 15
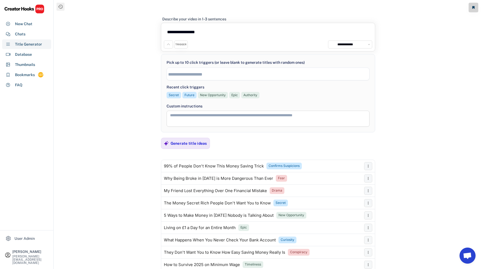
type textarea "**********"
click at [176, 96] on div "Secret" at bounding box center [174, 95] width 10 height 5
click at [193, 81] on div "**********" at bounding box center [267, 71] width 203 height 23
click at [193, 76] on input "search" at bounding box center [269, 74] width 202 height 5
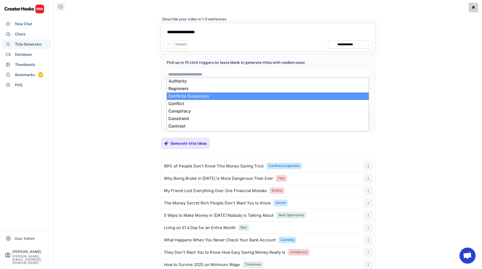
select select "**********"
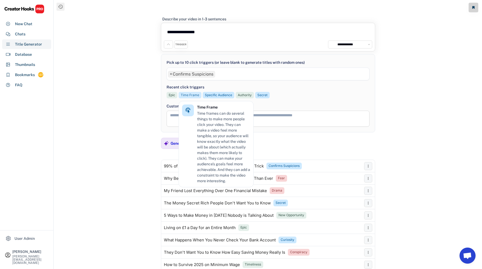
scroll to position [9, 0]
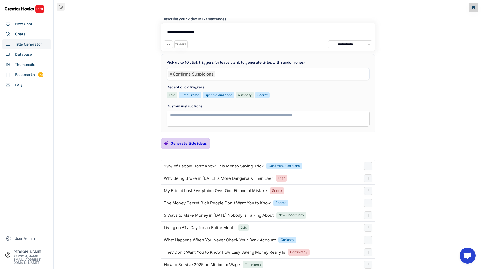
click at [177, 144] on div "Generate title ideas" at bounding box center [189, 143] width 36 height 5
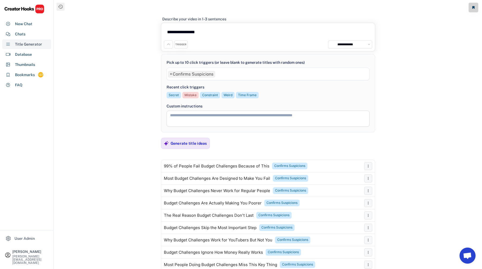
click at [26, 40] on div "Title Generator" at bounding box center [26, 44] width 49 height 10
click at [26, 37] on div "Chats" at bounding box center [26, 34] width 49 height 10
